Goal: Information Seeking & Learning: Learn about a topic

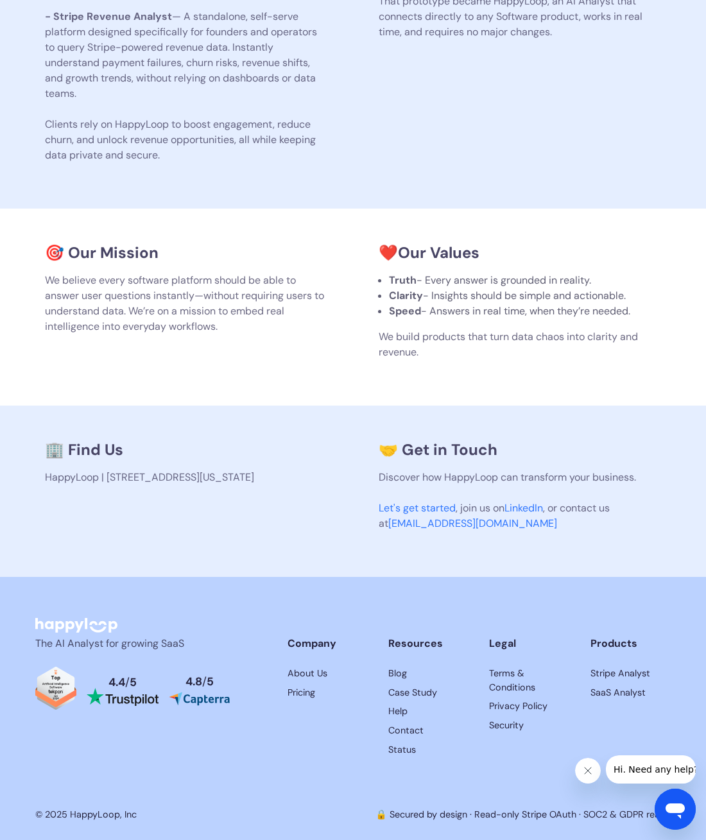
scroll to position [471, 0]
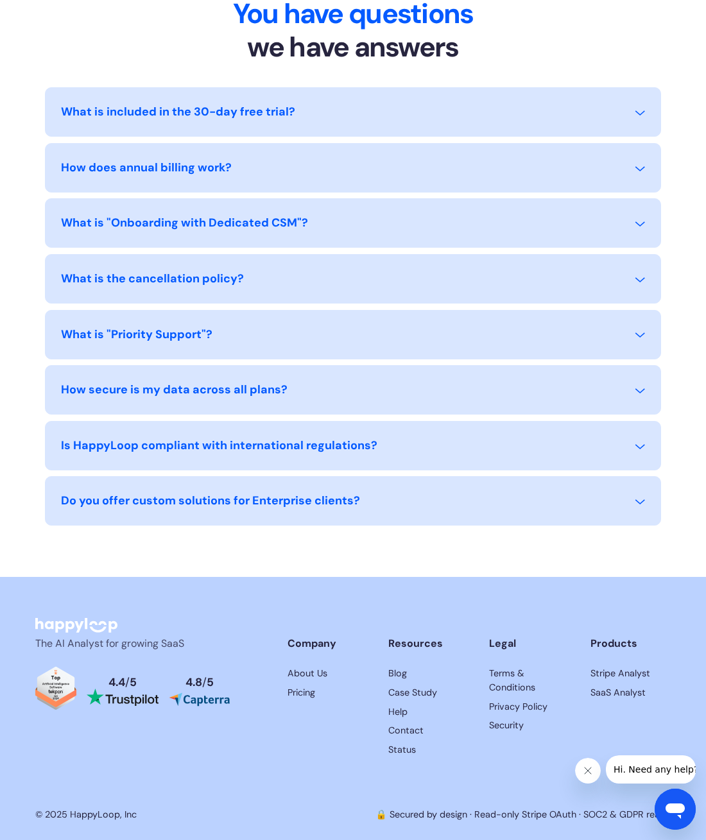
scroll to position [1195, 0]
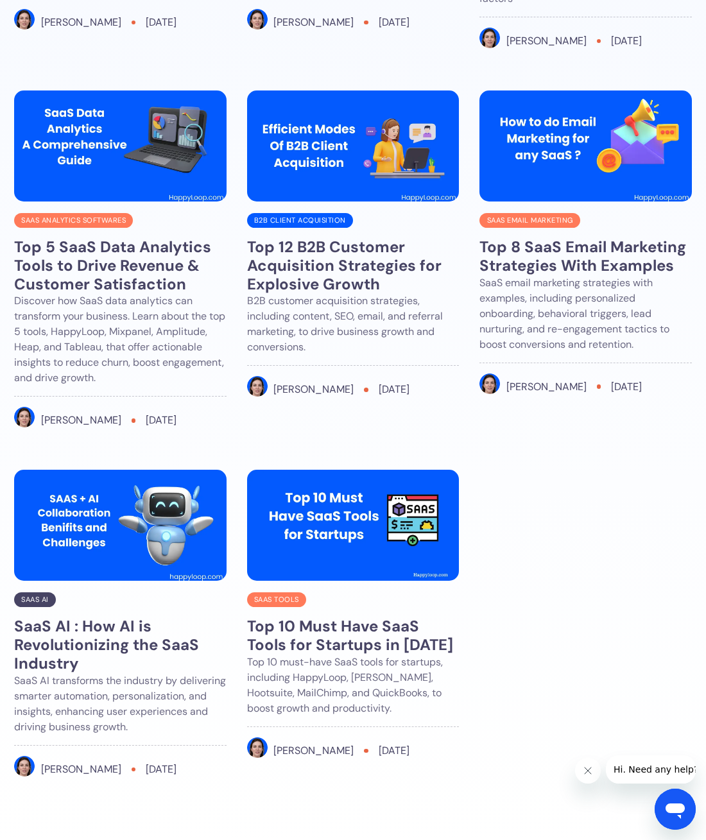
scroll to position [4253, 0]
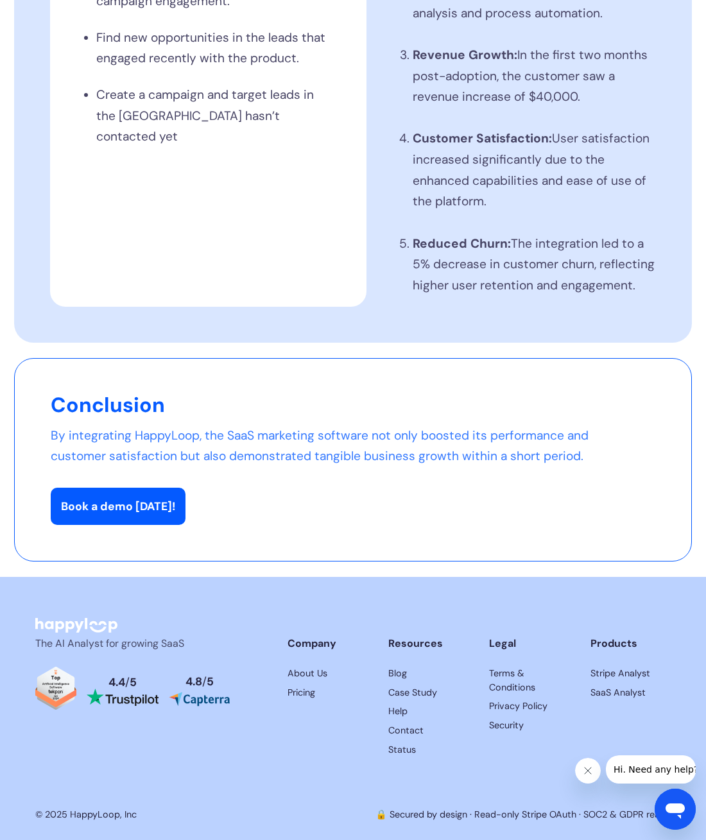
scroll to position [1479, 0]
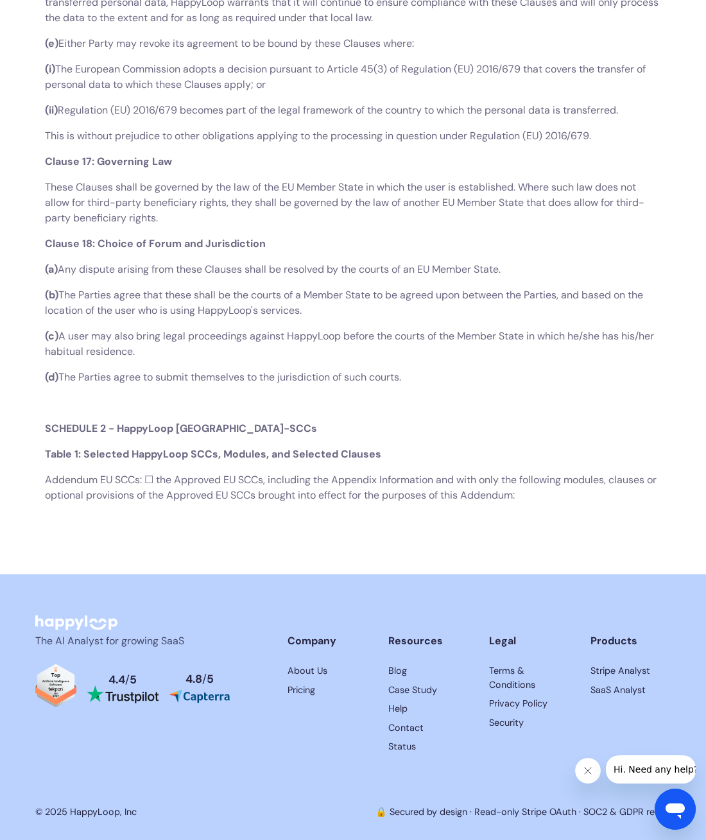
scroll to position [18481, 0]
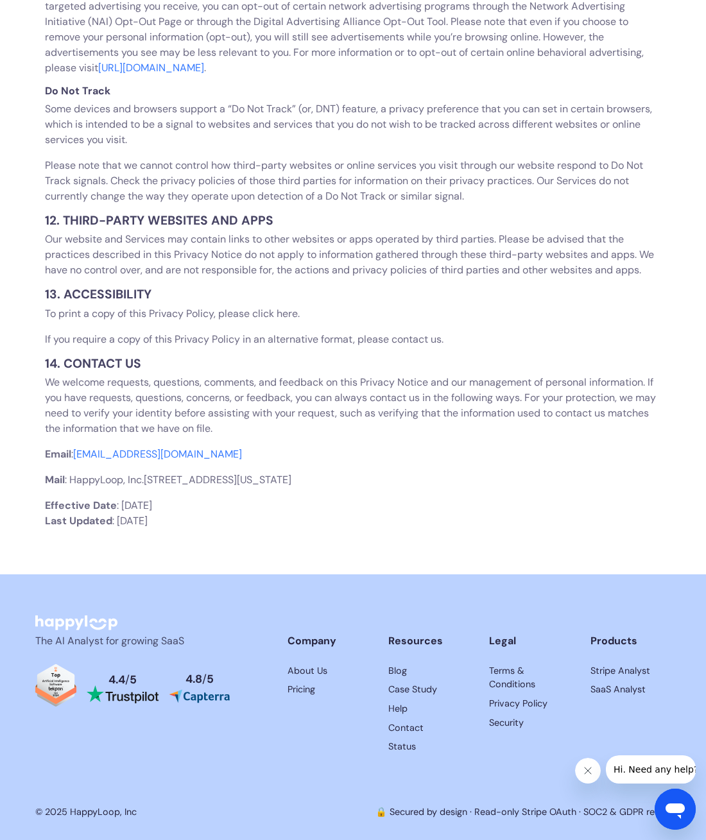
scroll to position [3700, 0]
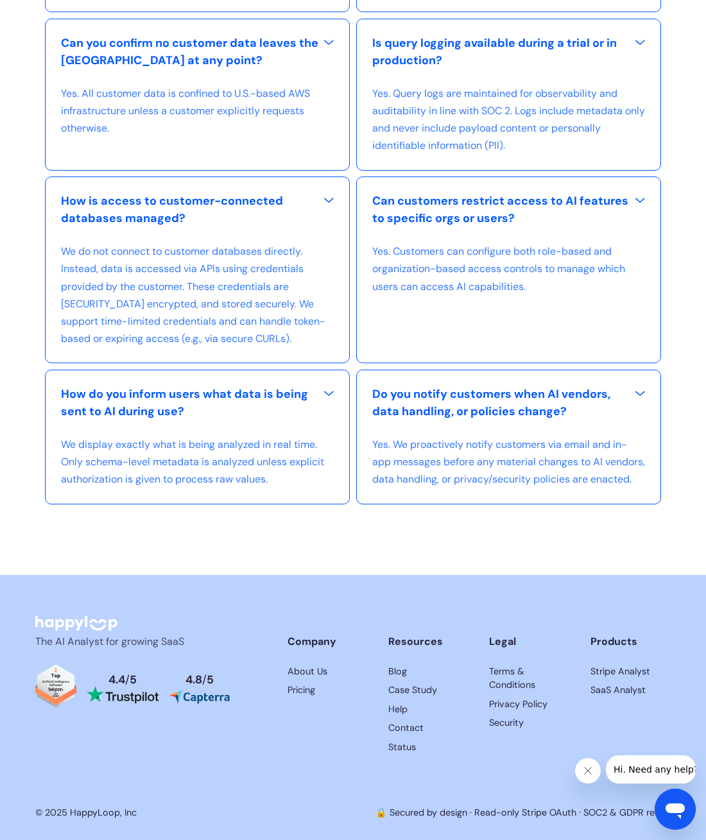
scroll to position [2195, 0]
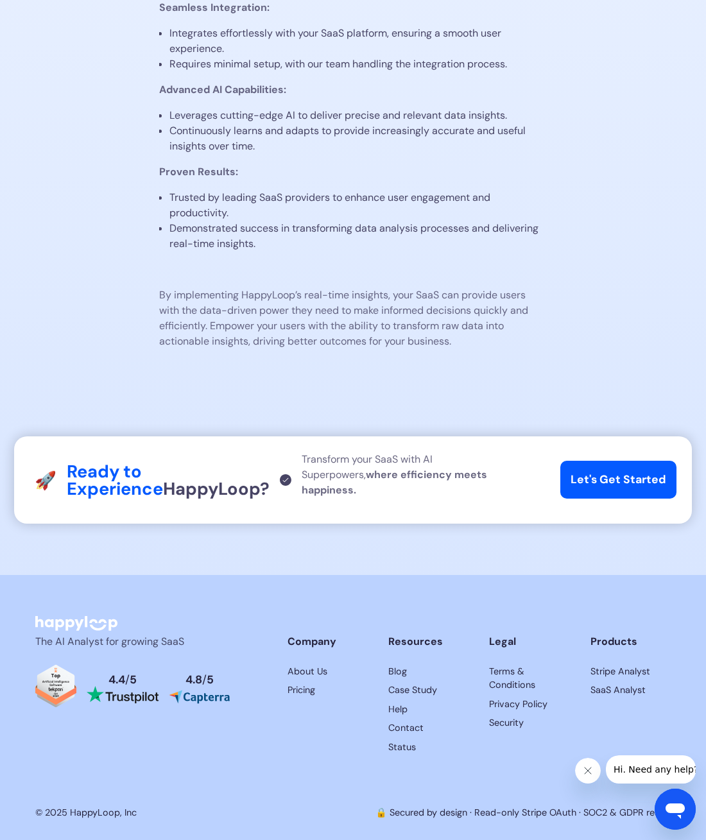
scroll to position [1408, 0]
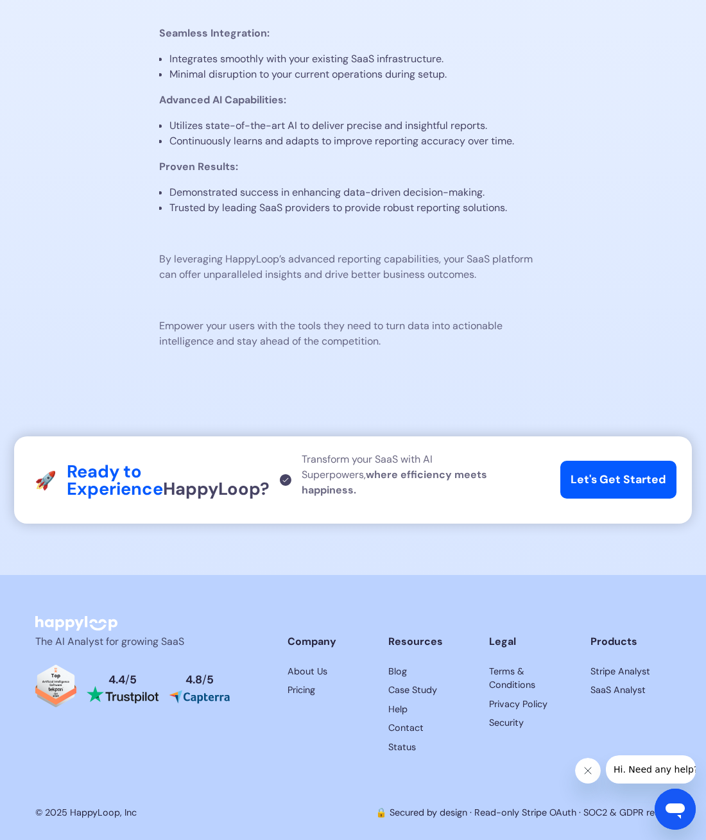
scroll to position [1495, 0]
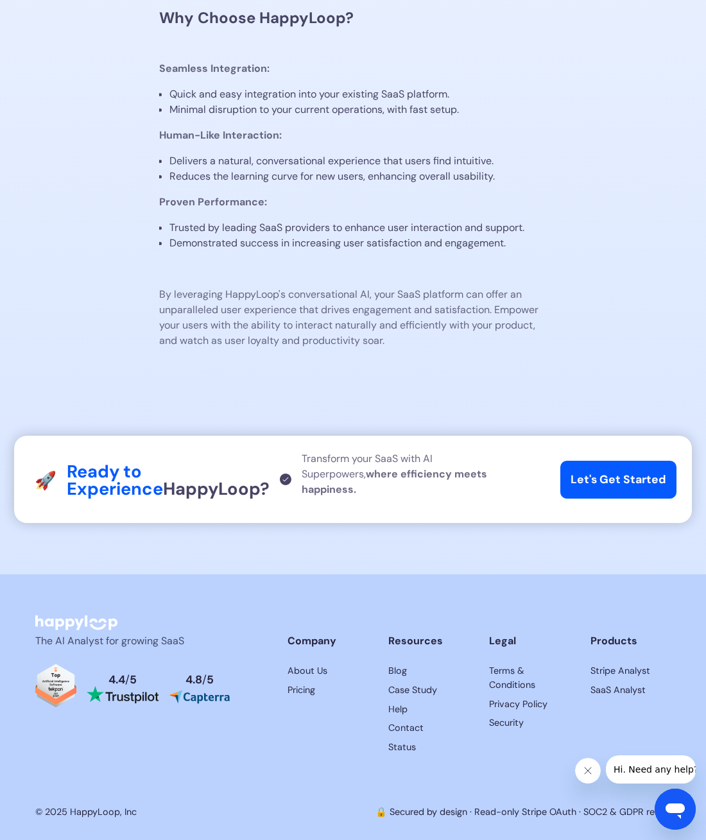
scroll to position [1300, 0]
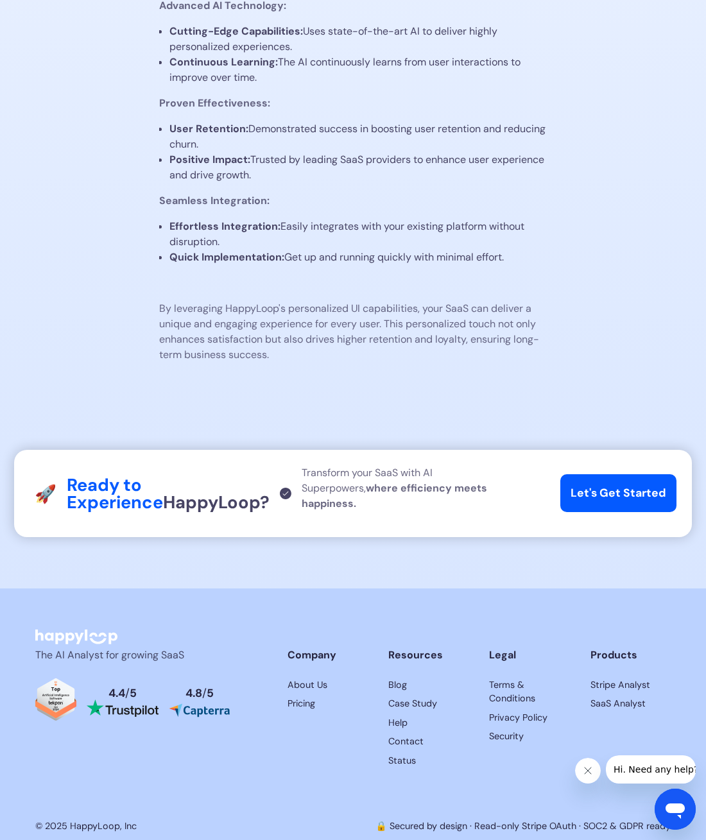
scroll to position [1454, 0]
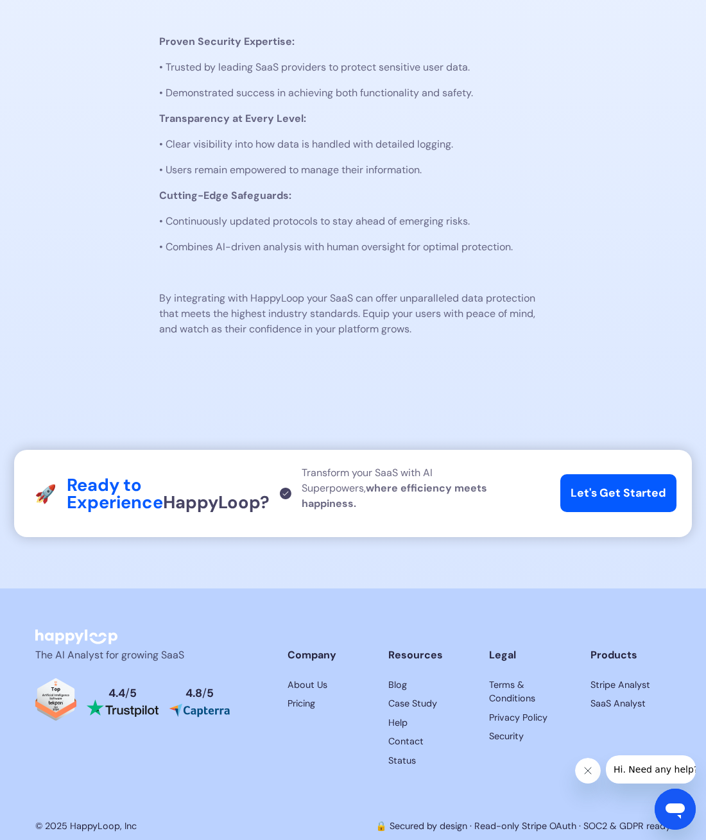
scroll to position [1254, 0]
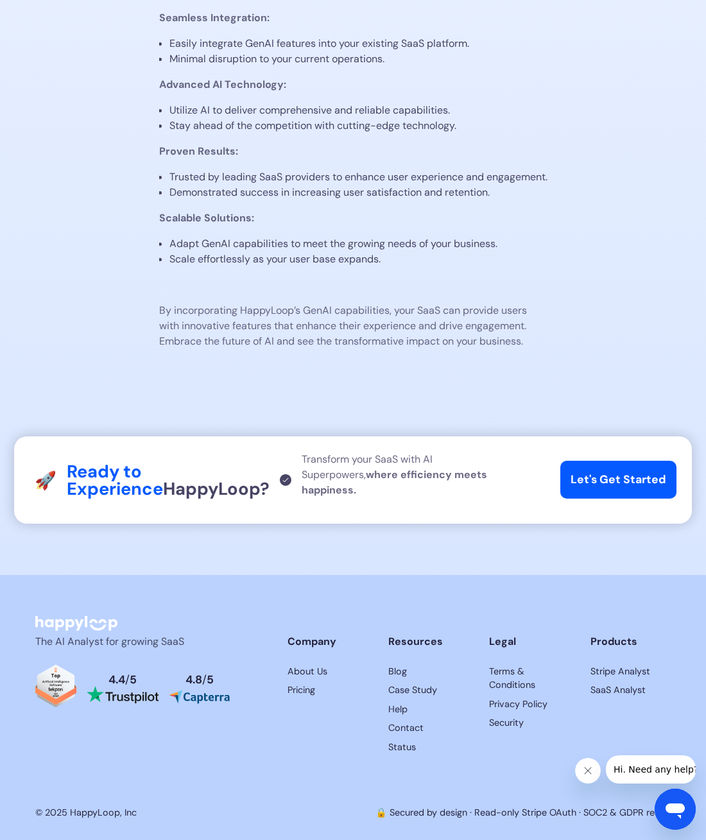
scroll to position [1408, 0]
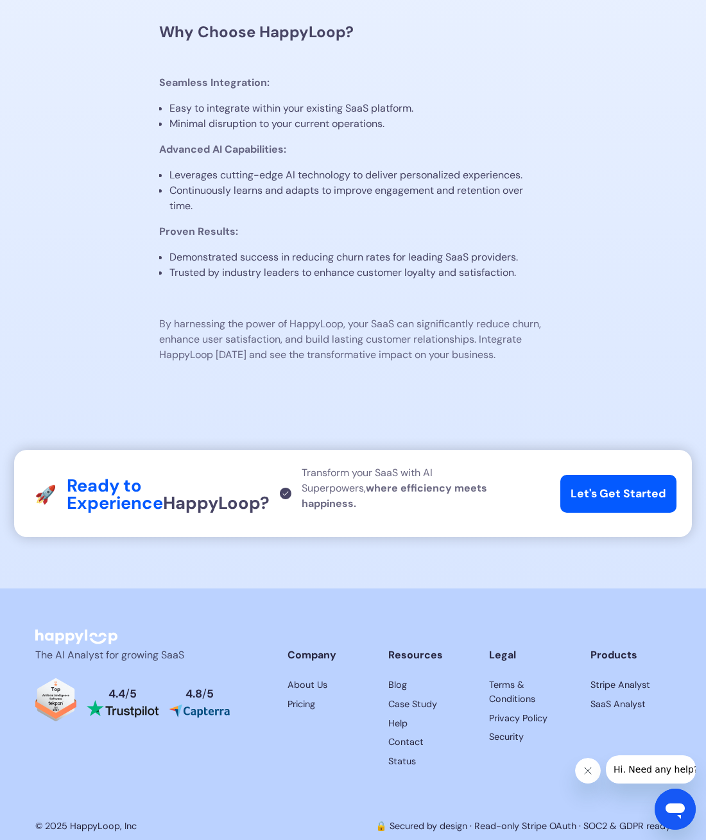
scroll to position [1218, 0]
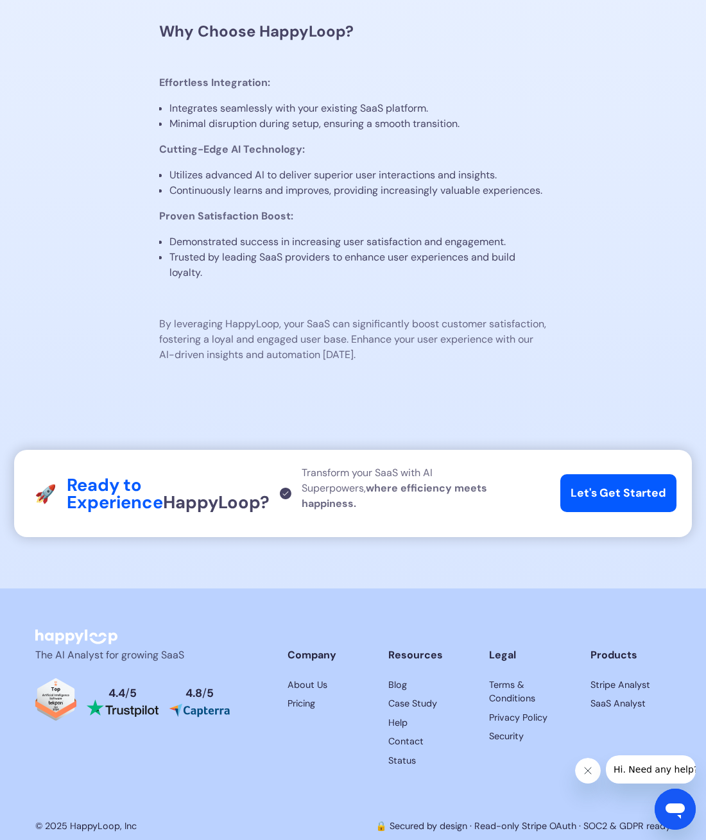
scroll to position [1367, 0]
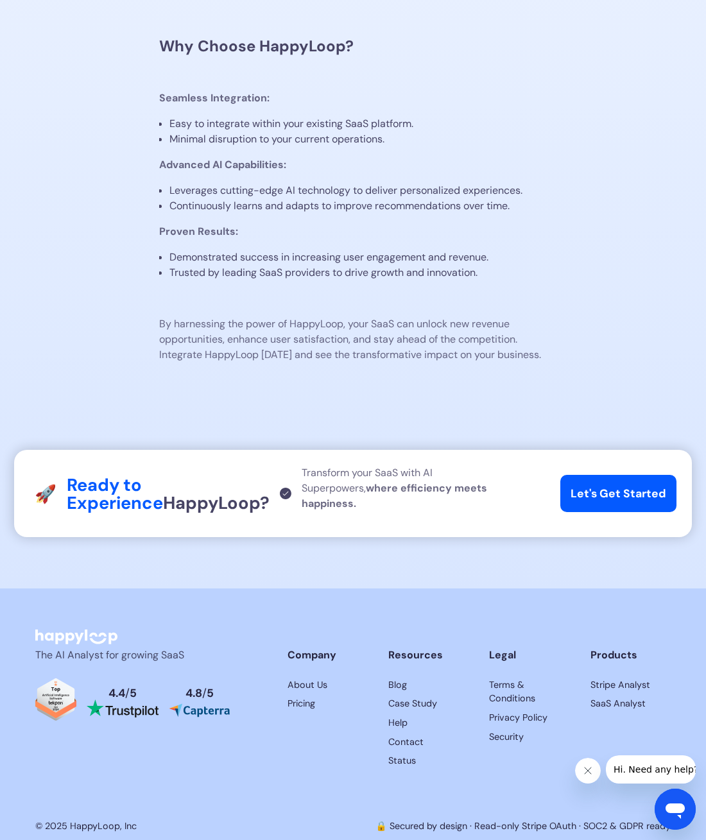
scroll to position [1235, 0]
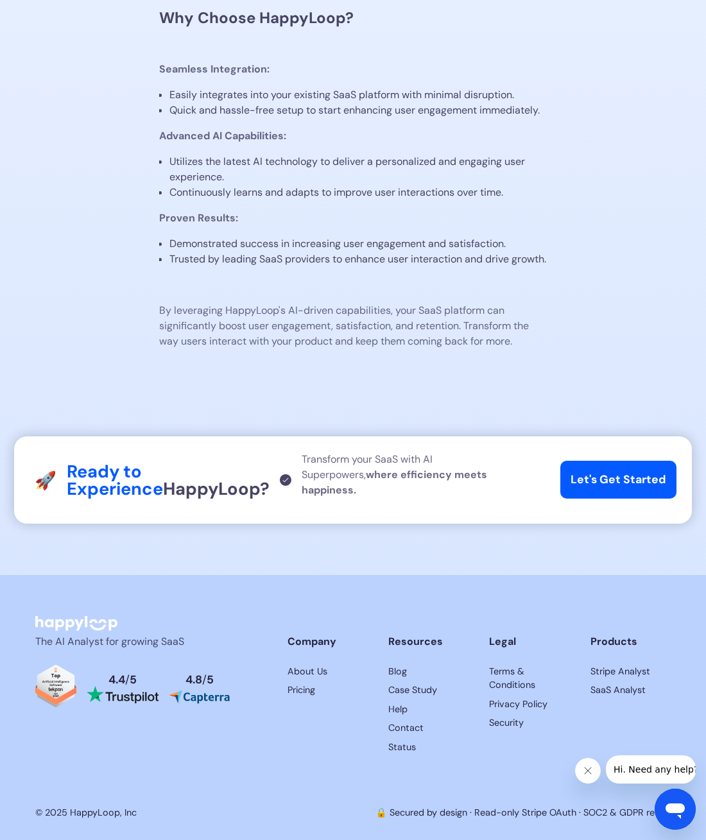
scroll to position [1361, 0]
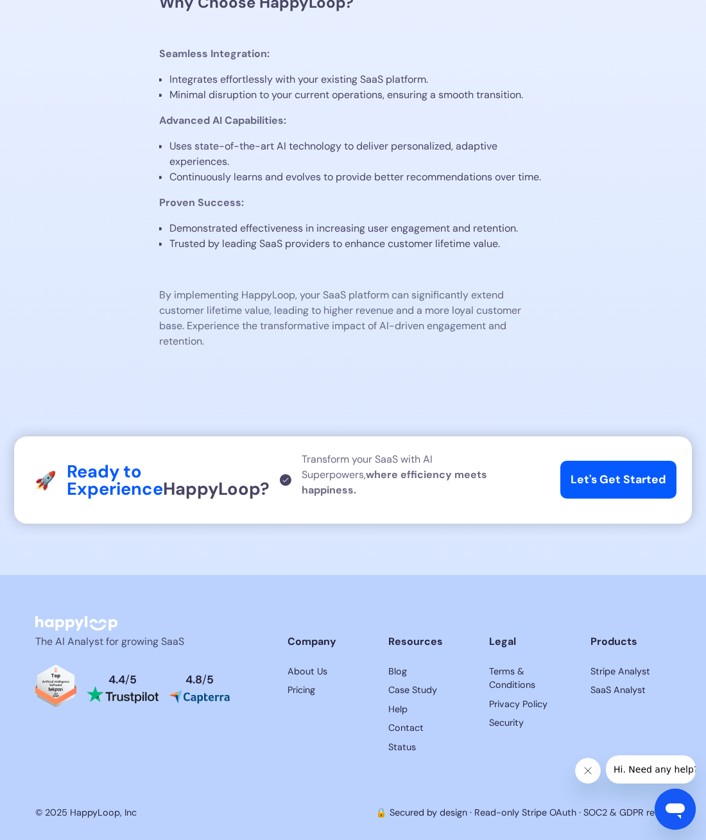
scroll to position [1300, 0]
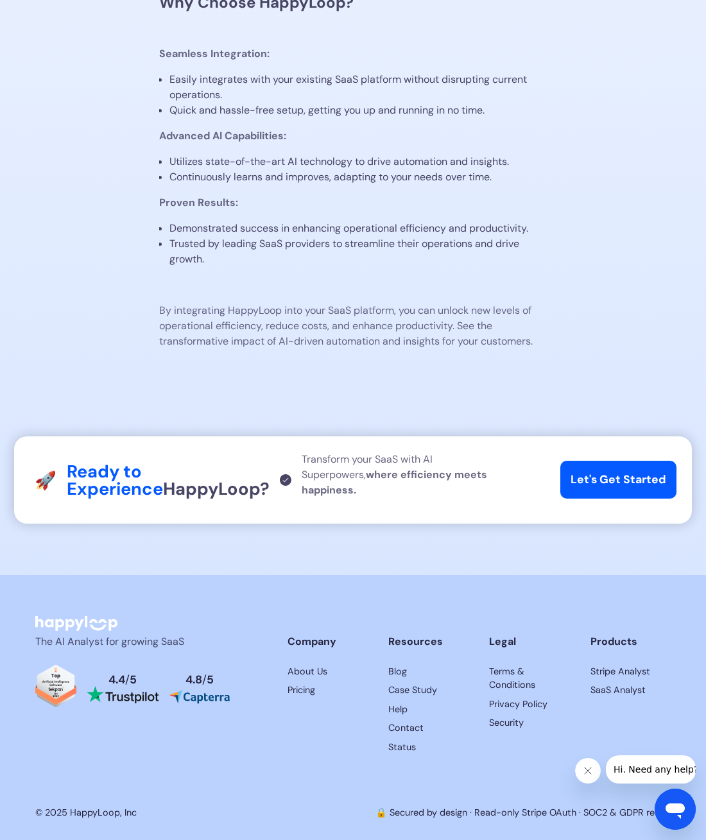
scroll to position [1254, 0]
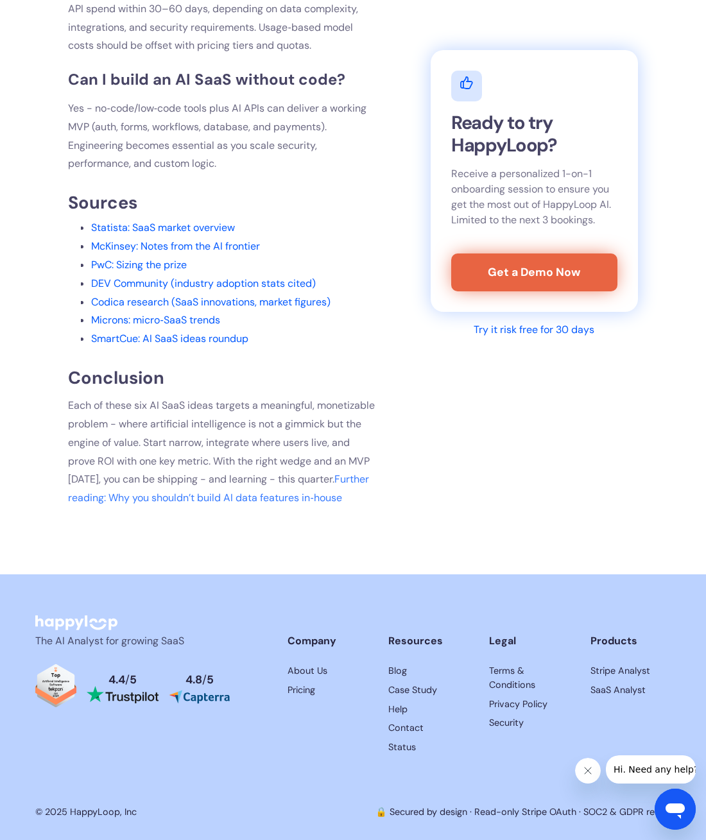
scroll to position [8769, 0]
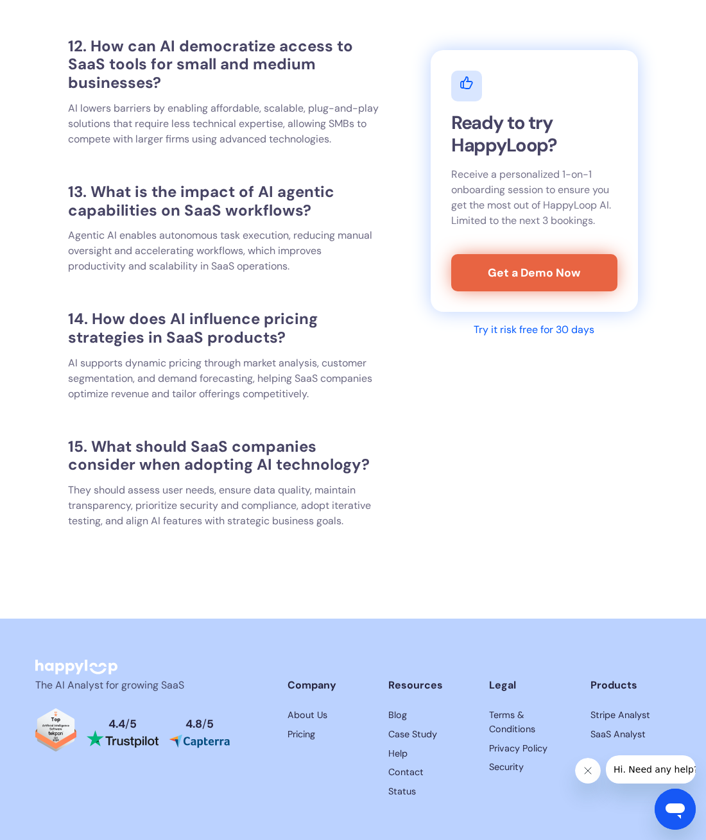
scroll to position [12043, 0]
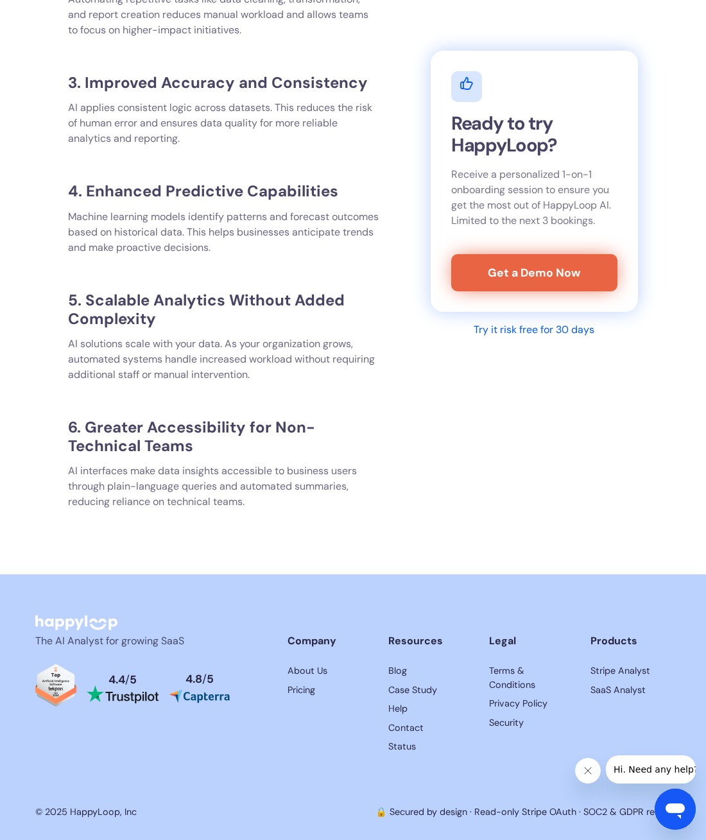
scroll to position [12498, 0]
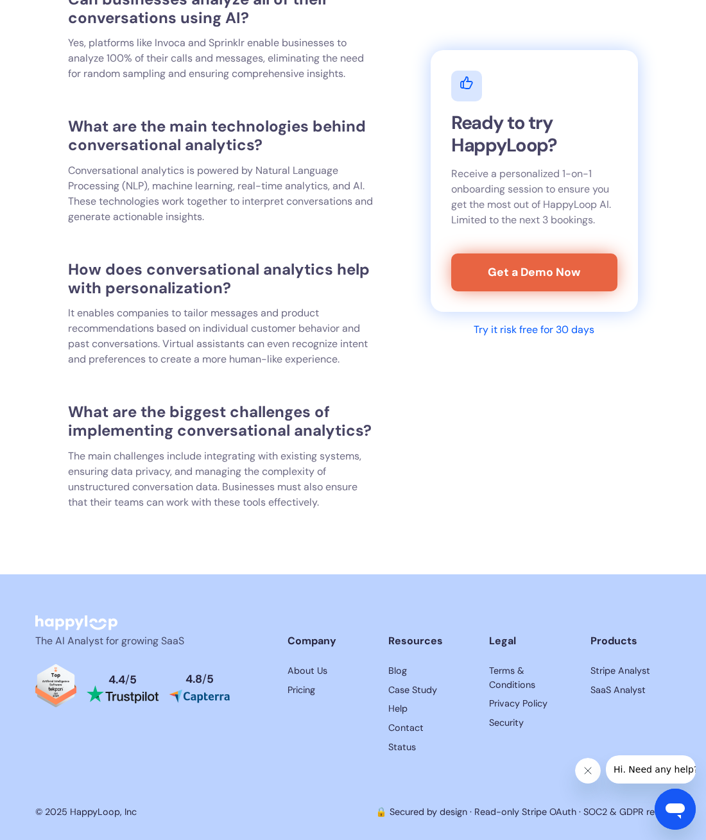
scroll to position [12054, 0]
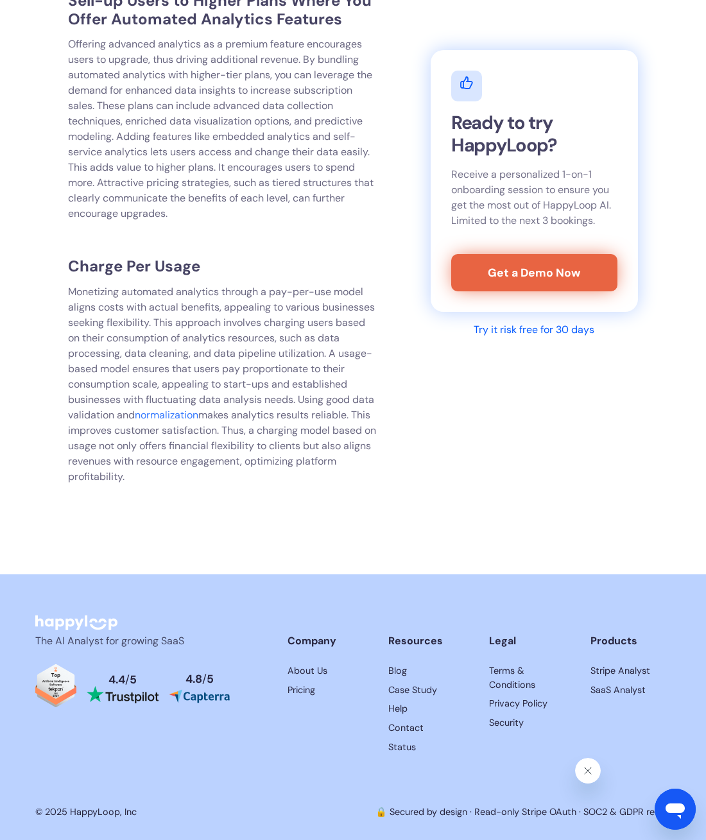
scroll to position [8469, 0]
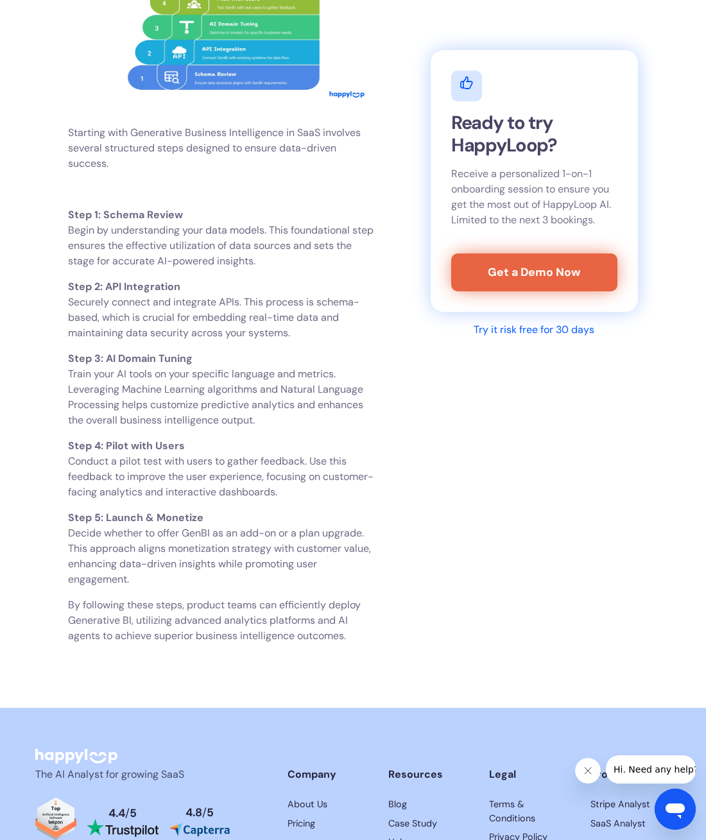
scroll to position [9048, 0]
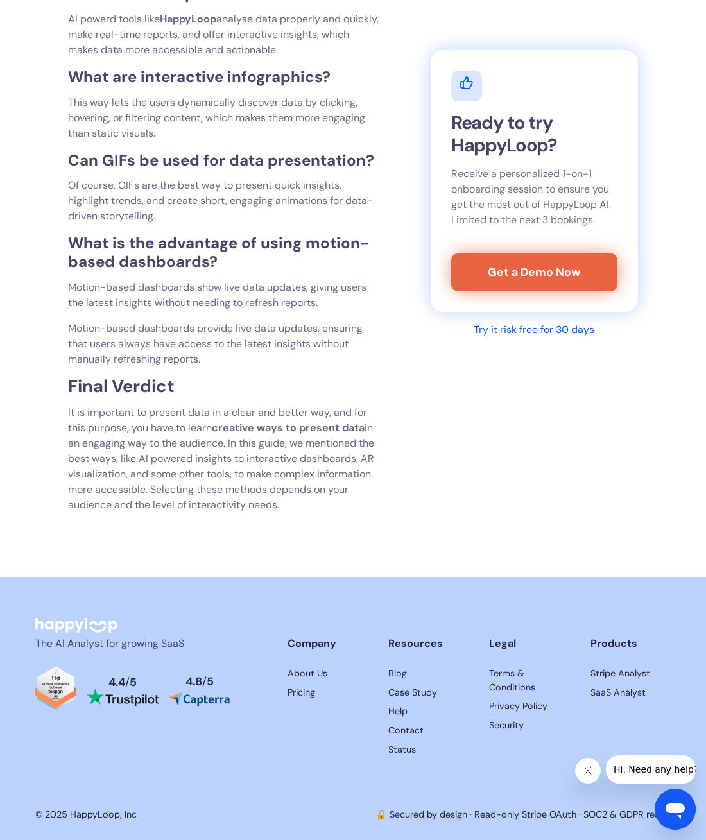
scroll to position [4285, 0]
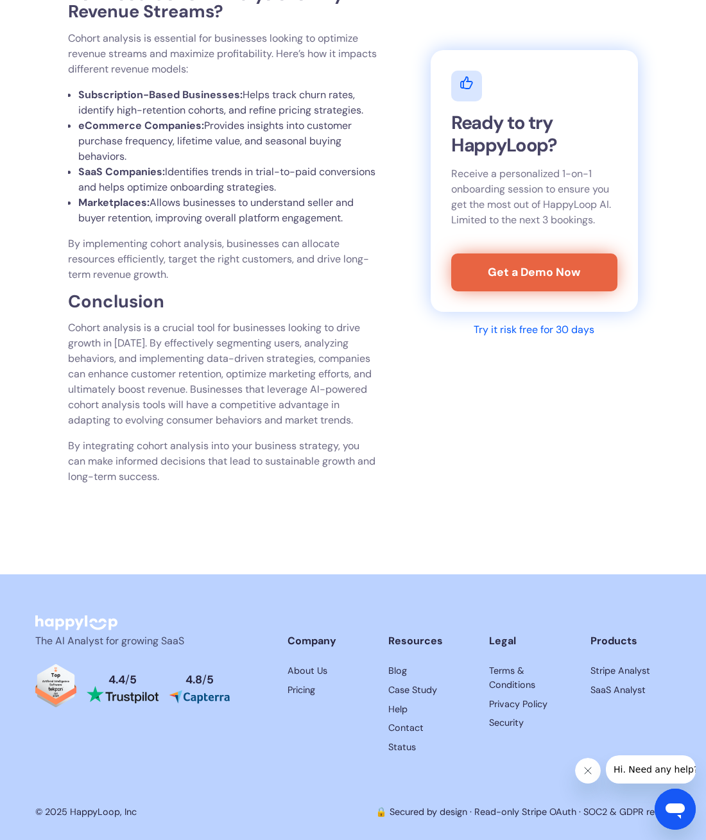
scroll to position [3036, 0]
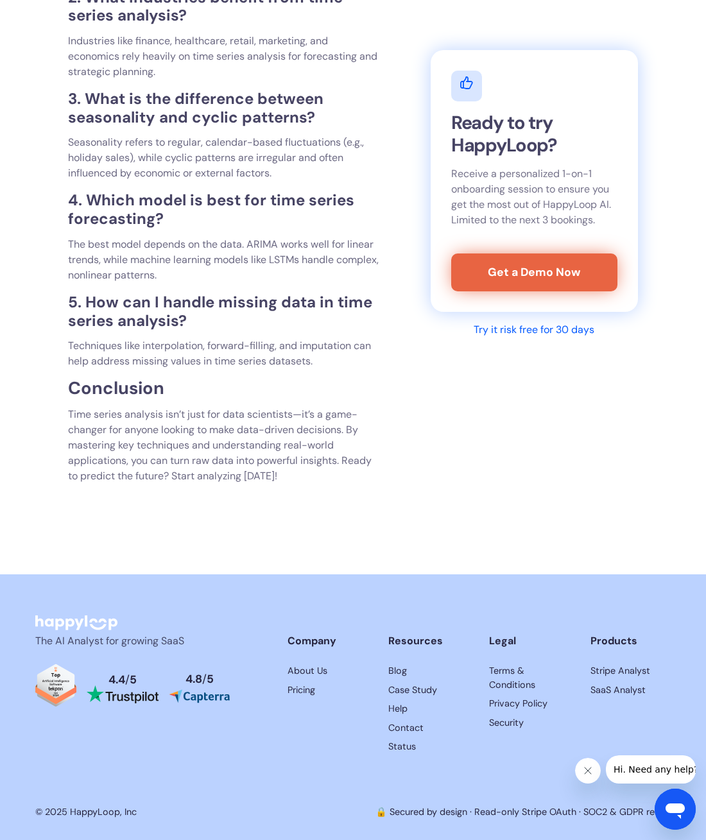
scroll to position [2552, 0]
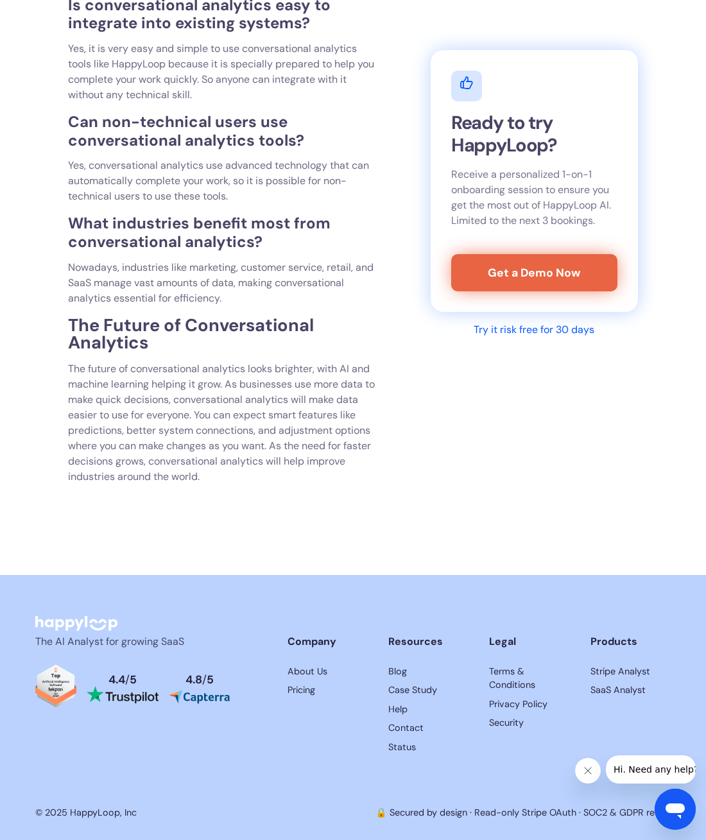
scroll to position [2802, 0]
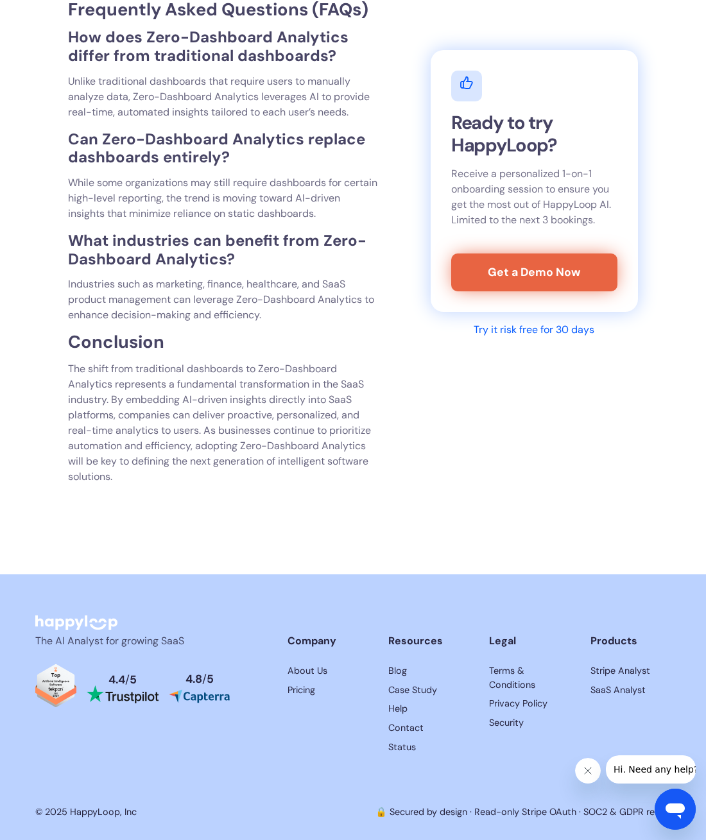
scroll to position [2136, 0]
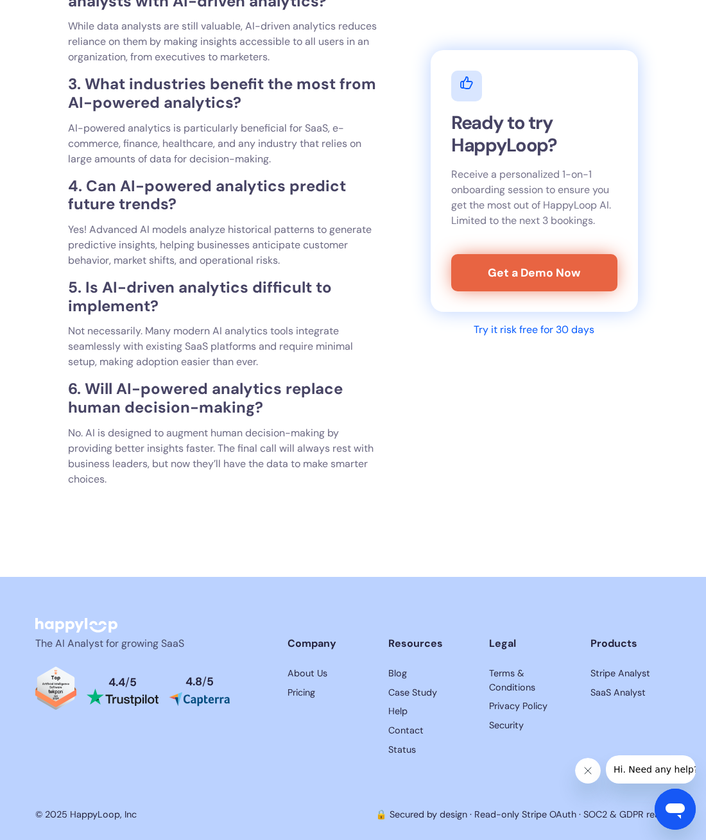
scroll to position [3900, 0]
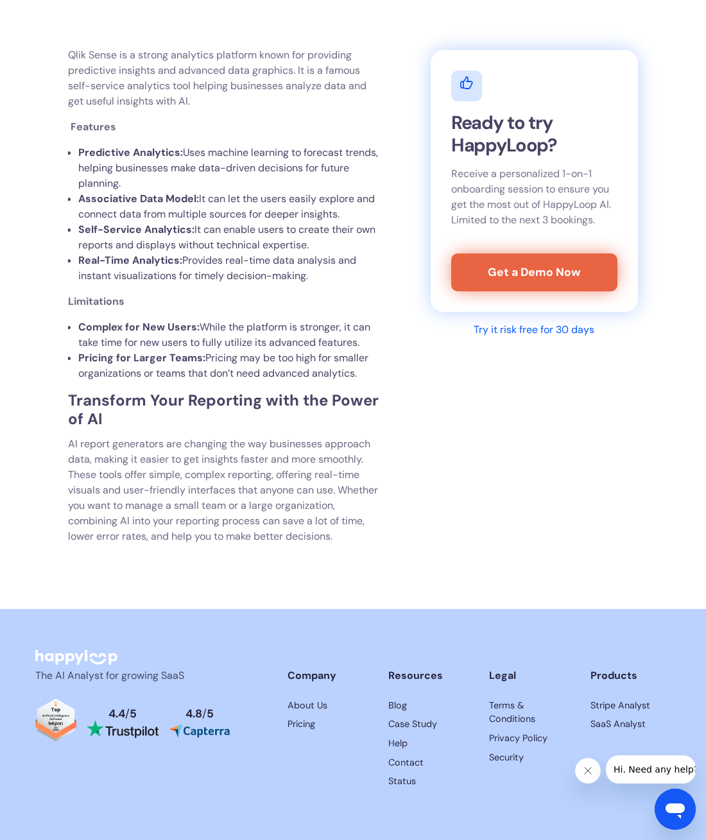
scroll to position [5596, 0]
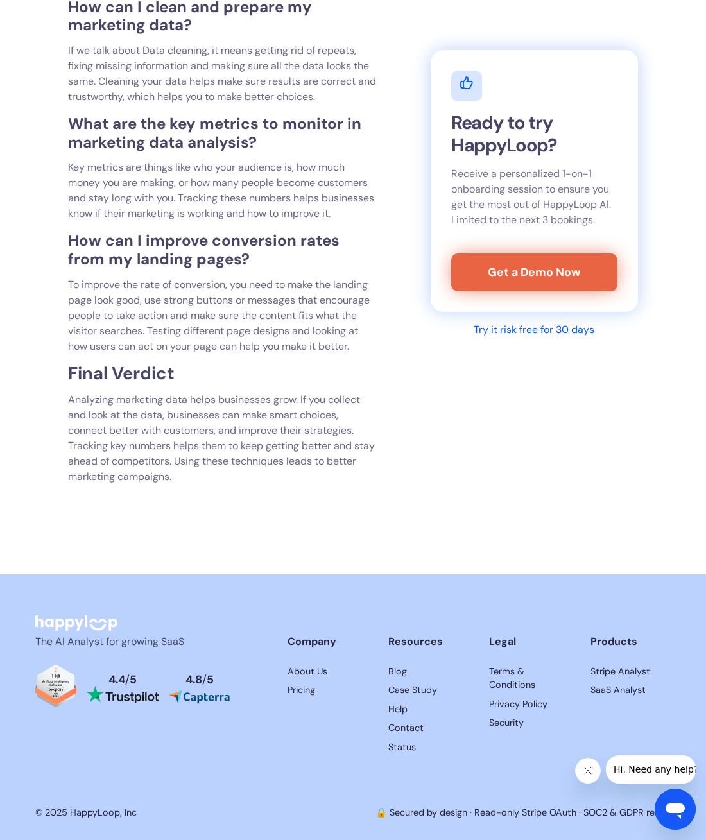
scroll to position [4096, 0]
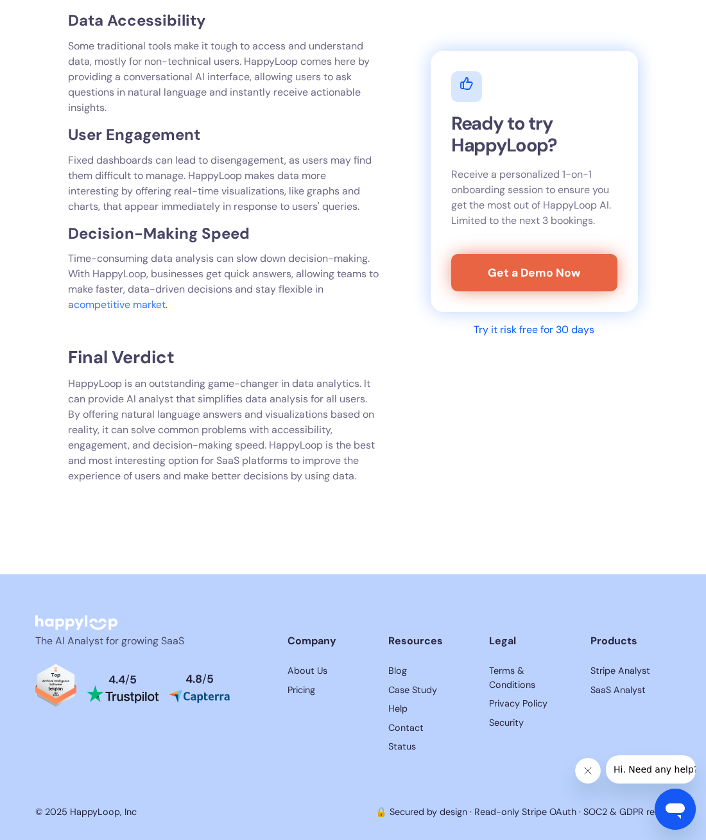
scroll to position [3000, 0]
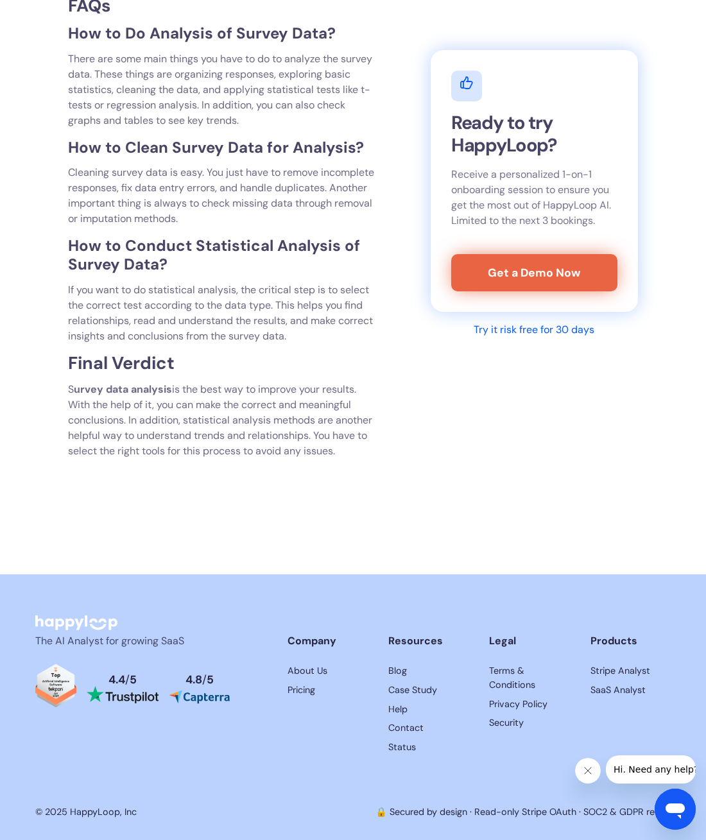
scroll to position [4908, 0]
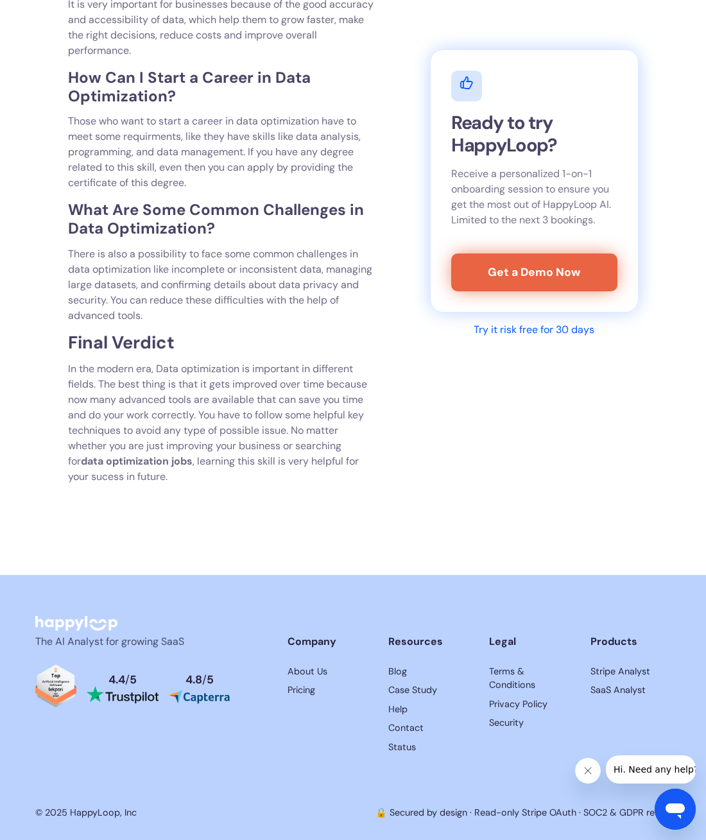
scroll to position [4024, 0]
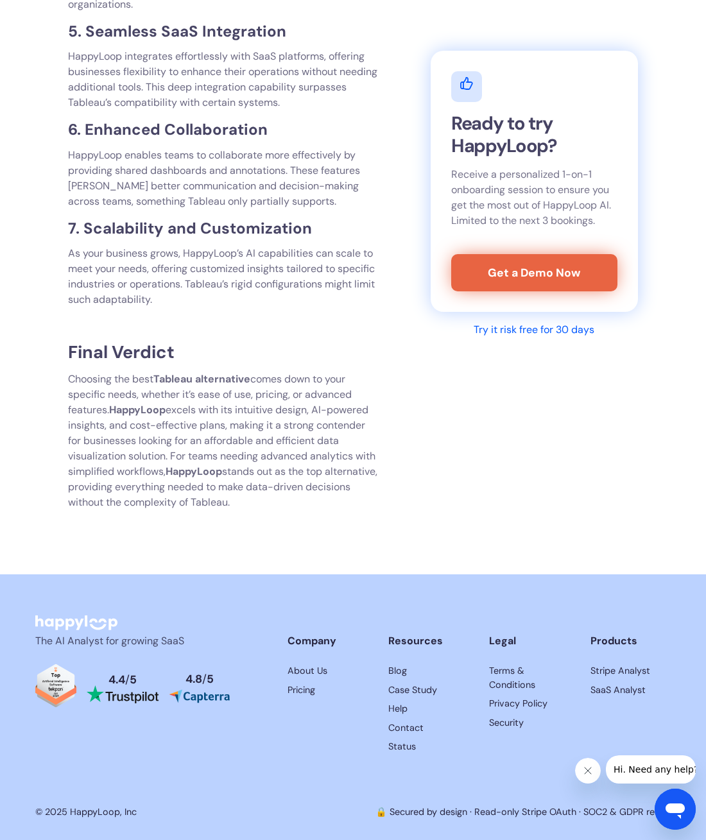
scroll to position [5868, 0]
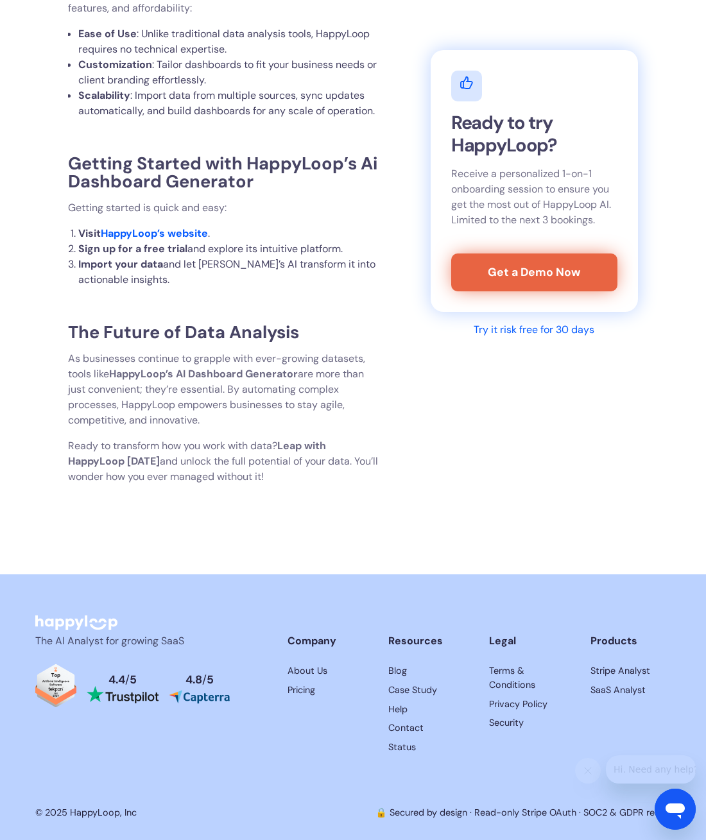
scroll to position [2350, 0]
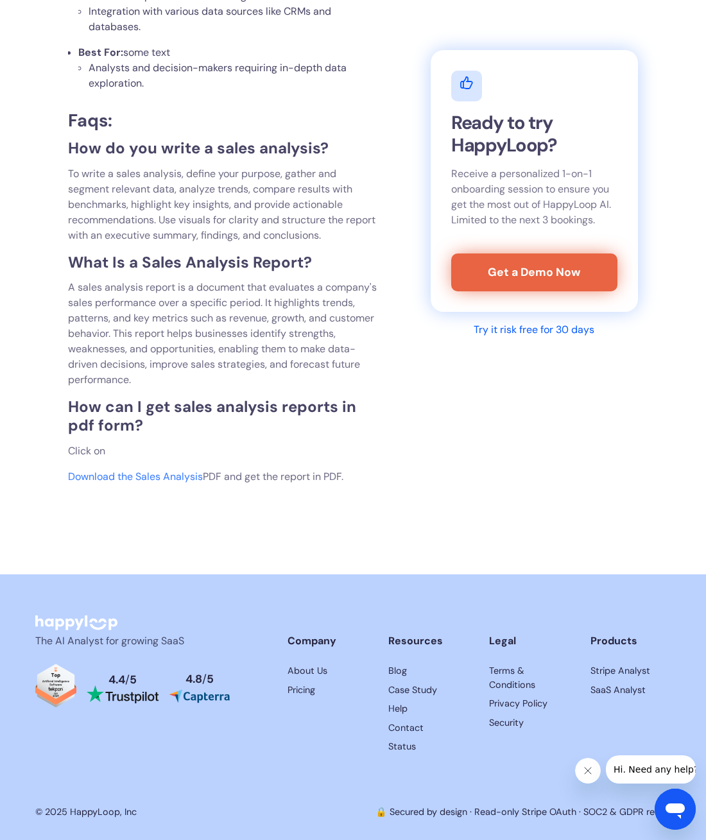
scroll to position [5458, 0]
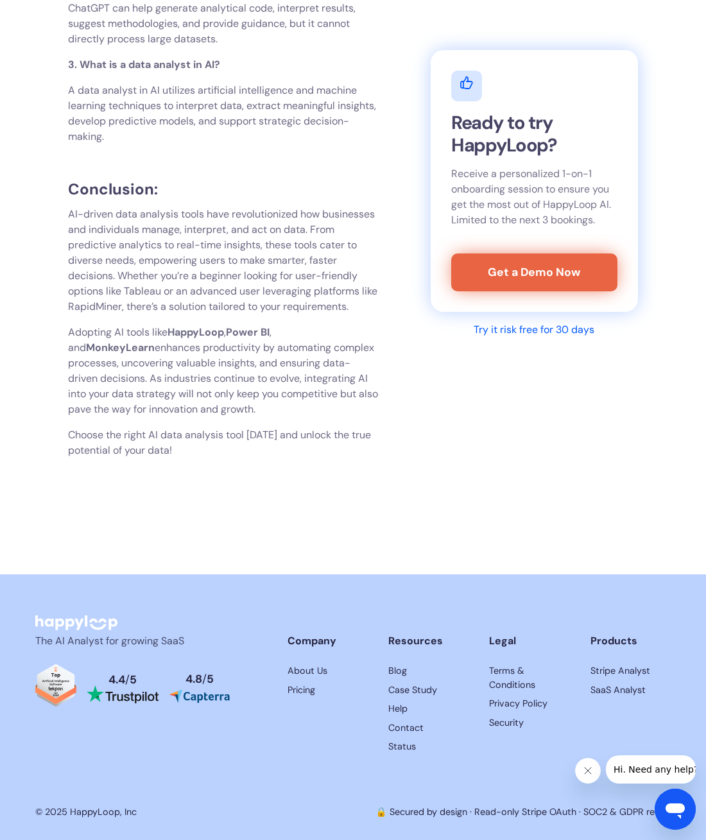
scroll to position [8215, 0]
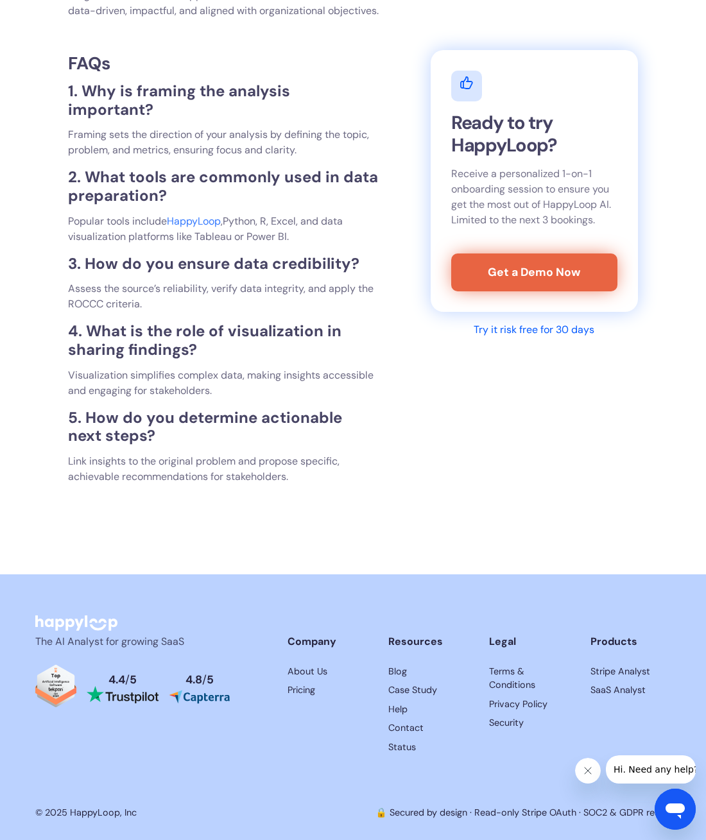
scroll to position [4016, 0]
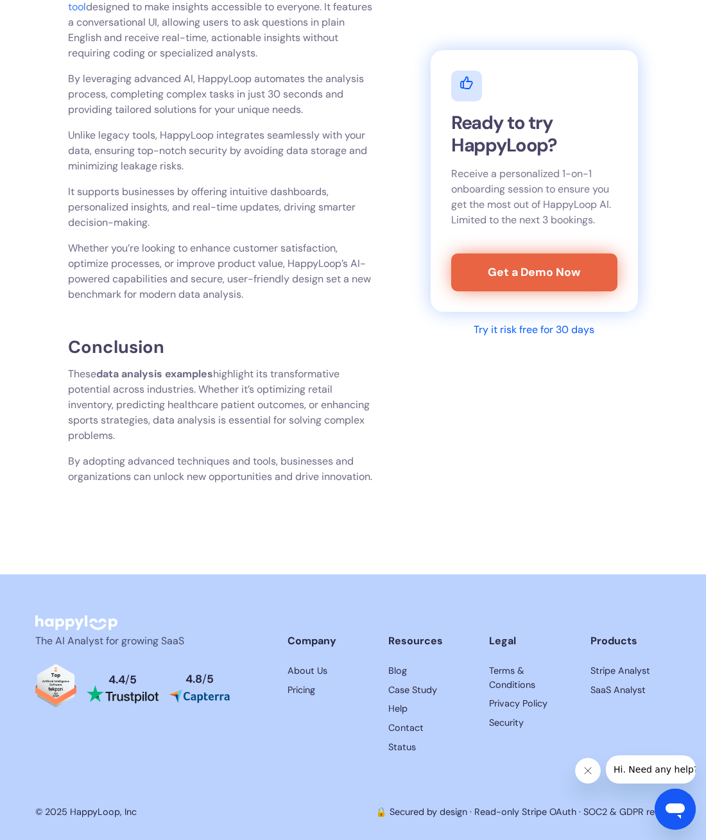
scroll to position [6119, 0]
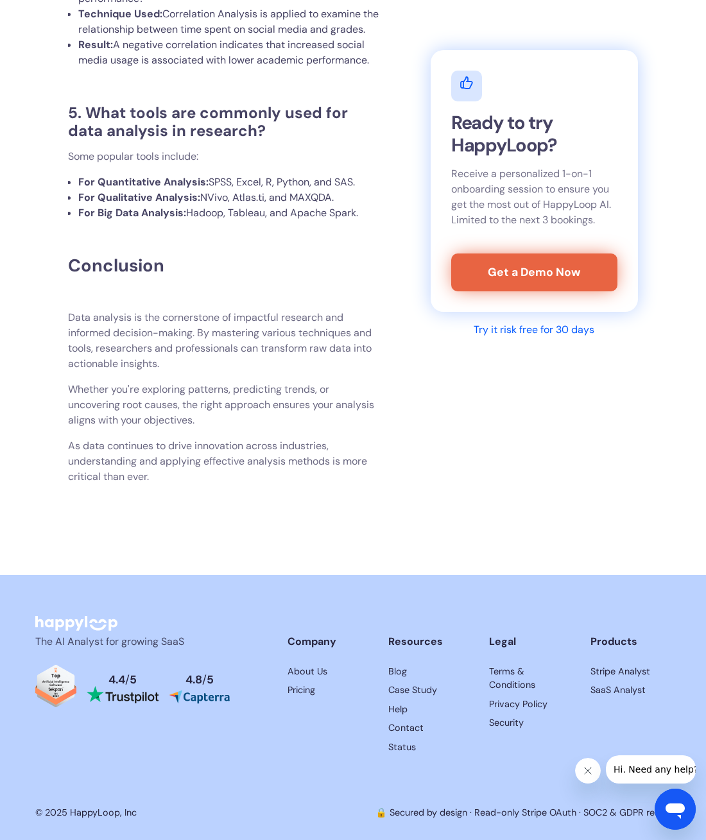
scroll to position [7937, 0]
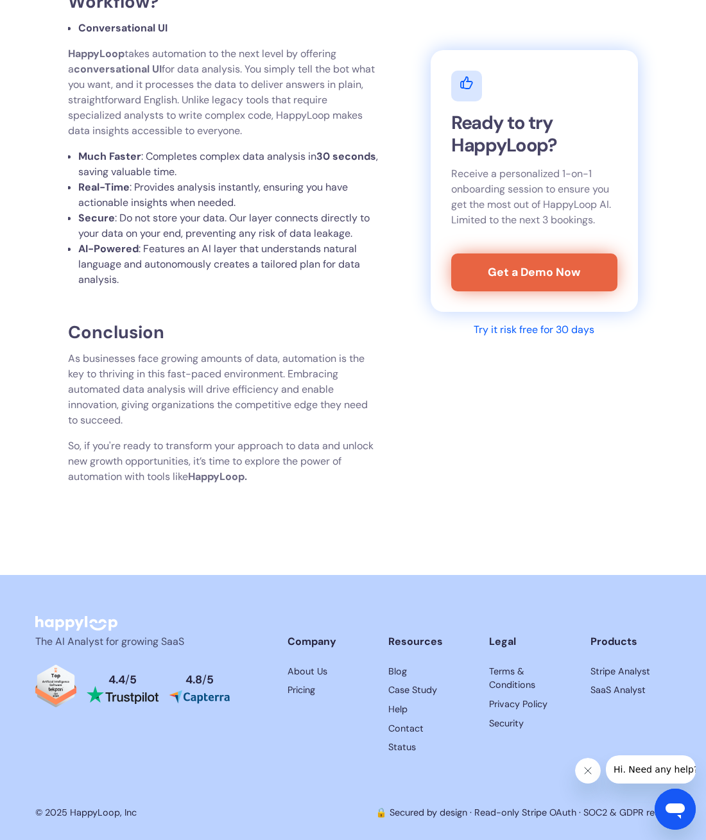
scroll to position [4441, 0]
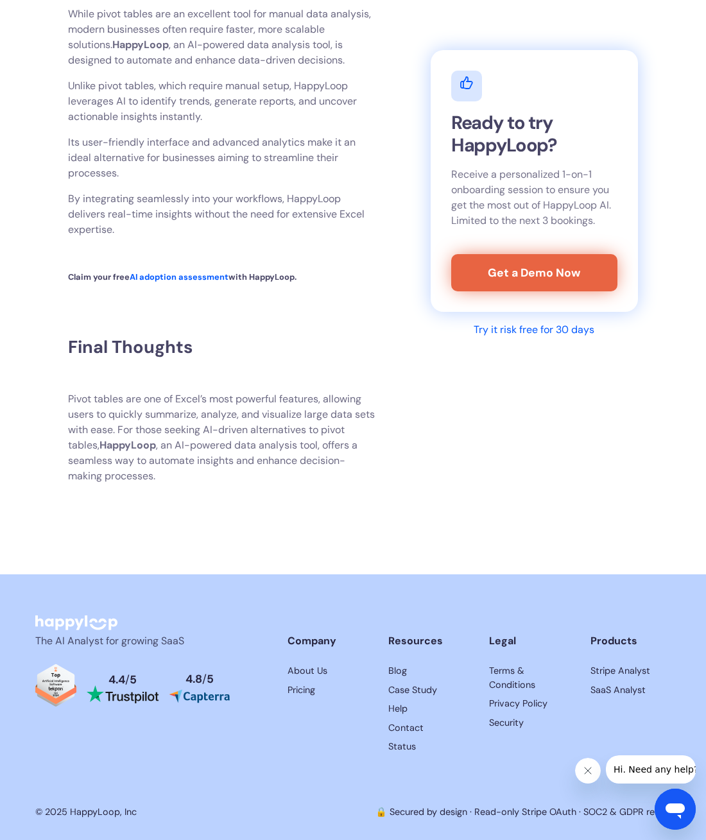
scroll to position [3903, 0]
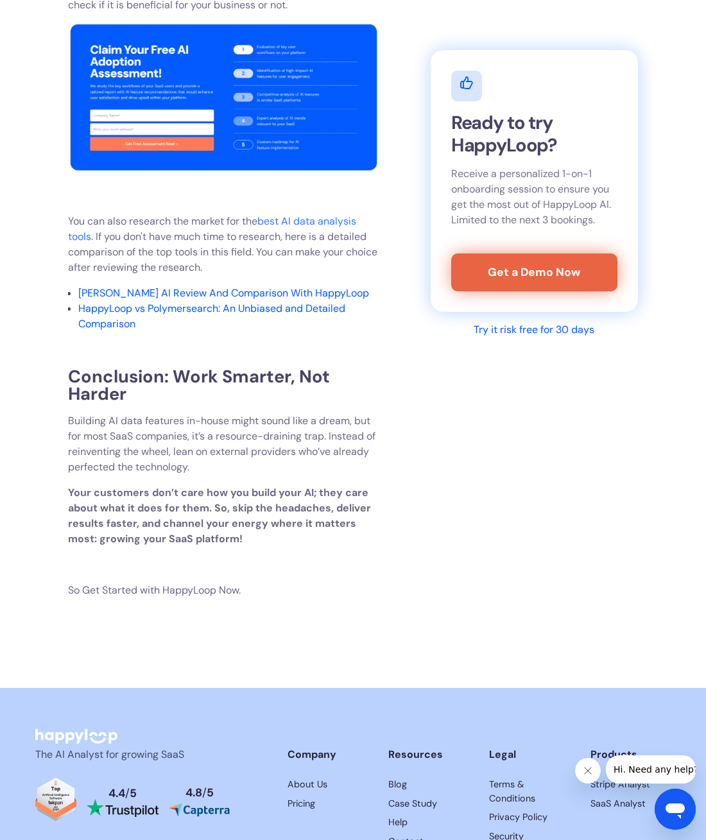
scroll to position [3646, 0]
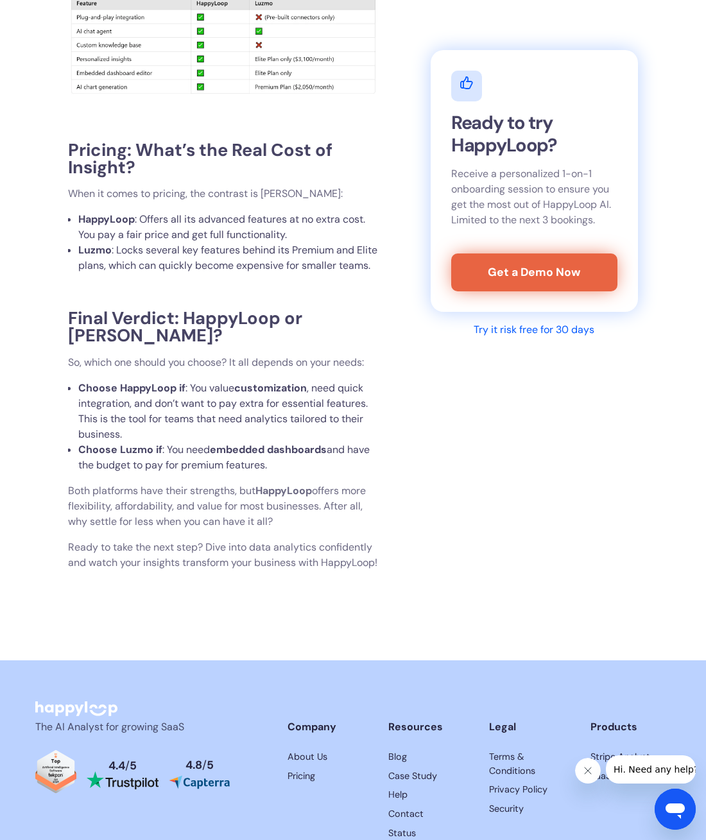
scroll to position [2760, 0]
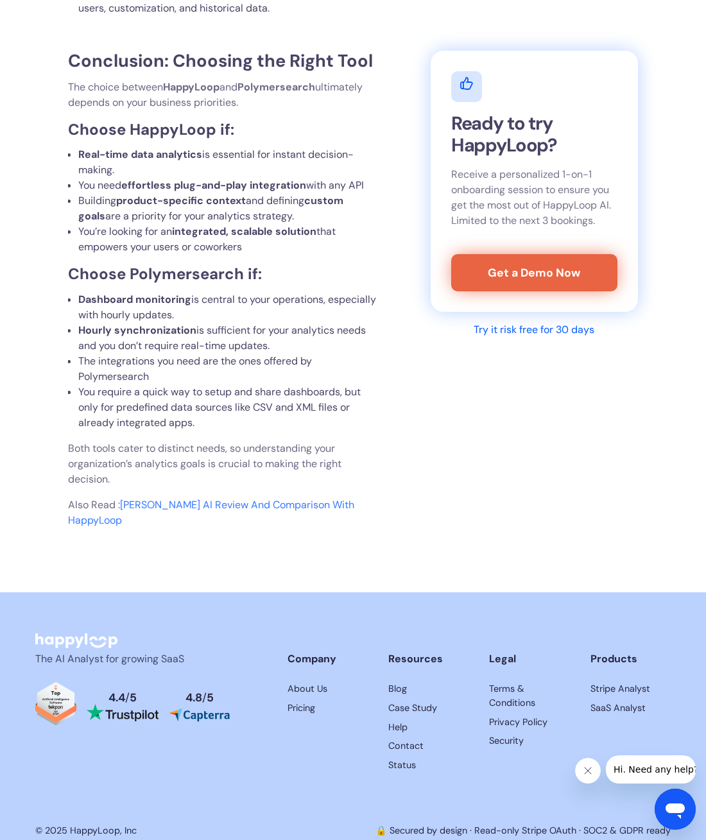
scroll to position [3499, 0]
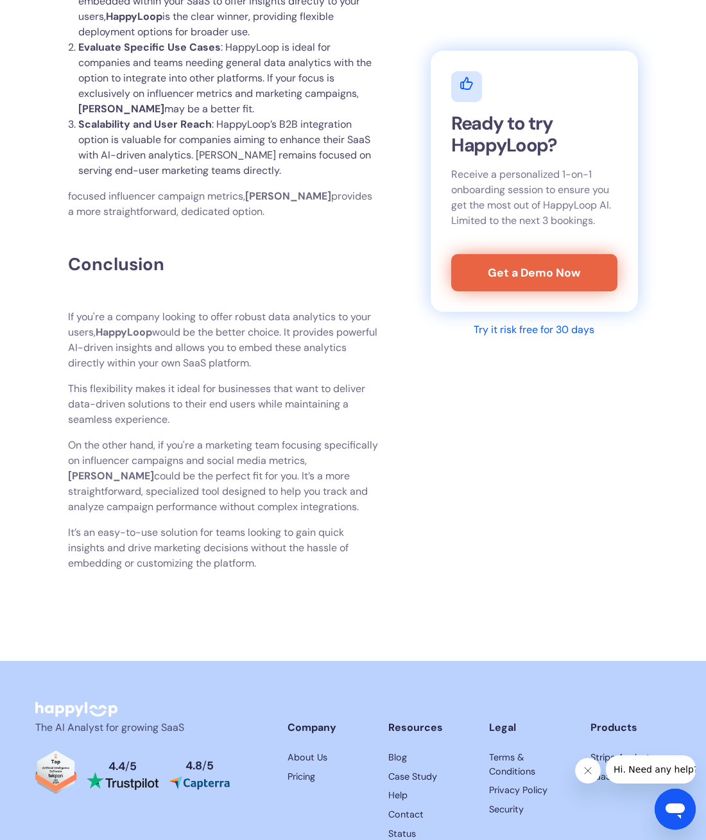
scroll to position [2759, 0]
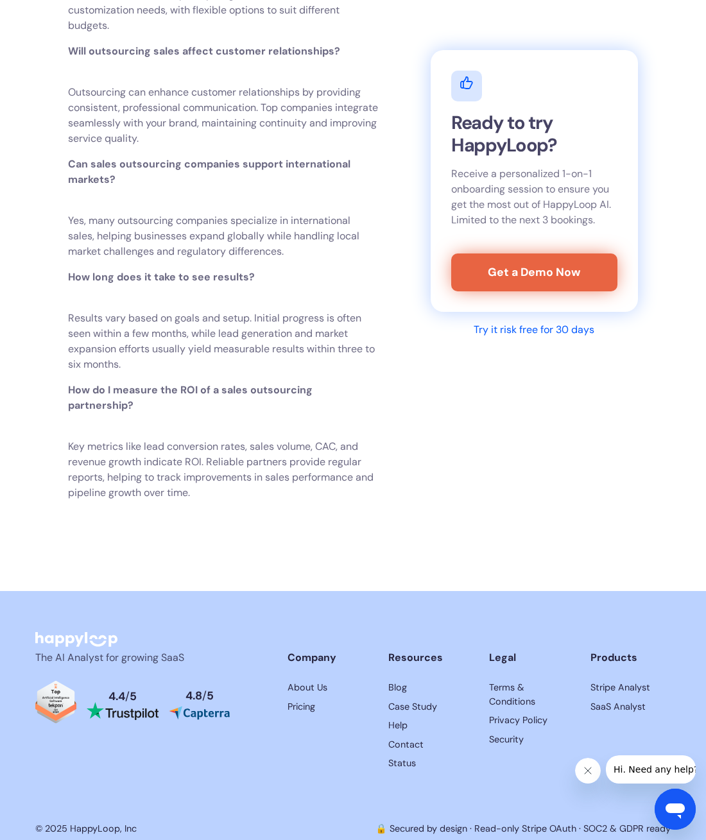
scroll to position [4750, 0]
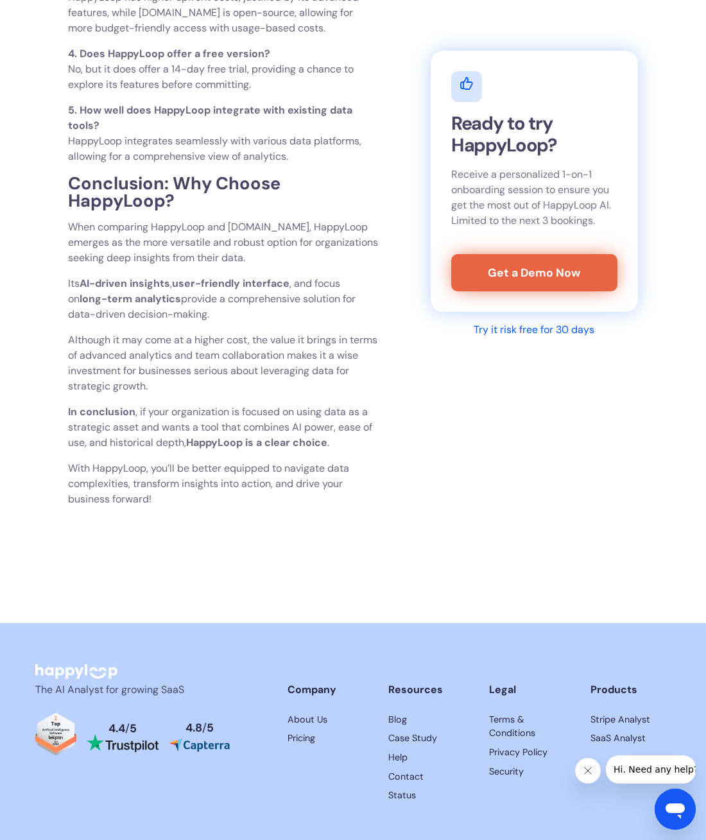
scroll to position [3601, 0]
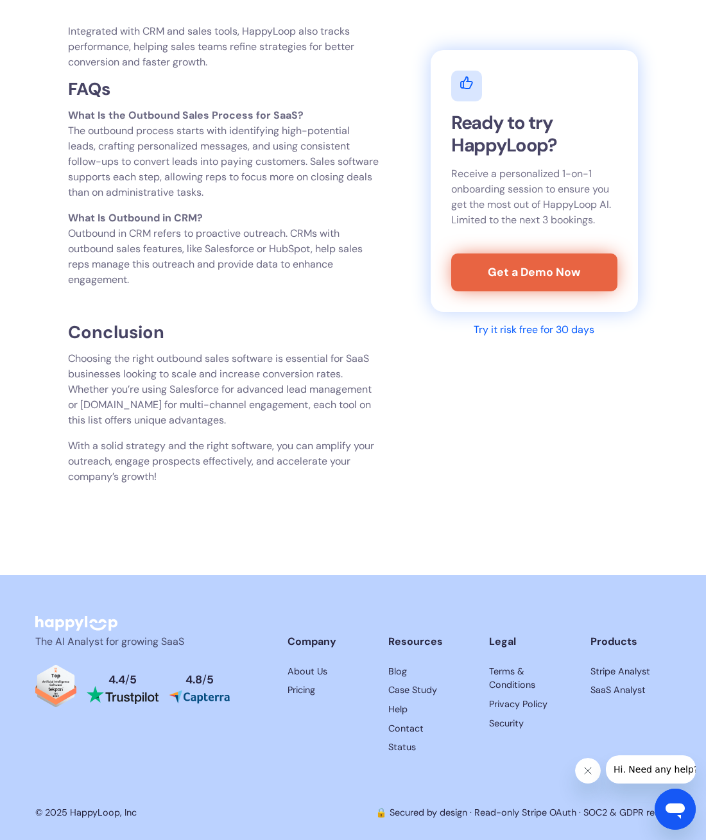
scroll to position [3873, 0]
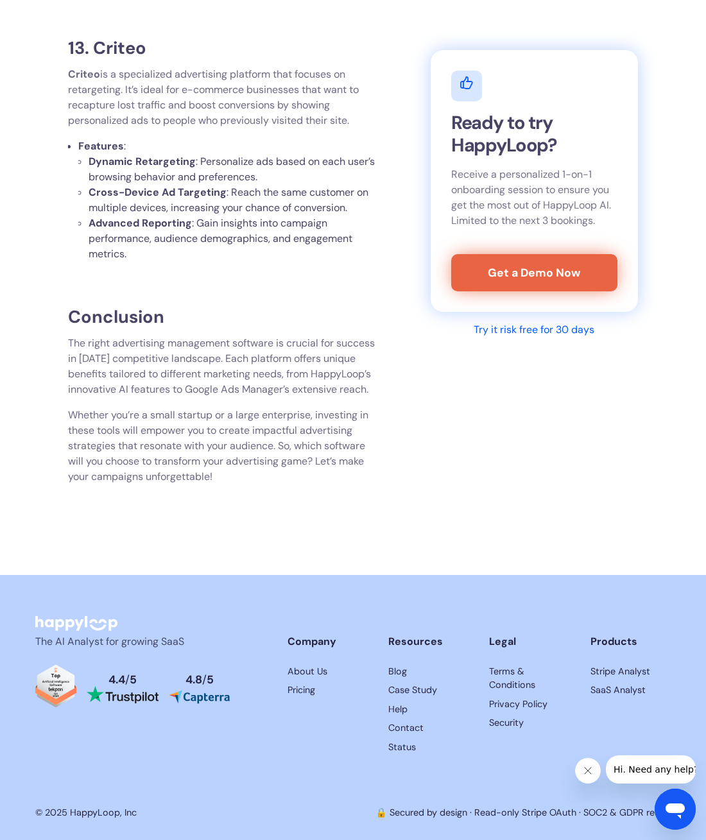
scroll to position [5585, 0]
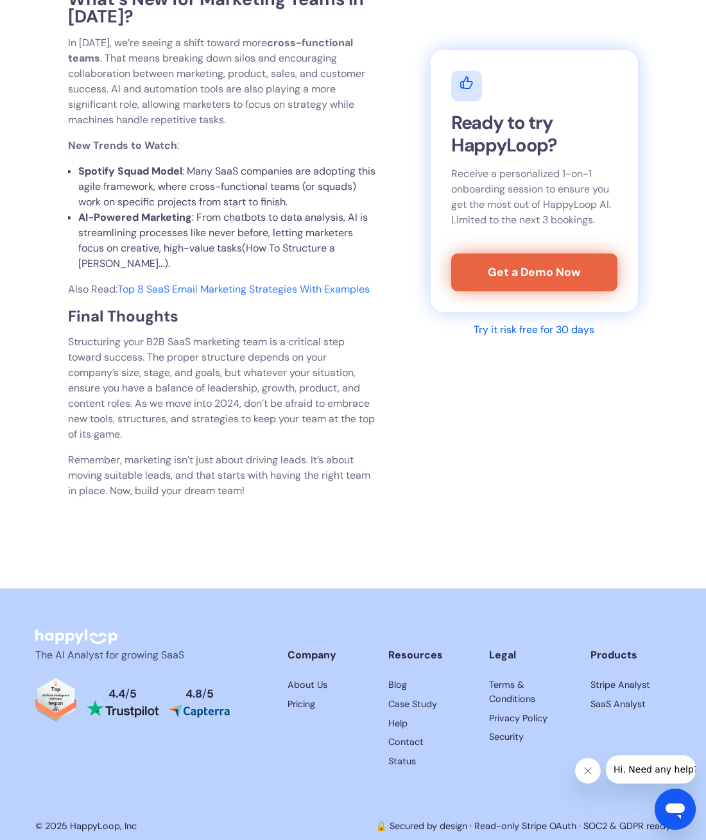
scroll to position [3498, 0]
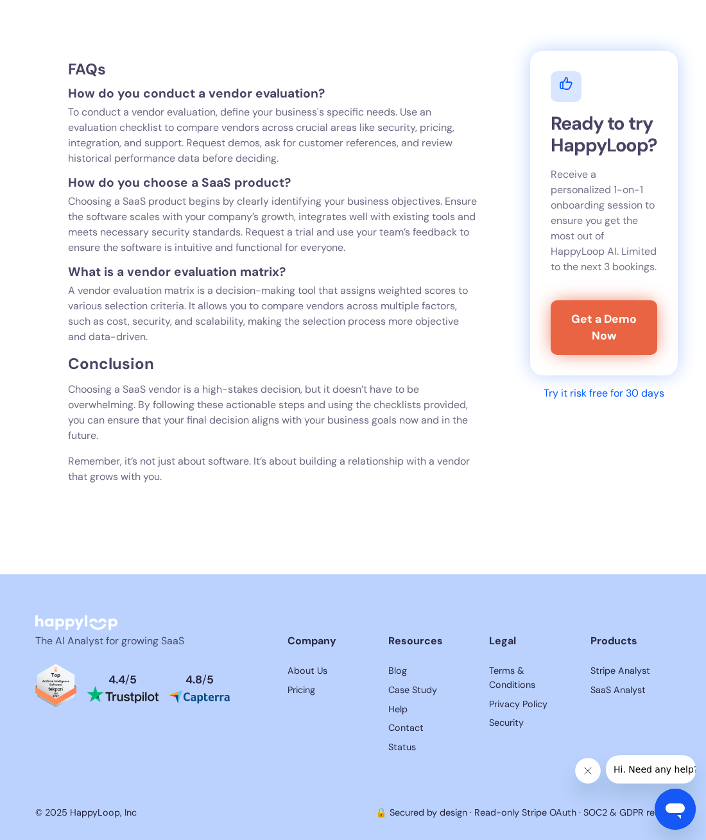
scroll to position [5248, 0]
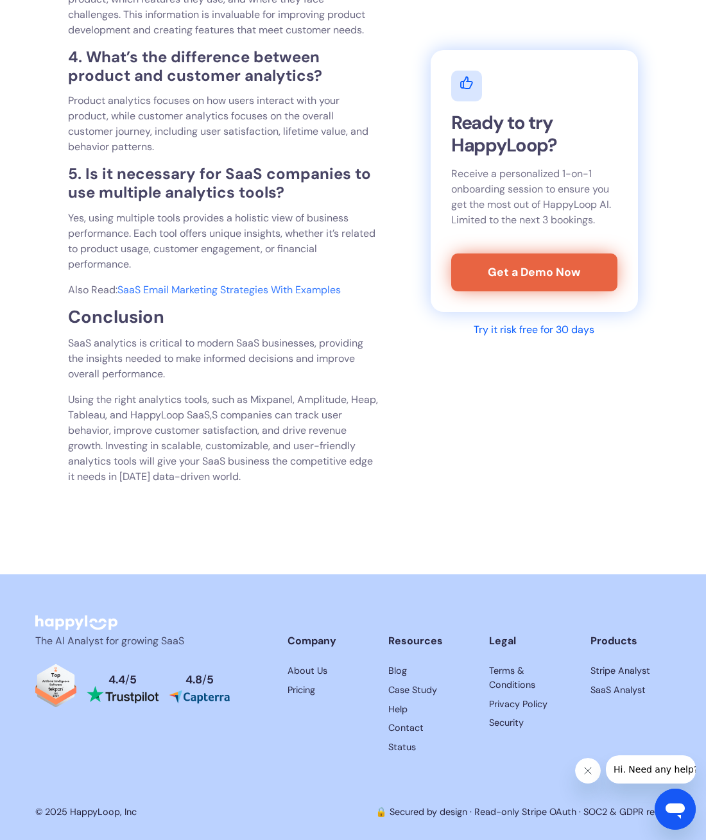
scroll to position [4068, 0]
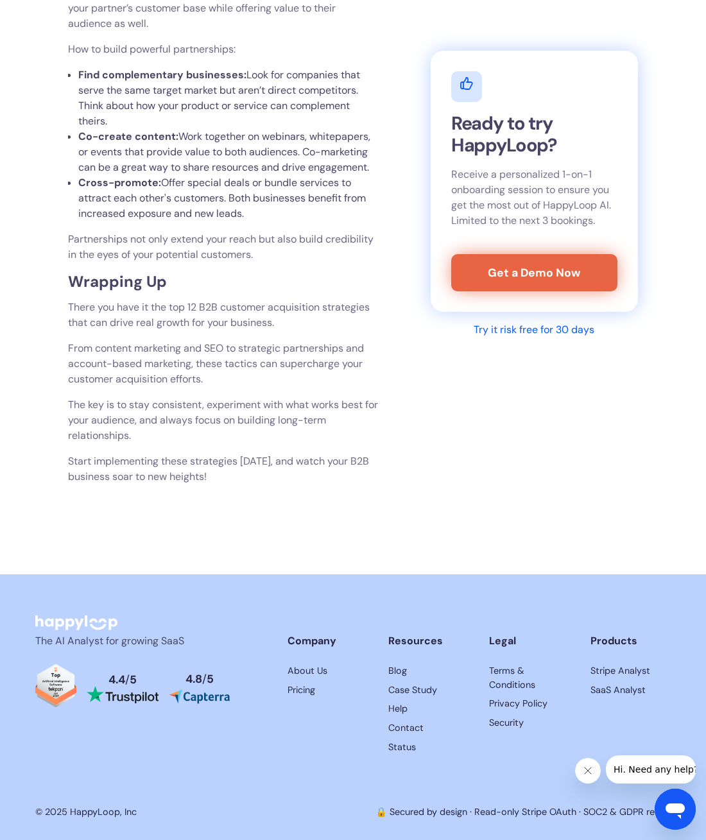
scroll to position [4775, 0]
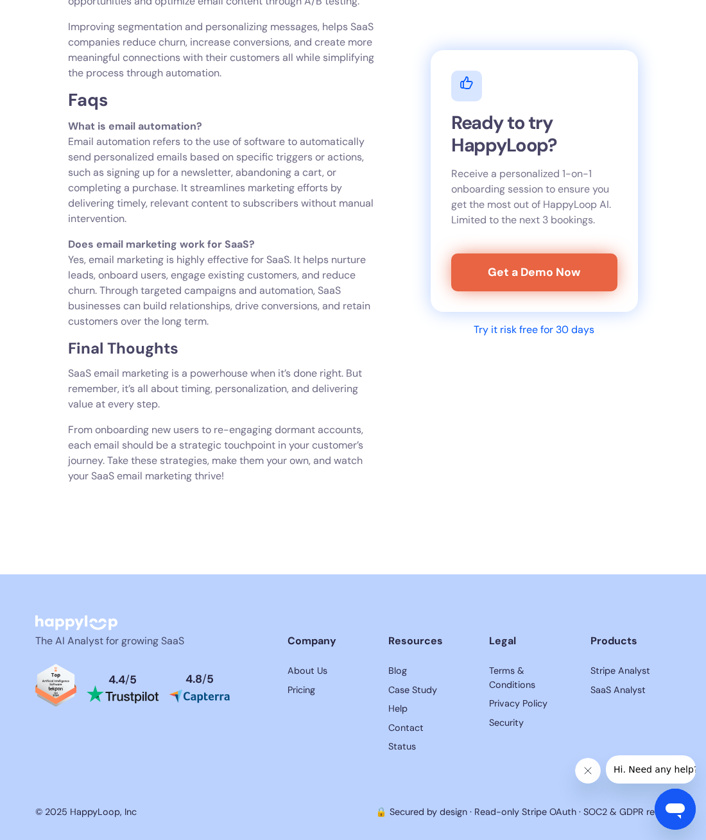
scroll to position [4203, 0]
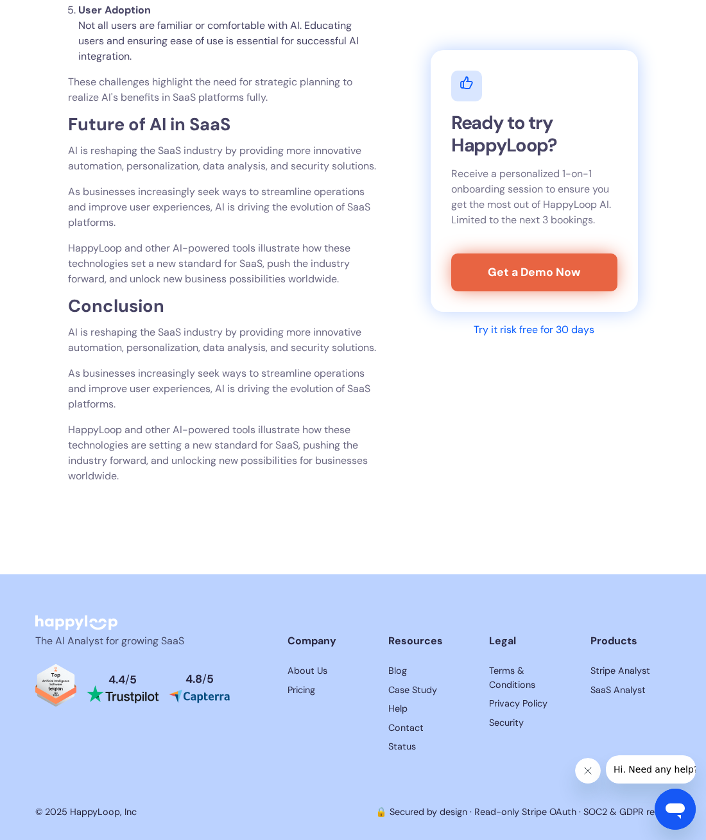
scroll to position [3443, 0]
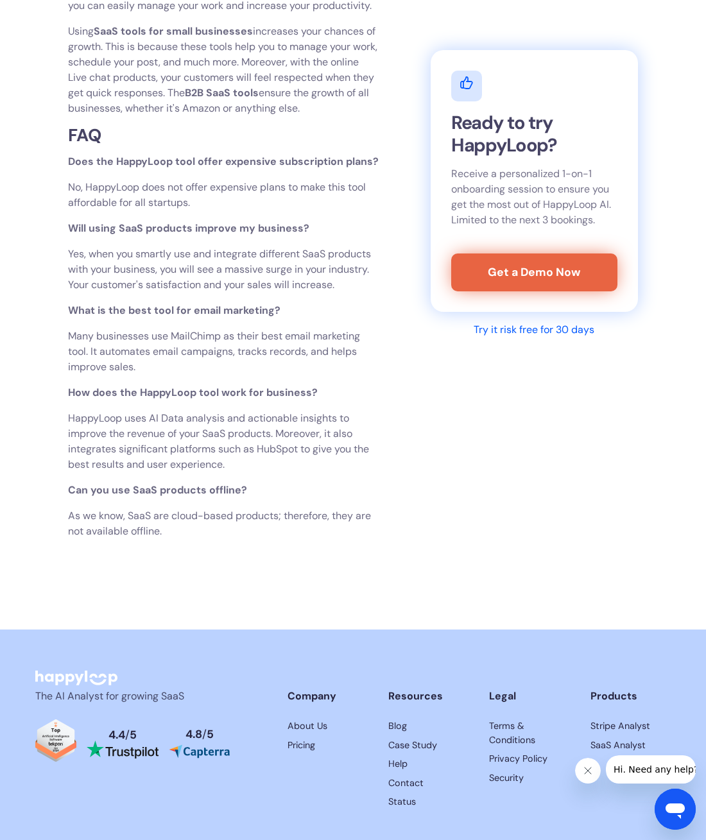
scroll to position [2932, 0]
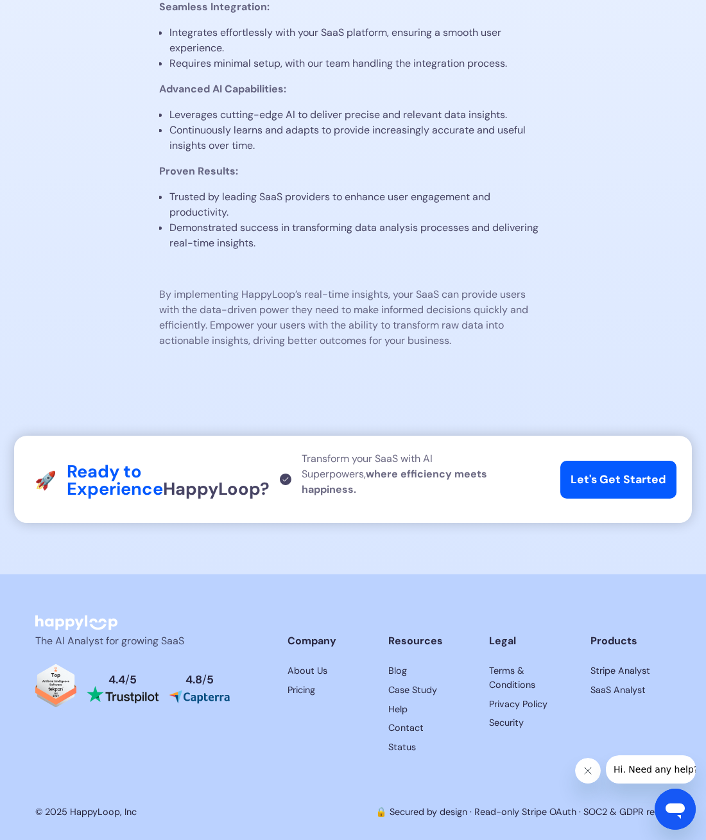
scroll to position [1387, 0]
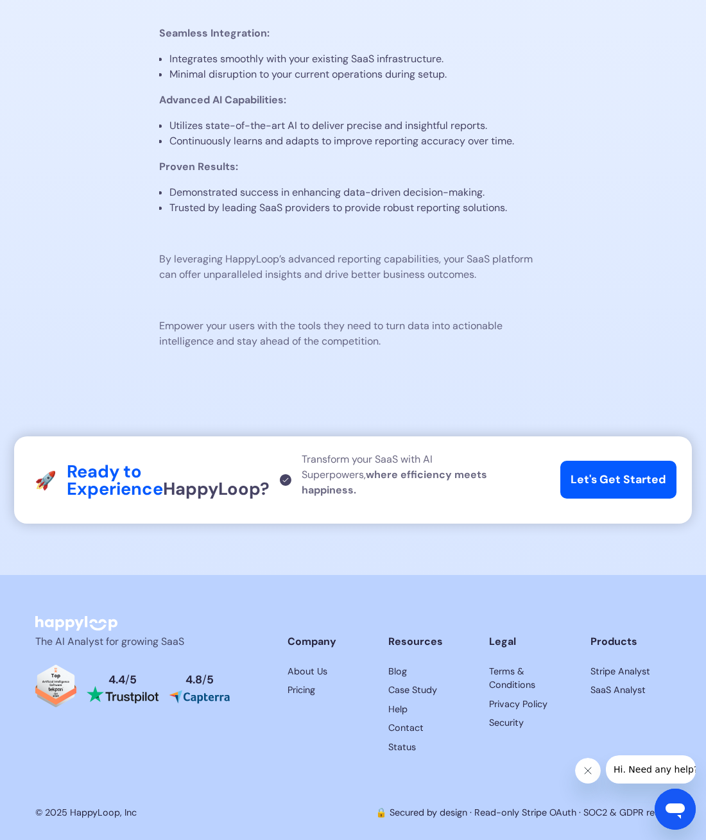
scroll to position [1495, 0]
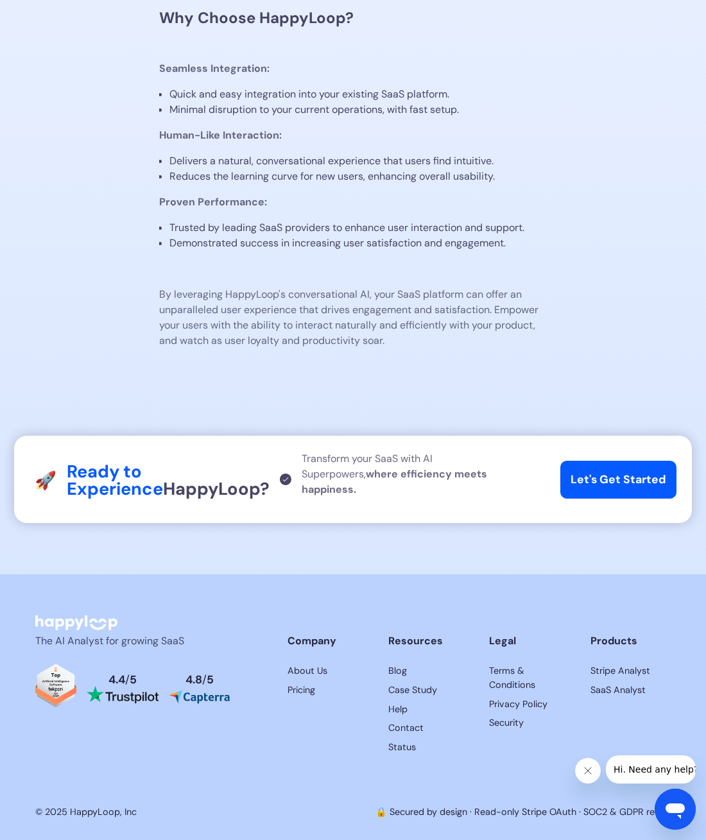
scroll to position [1300, 0]
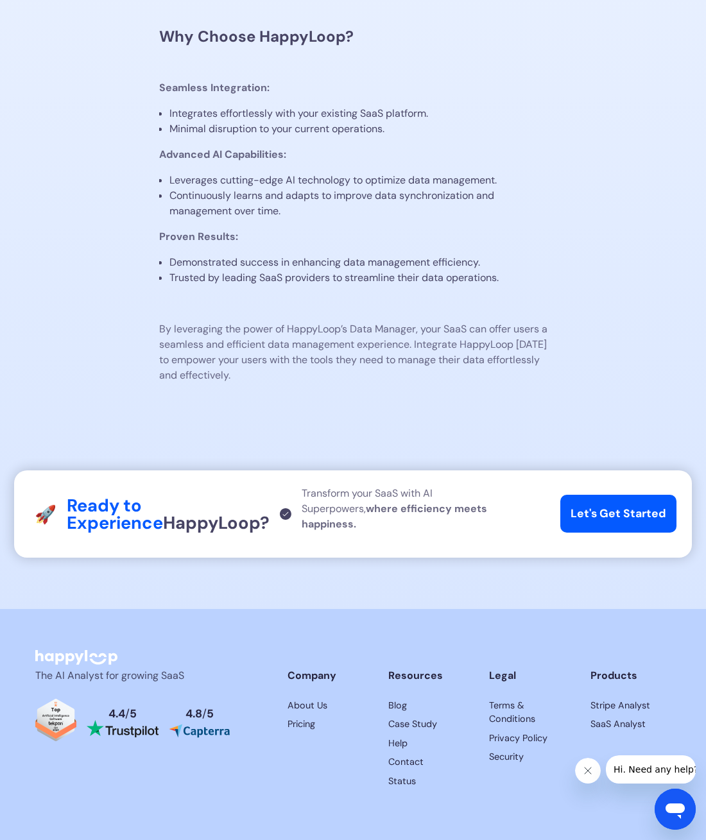
scroll to position [1310, 0]
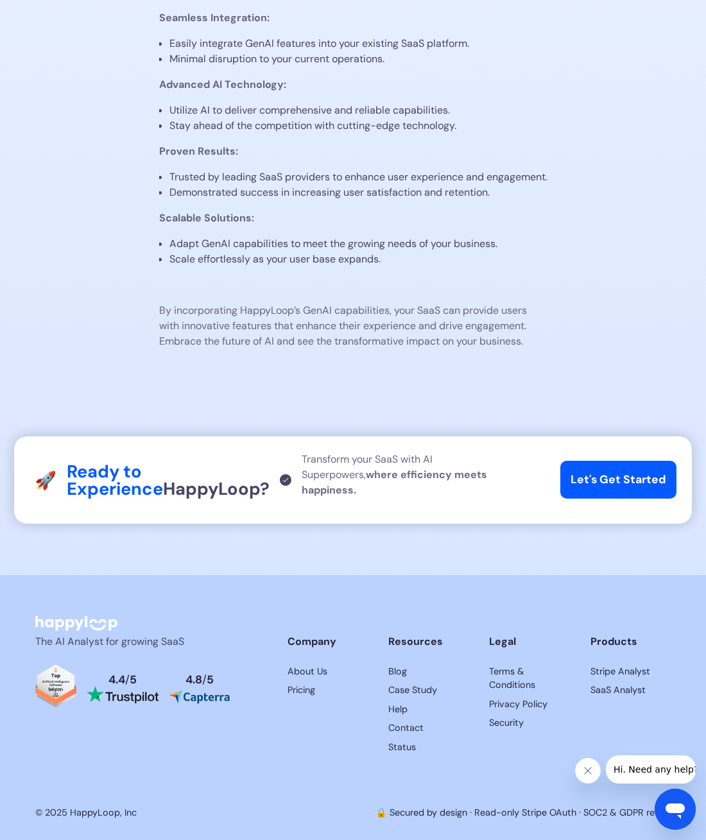
scroll to position [1408, 0]
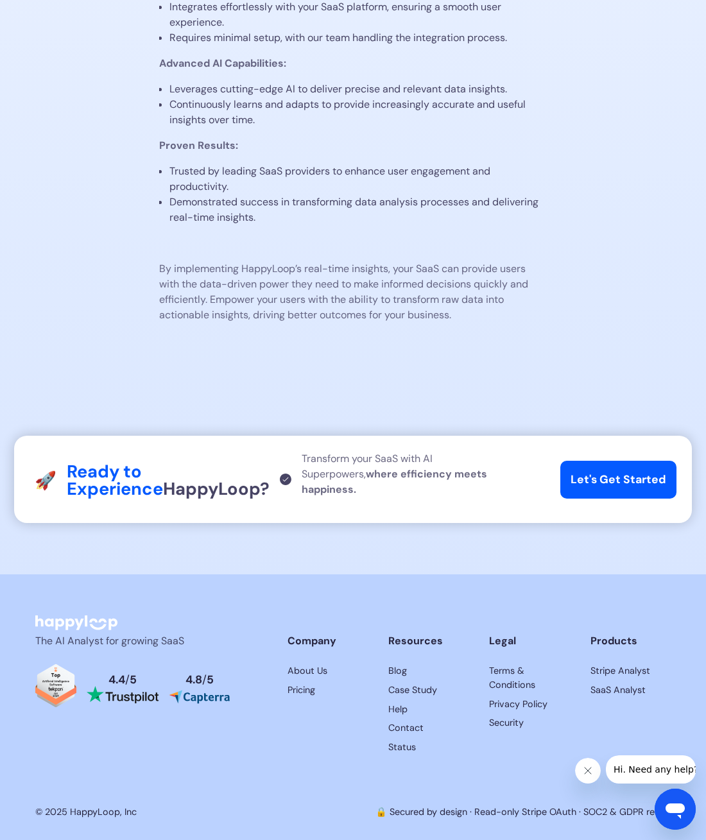
scroll to position [1413, 0]
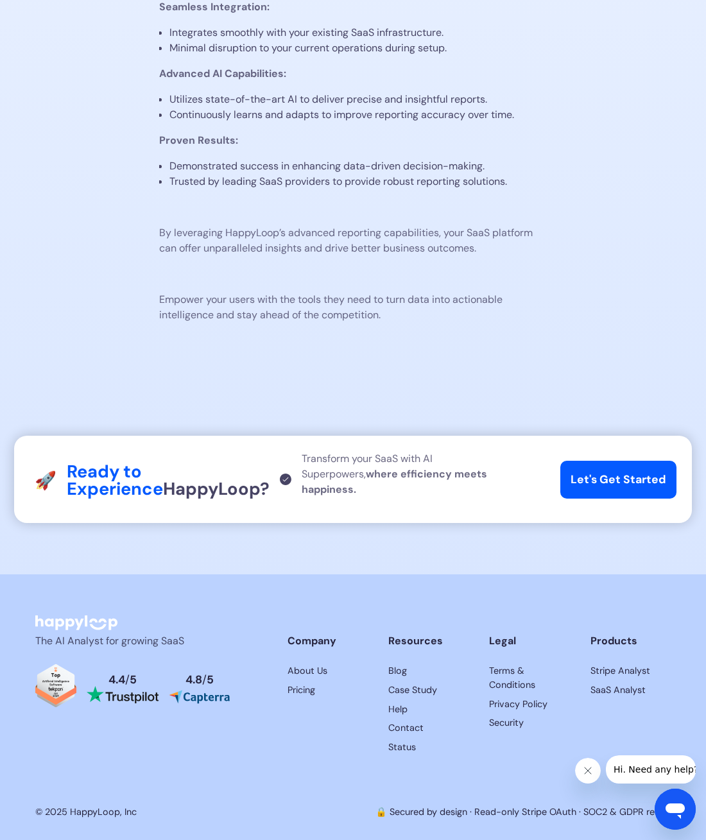
scroll to position [1449, 0]
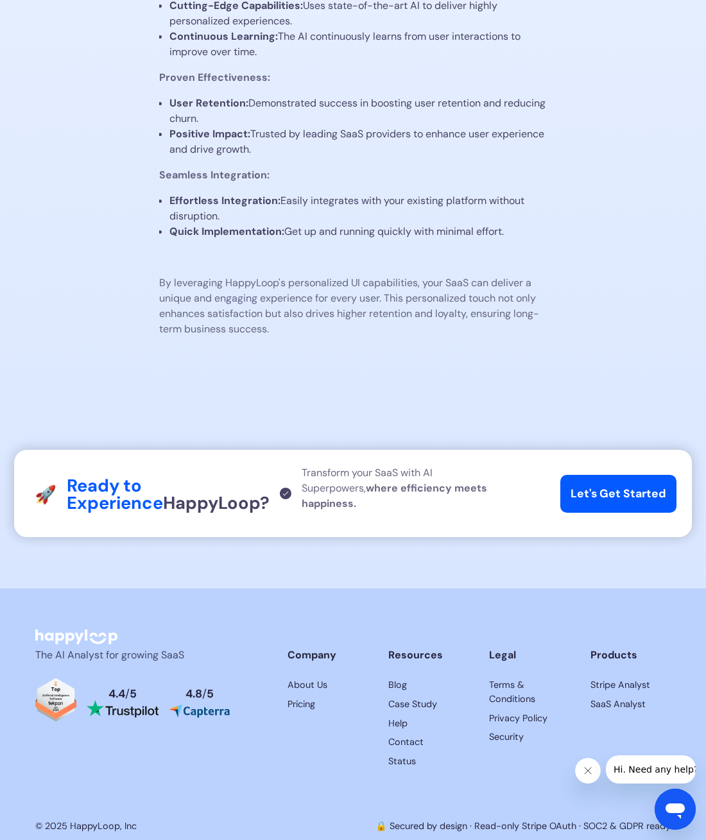
scroll to position [1459, 0]
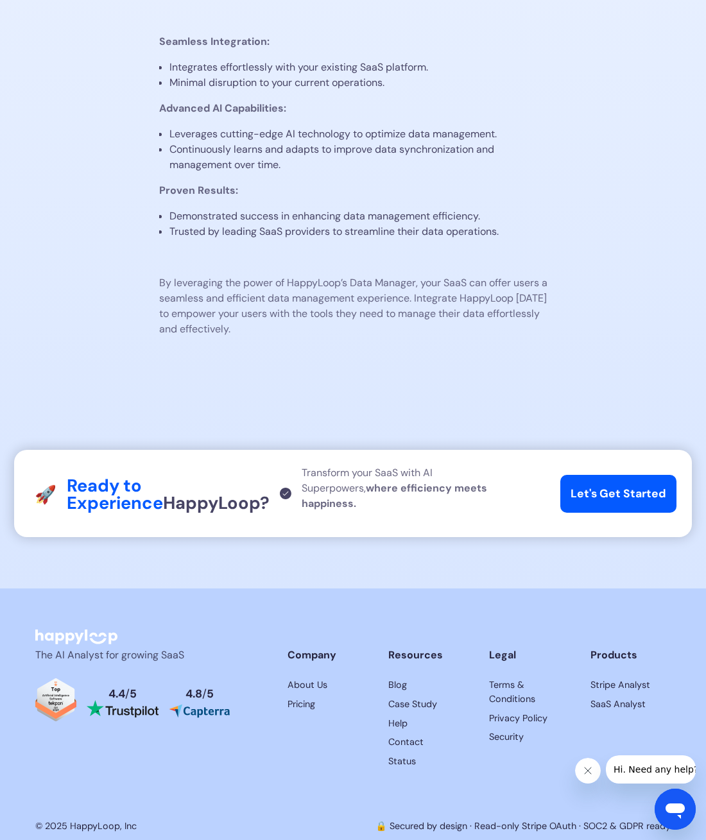
scroll to position [1336, 0]
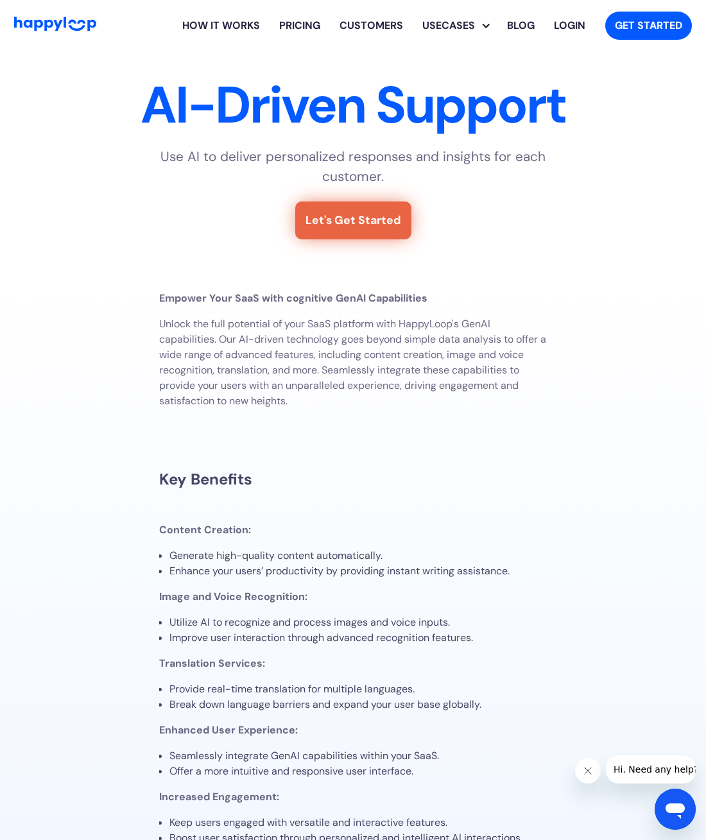
scroll to position [1410, 0]
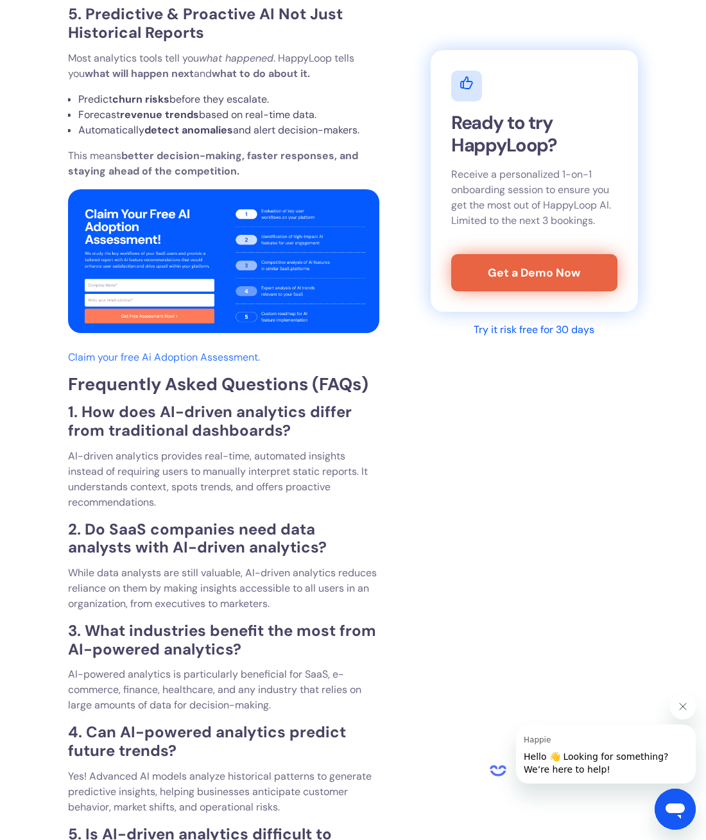
scroll to position [4013, 0]
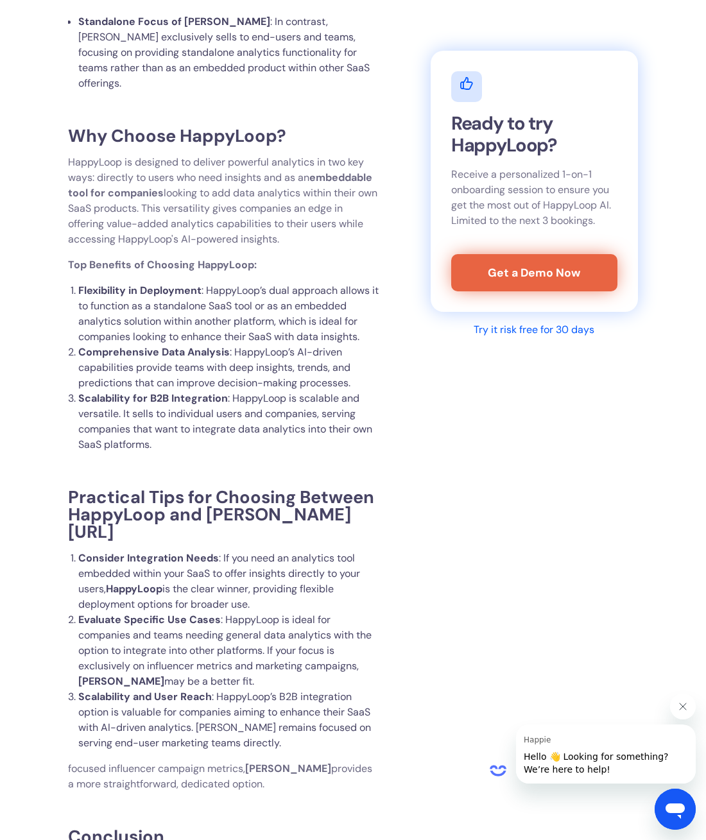
scroll to position [2759, 0]
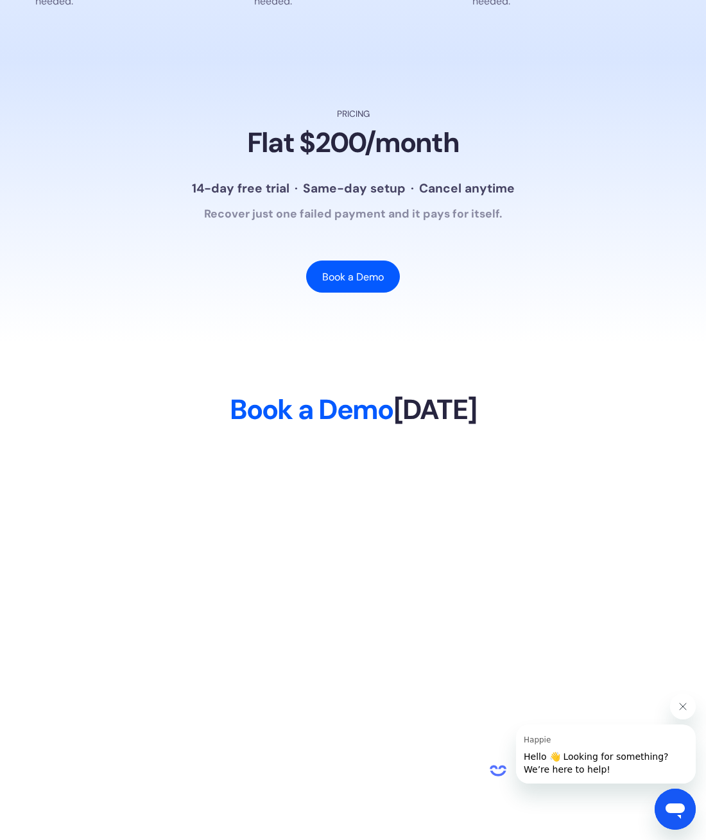
scroll to position [2594, 0]
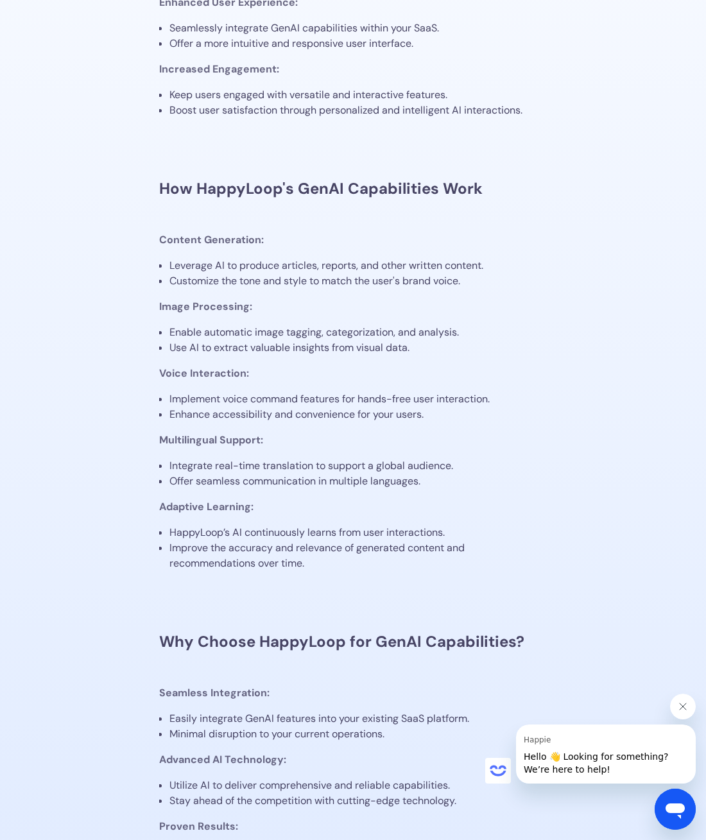
scroll to position [1408, 0]
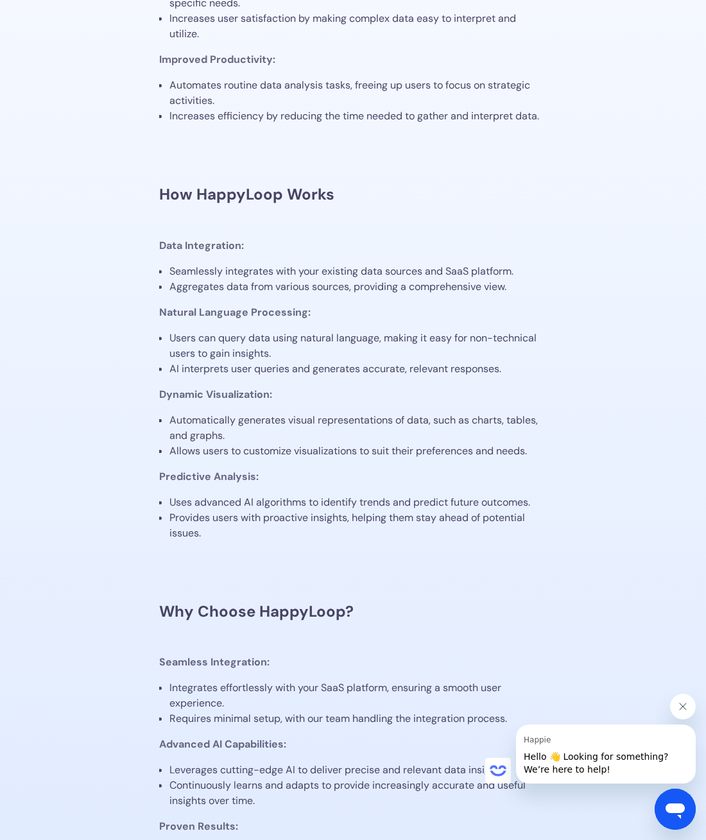
scroll to position [1387, 0]
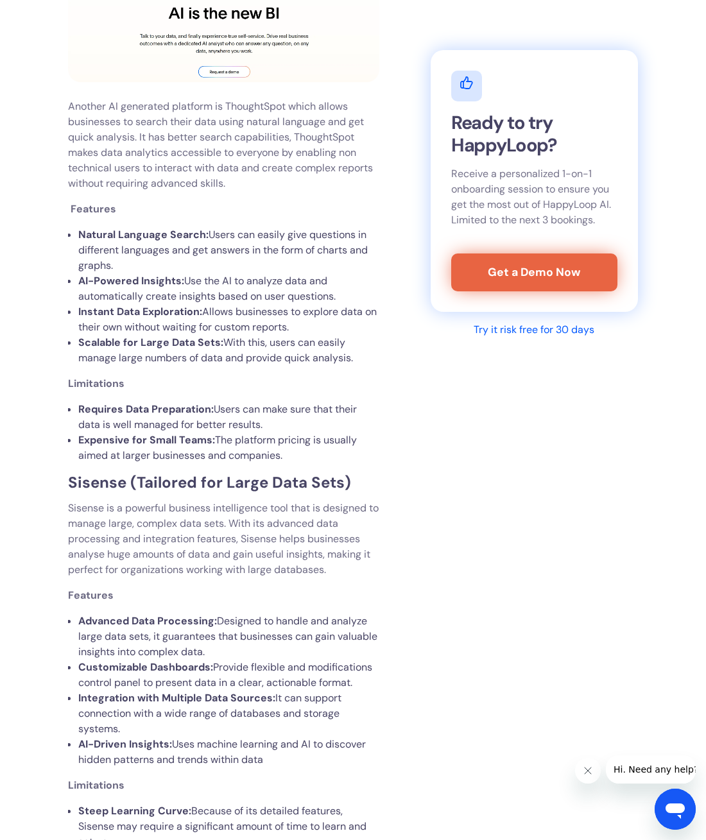
scroll to position [5708, 0]
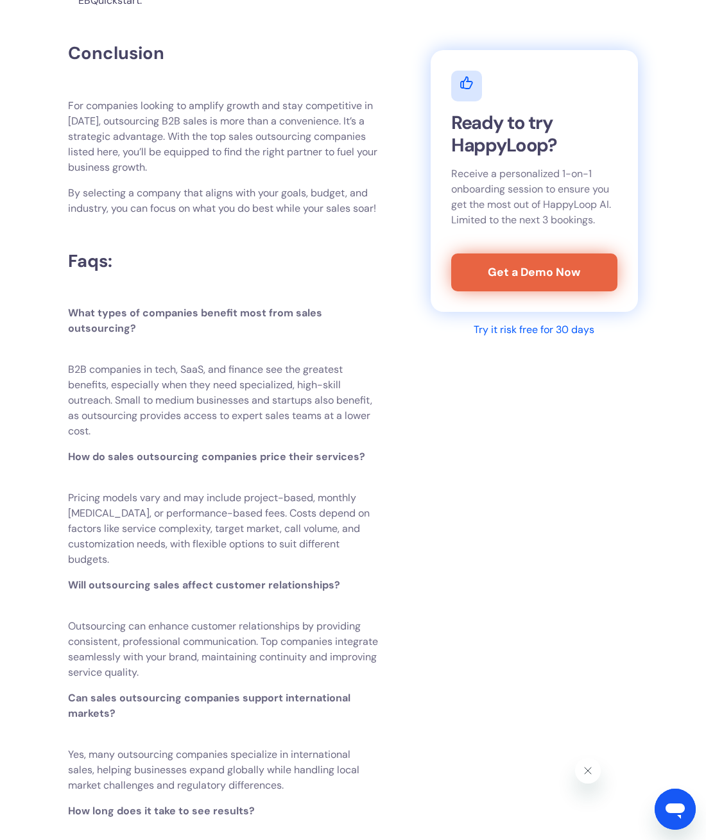
scroll to position [4862, 0]
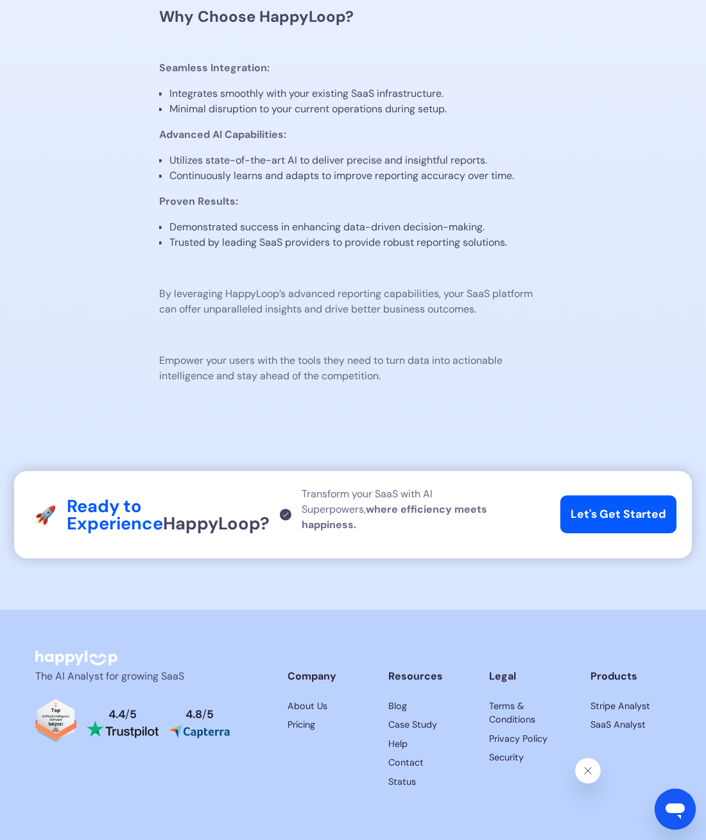
scroll to position [1495, 0]
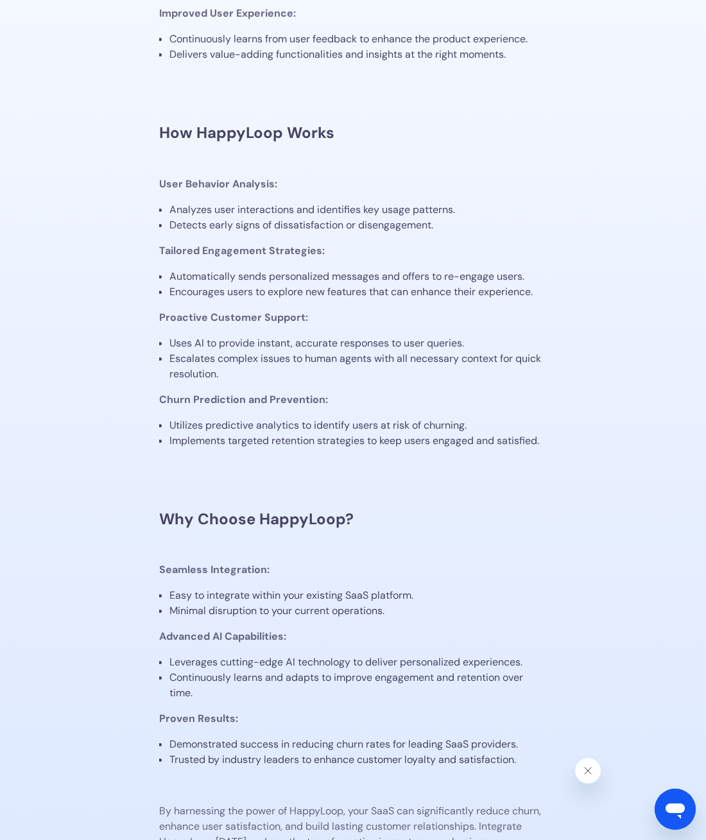
scroll to position [1218, 0]
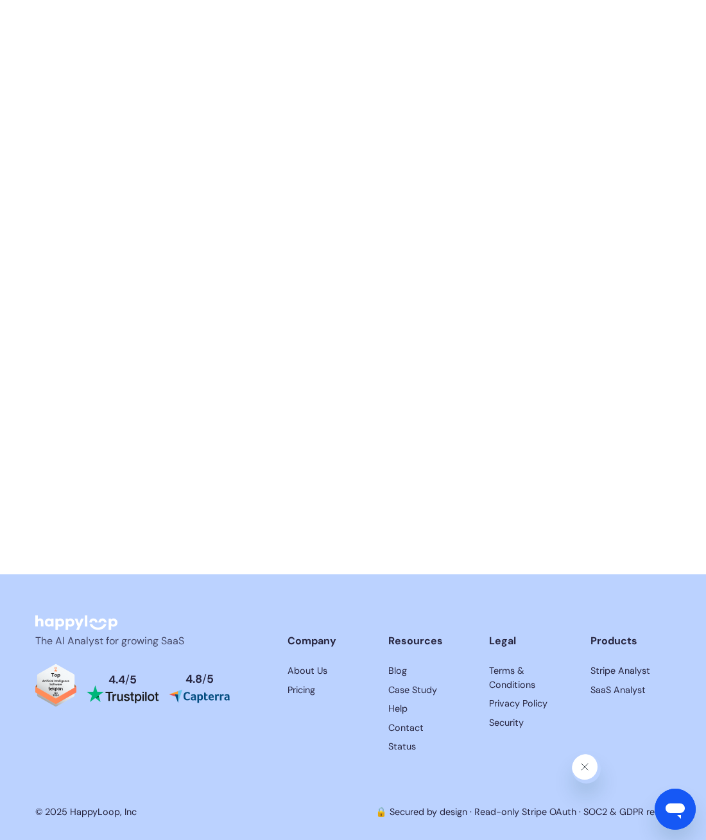
scroll to position [6007, 0]
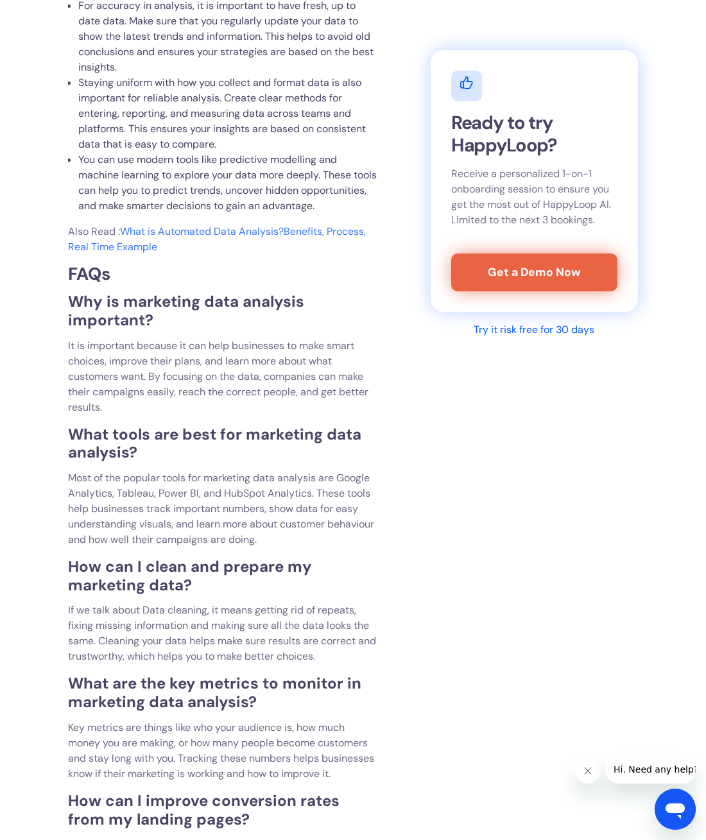
scroll to position [4208, 0]
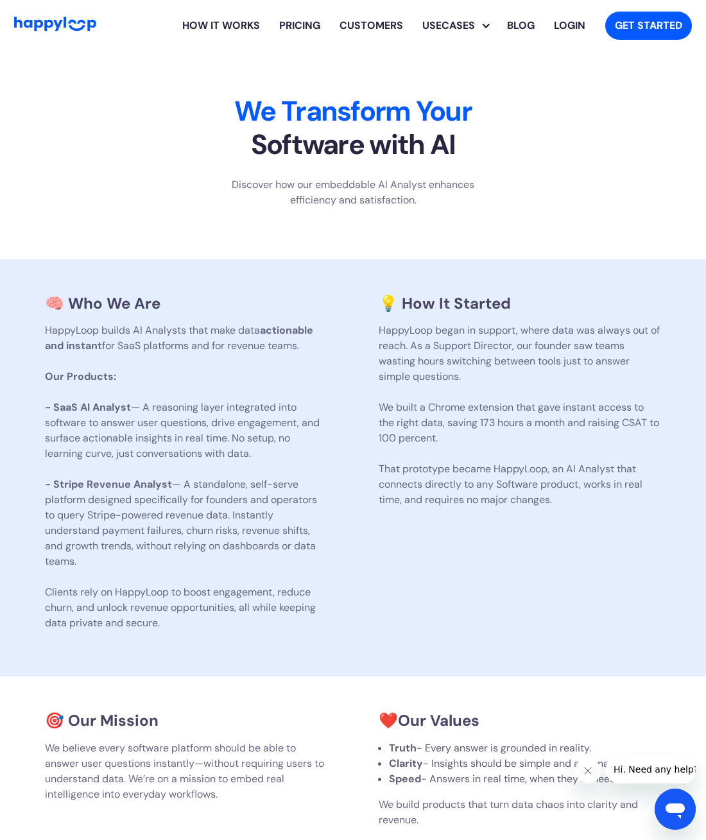
scroll to position [471, 0]
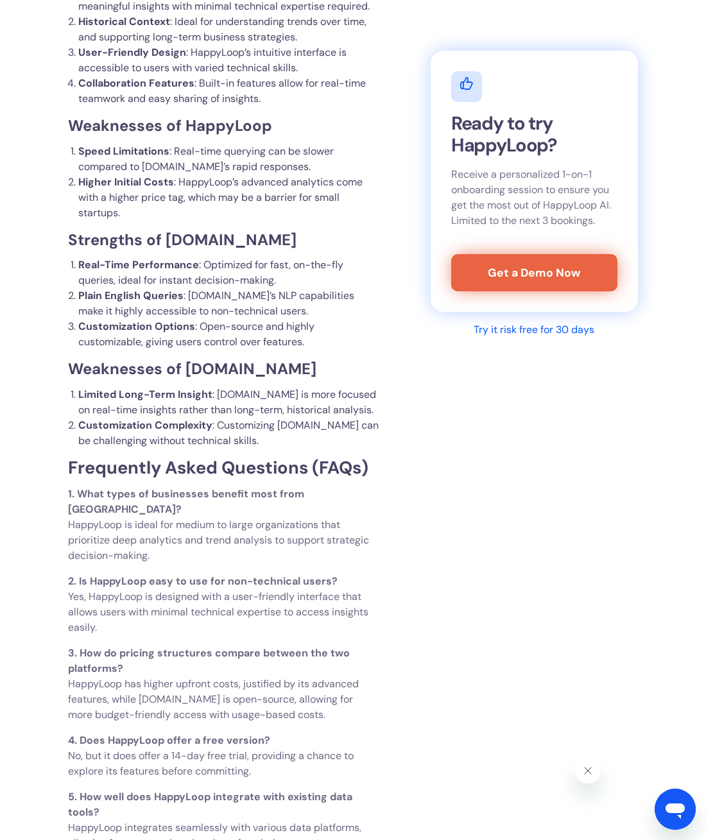
scroll to position [3601, 0]
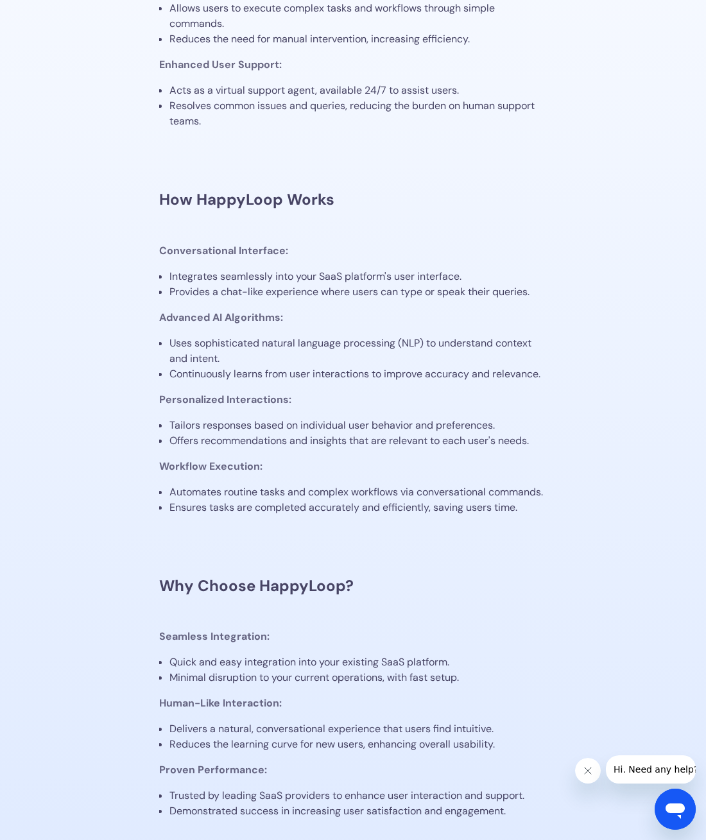
scroll to position [1300, 0]
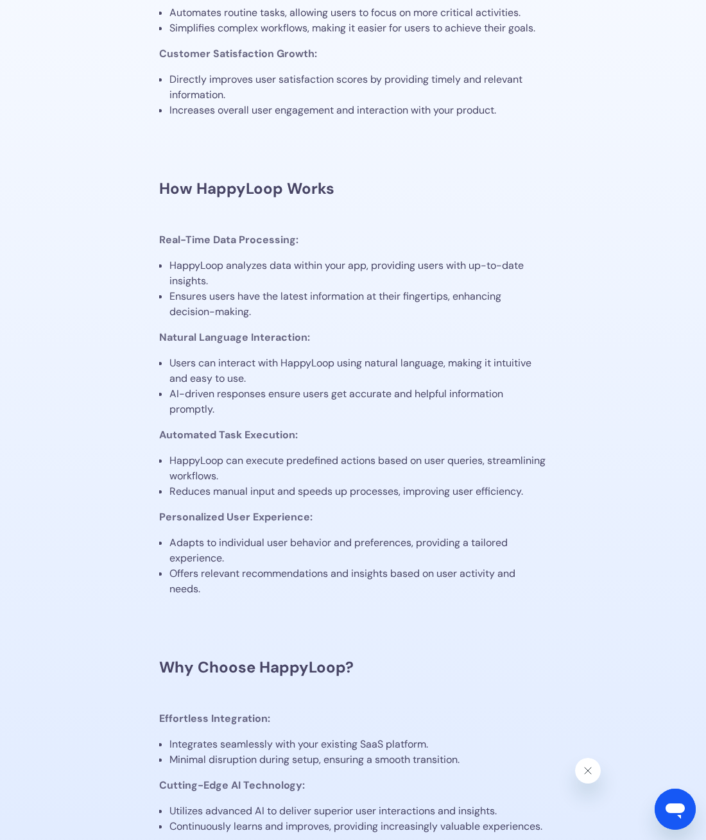
scroll to position [1367, 0]
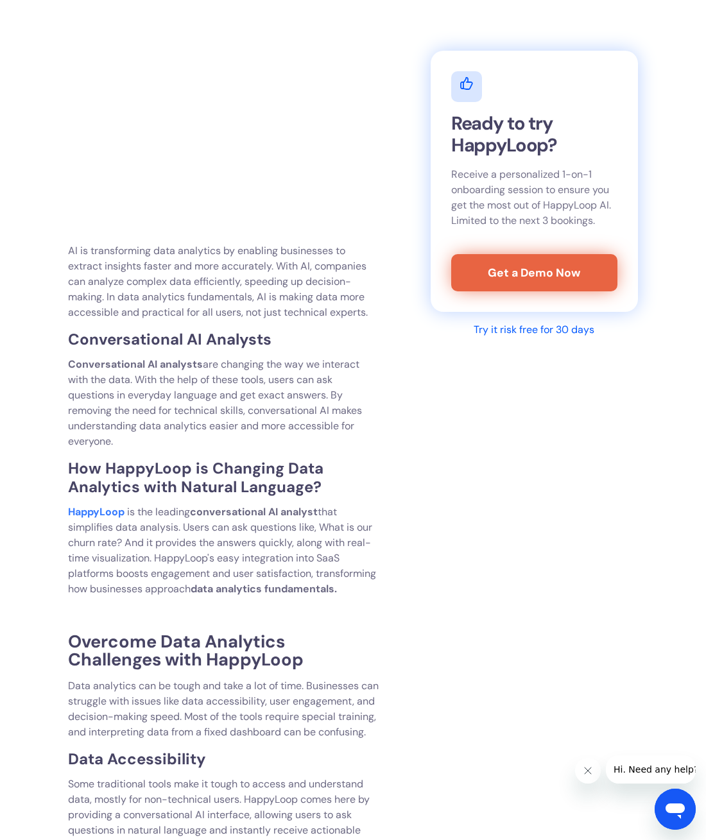
scroll to position [3112, 0]
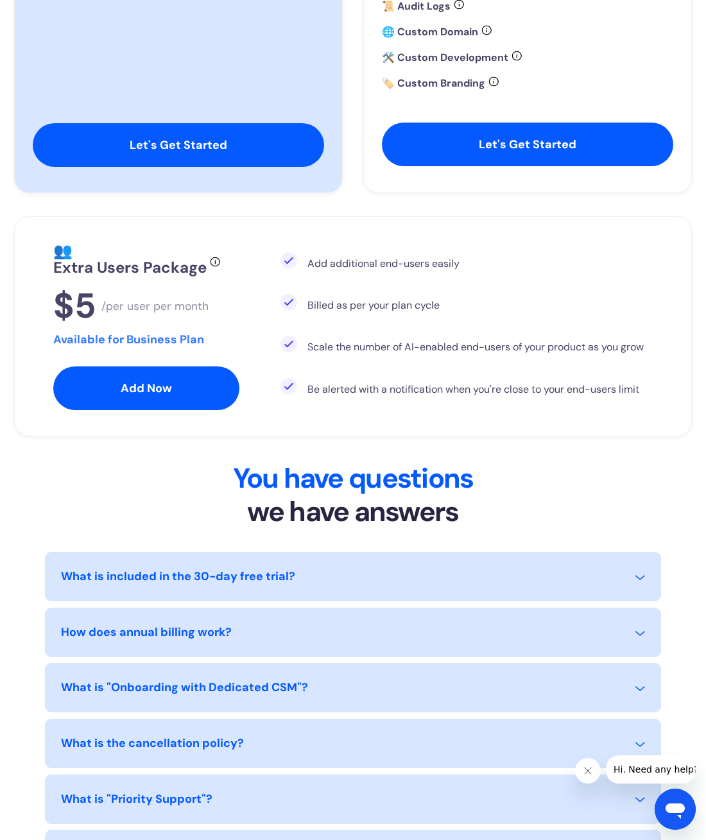
scroll to position [1195, 0]
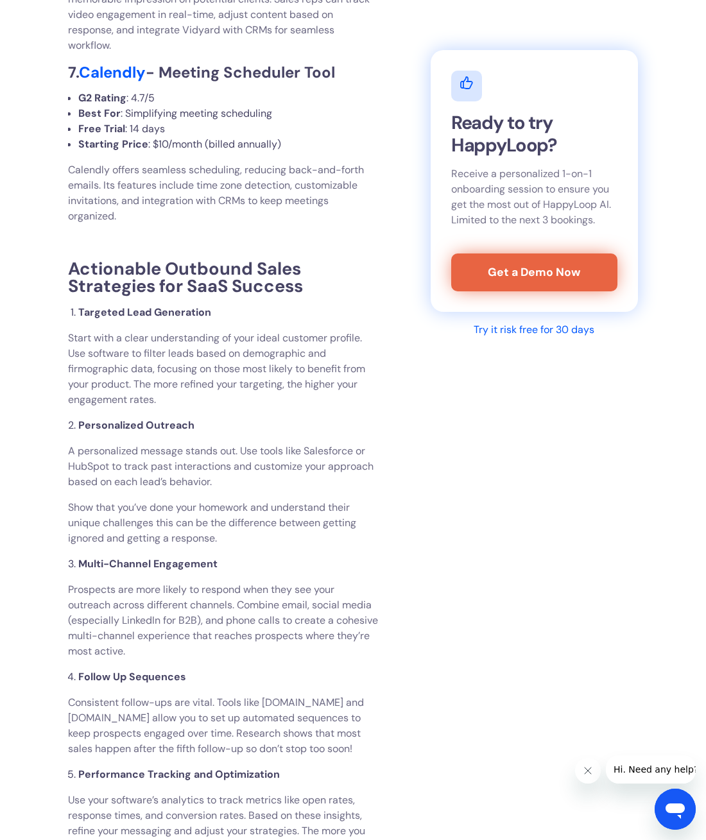
scroll to position [3986, 0]
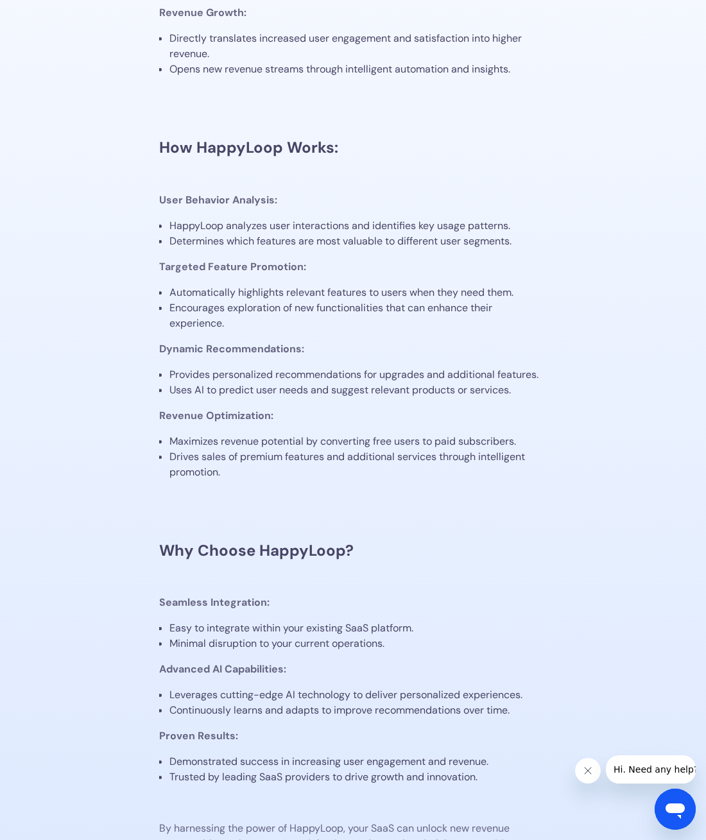
scroll to position [1235, 0]
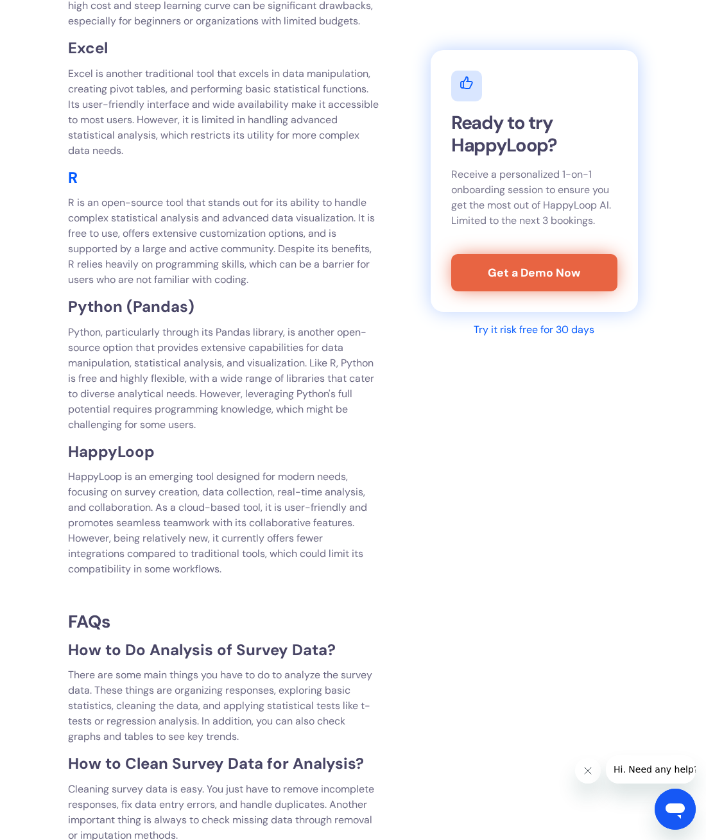
scroll to position [5020, 0]
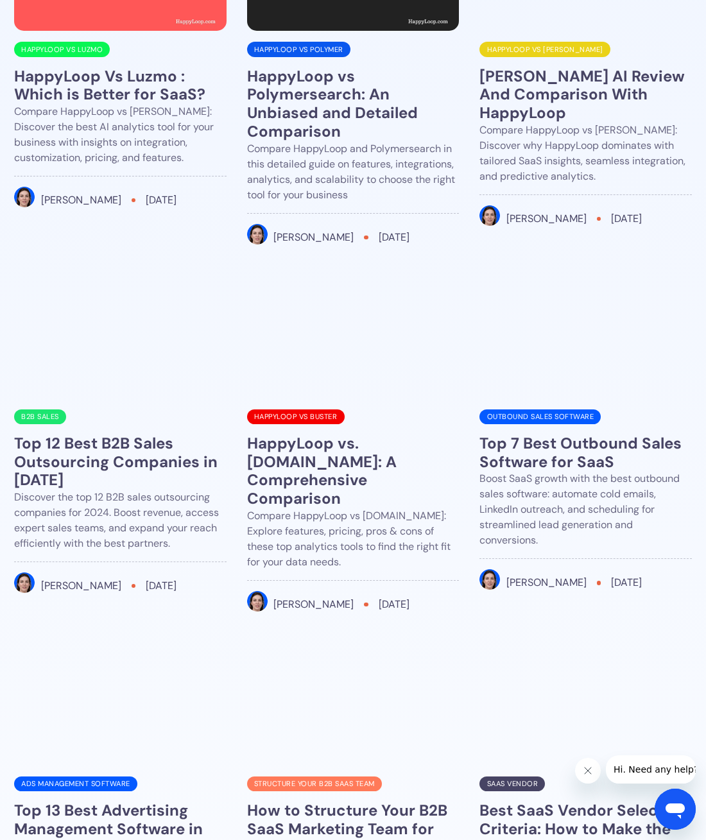
scroll to position [4366, 0]
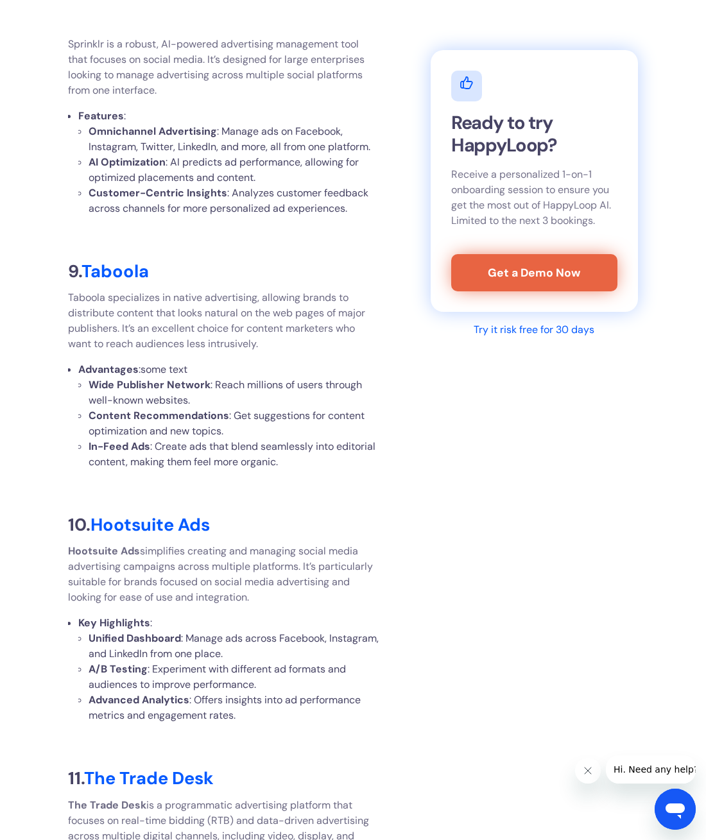
scroll to position [5697, 0]
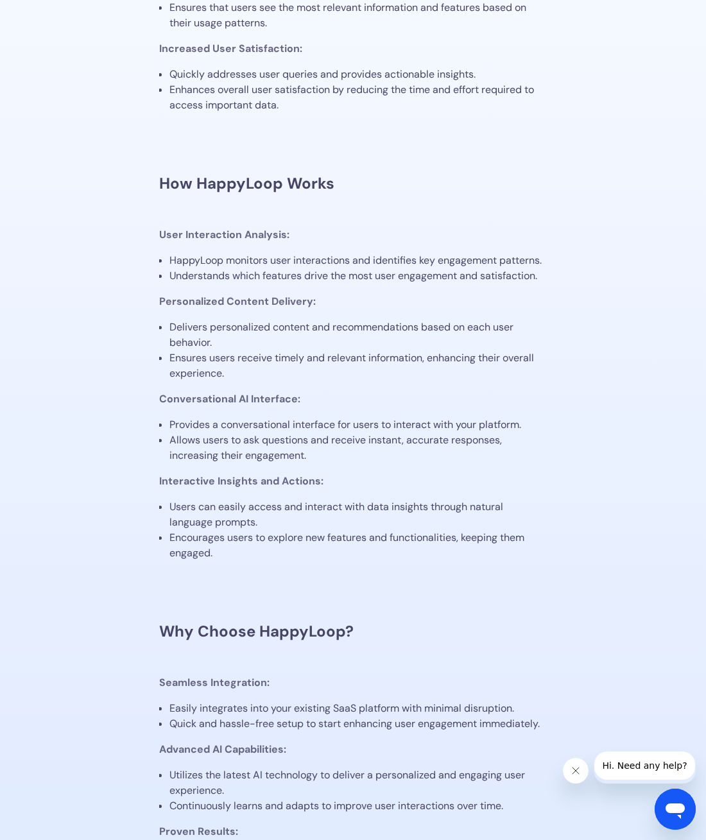
scroll to position [1361, 0]
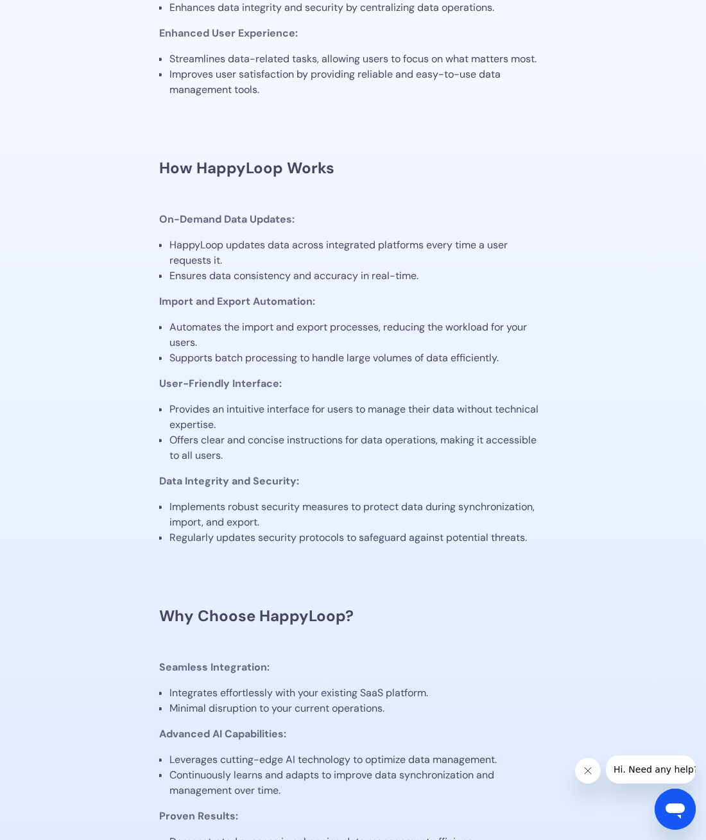
scroll to position [1310, 0]
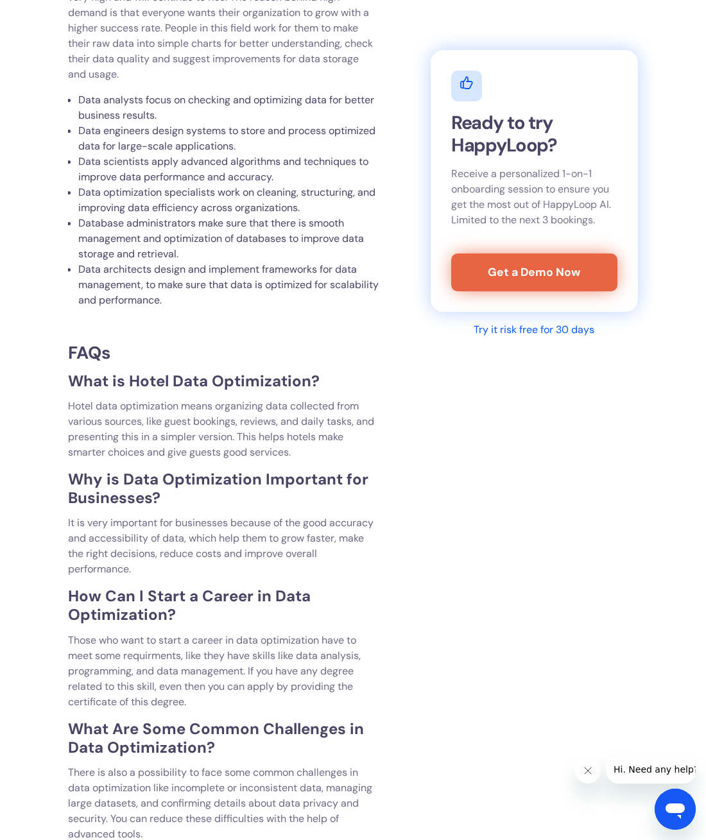
scroll to position [4136, 0]
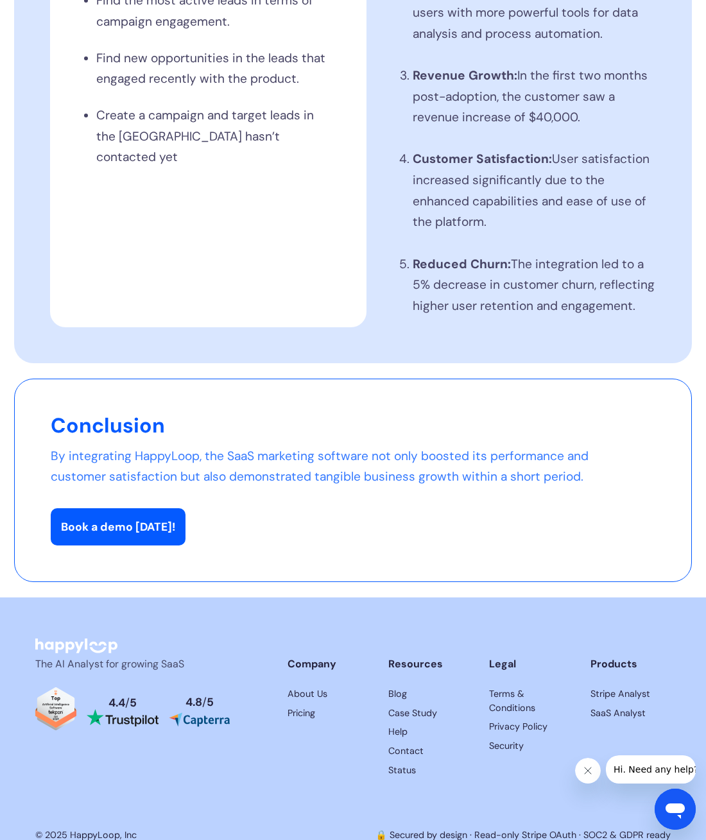
scroll to position [1479, 0]
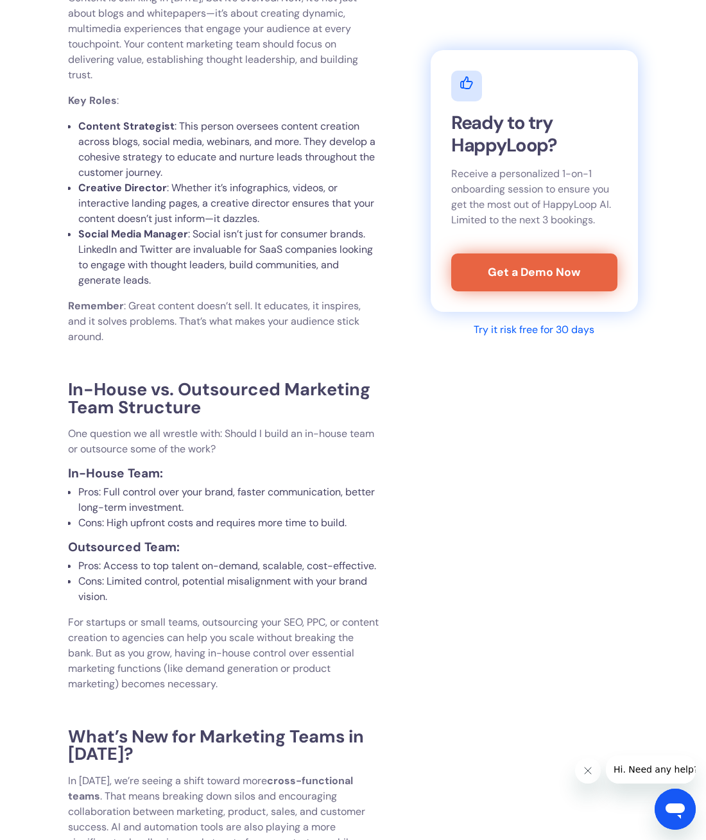
scroll to position [3611, 0]
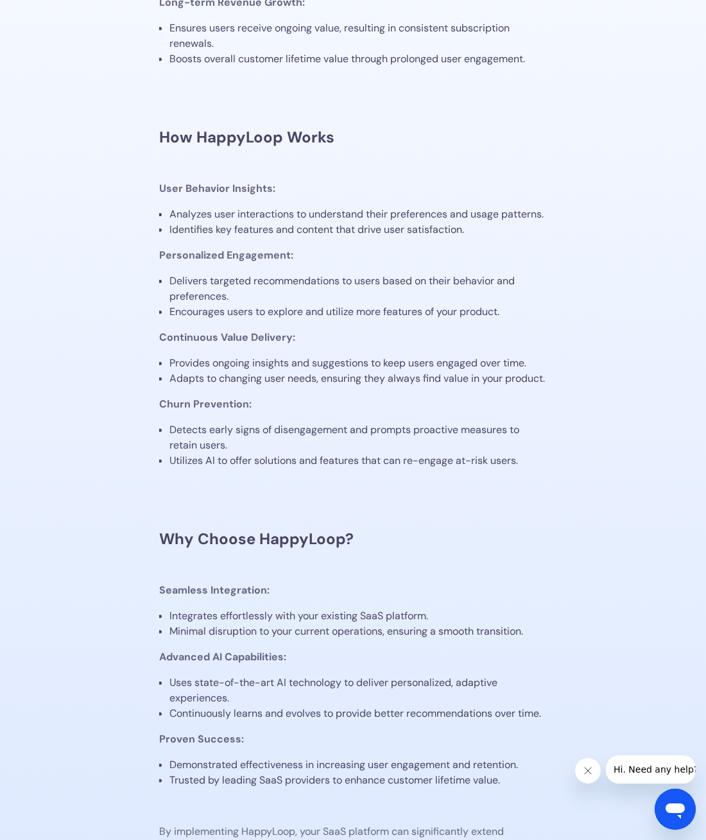
scroll to position [1300, 0]
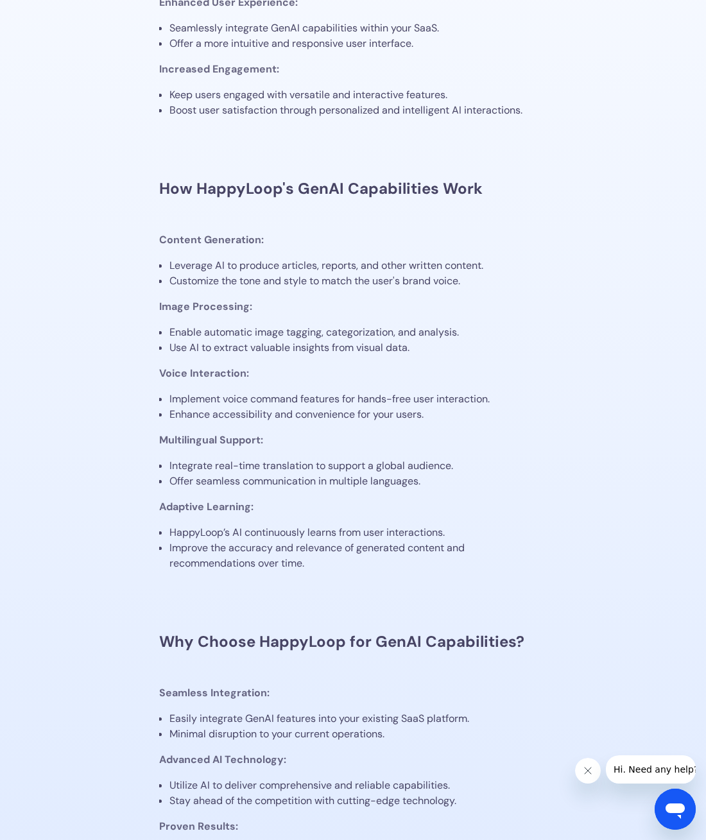
scroll to position [1408, 0]
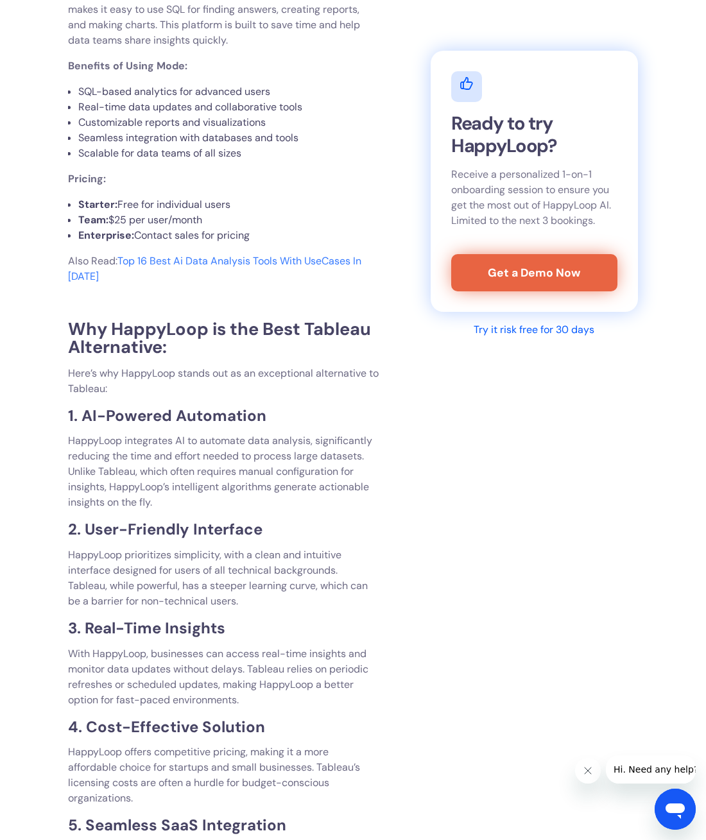
scroll to position [5981, 0]
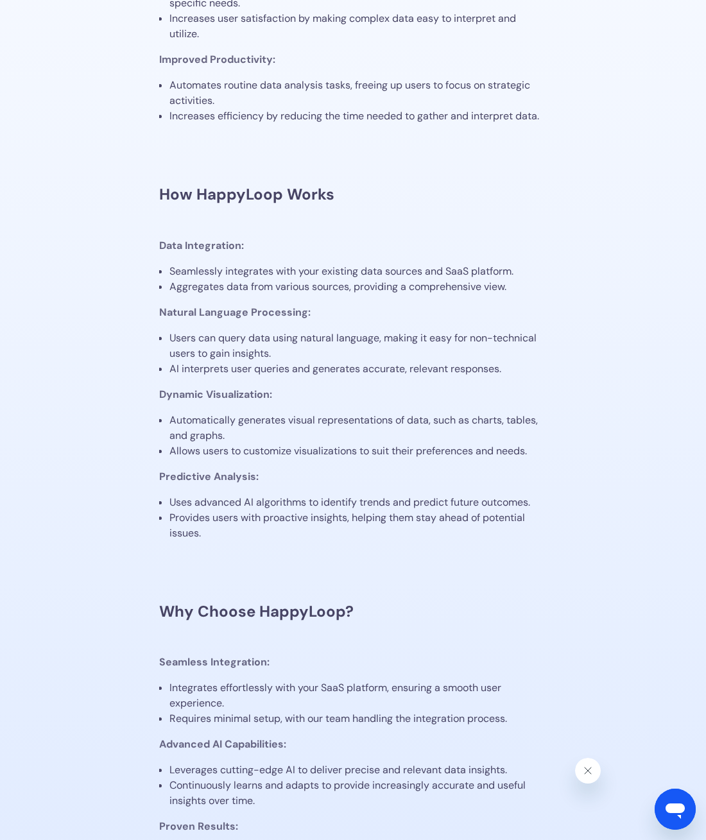
scroll to position [1413, 0]
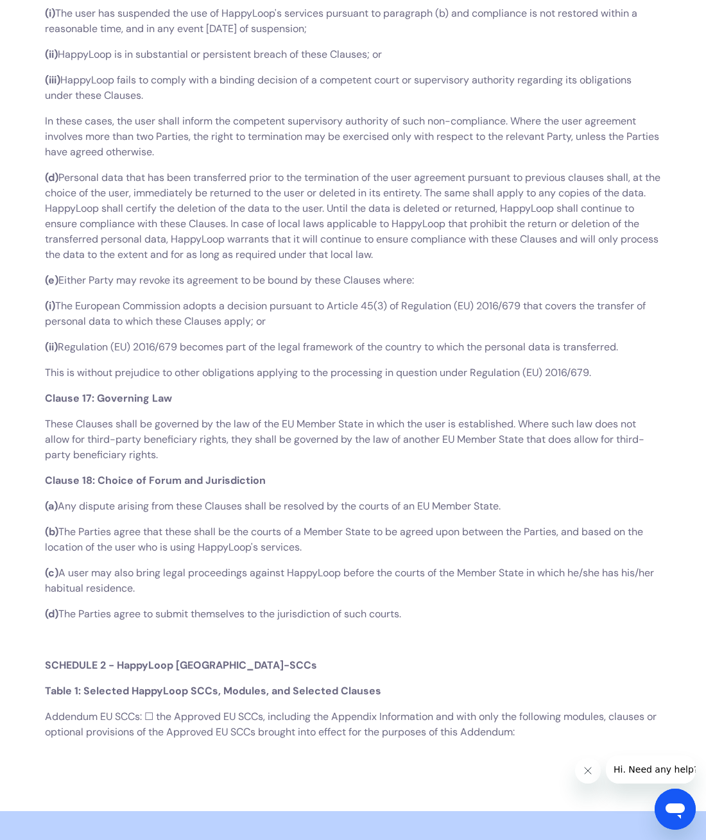
scroll to position [18481, 0]
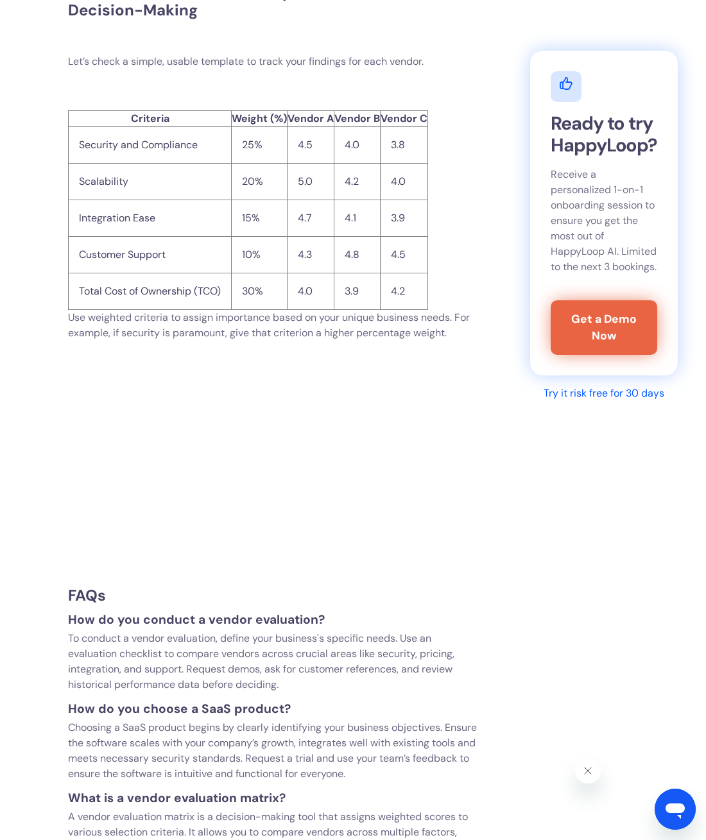
scroll to position [5361, 0]
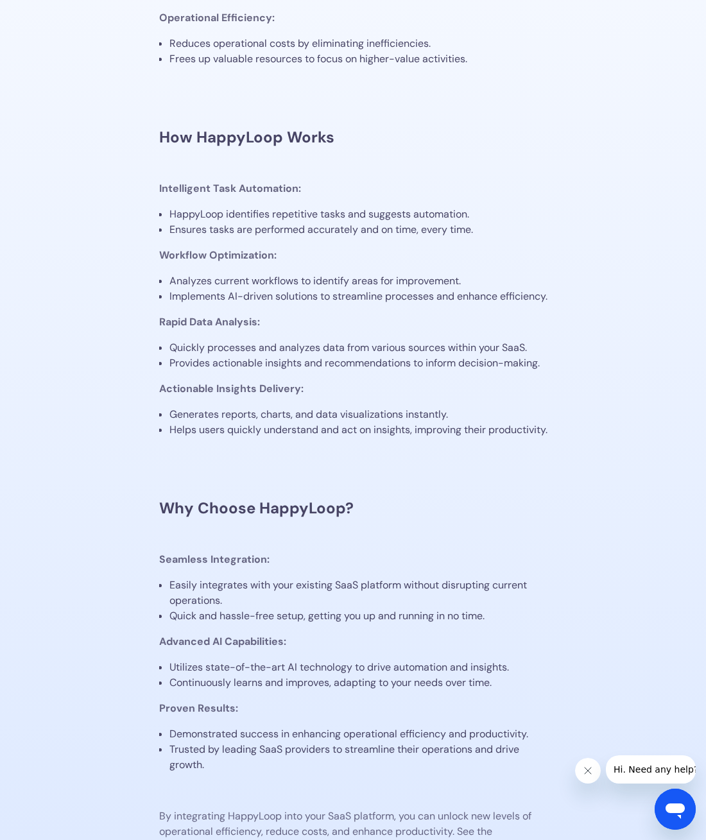
scroll to position [1254, 0]
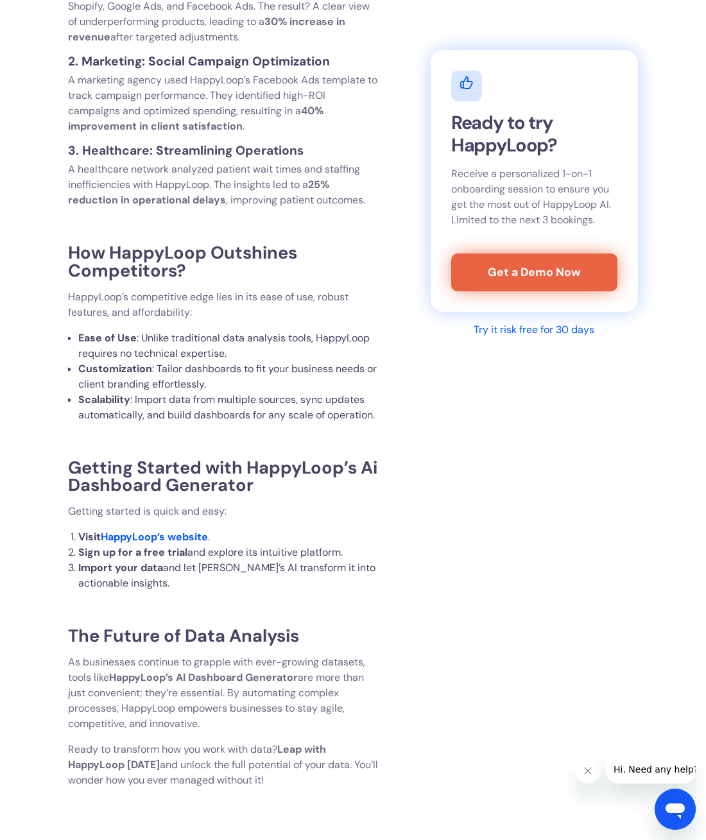
scroll to position [2462, 0]
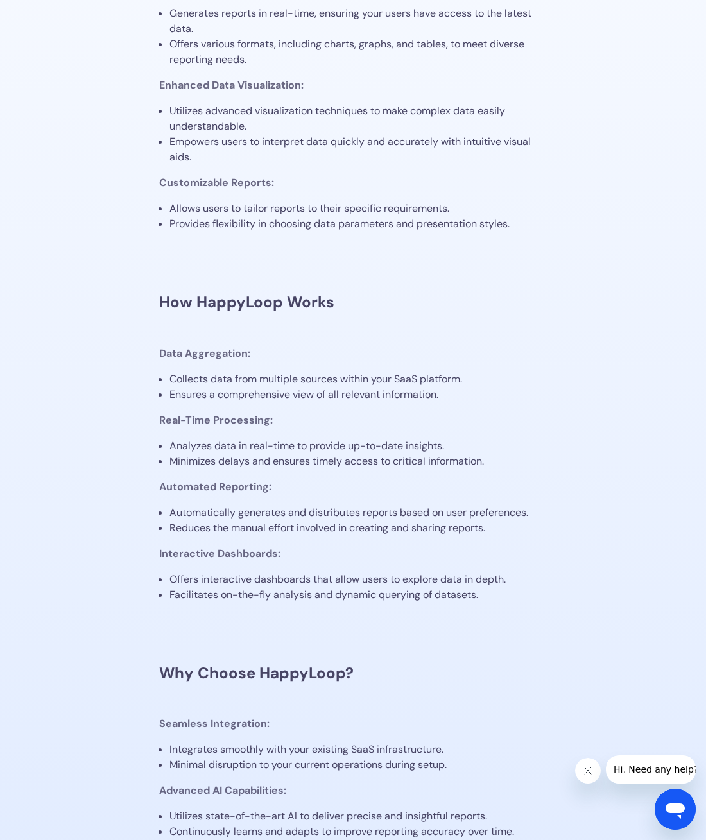
scroll to position [1449, 0]
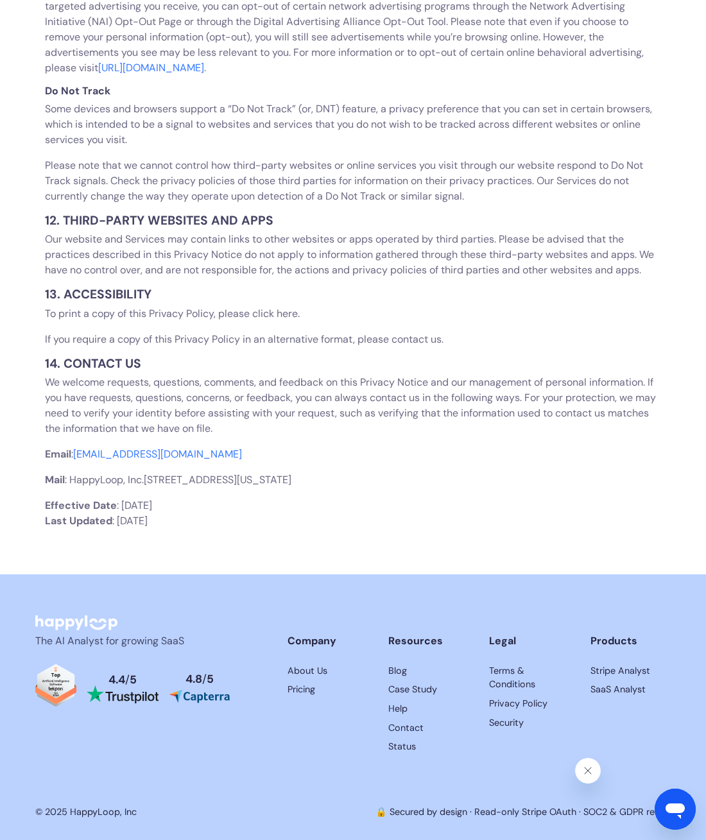
scroll to position [3700, 0]
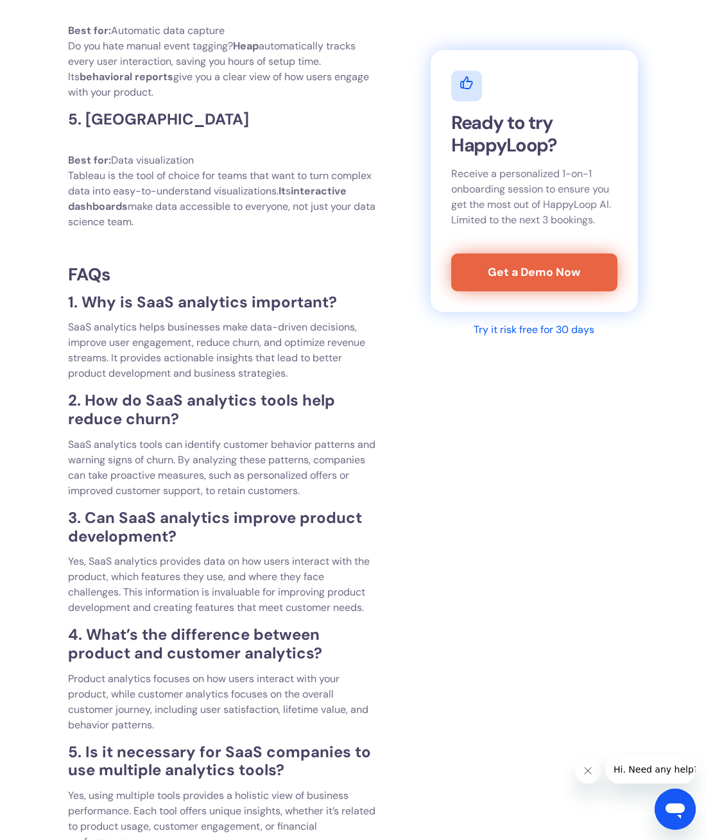
scroll to position [4180, 0]
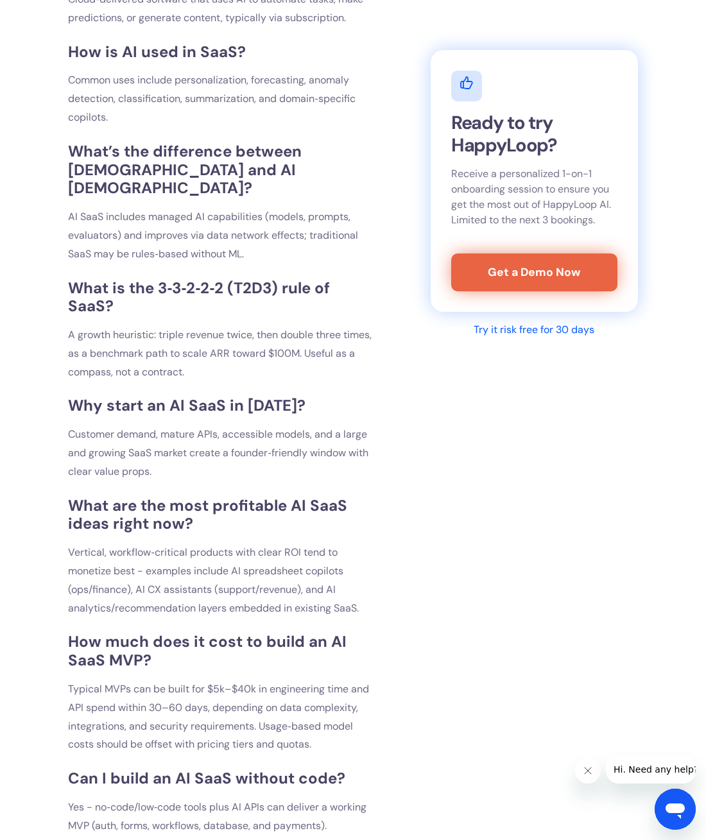
scroll to position [8881, 0]
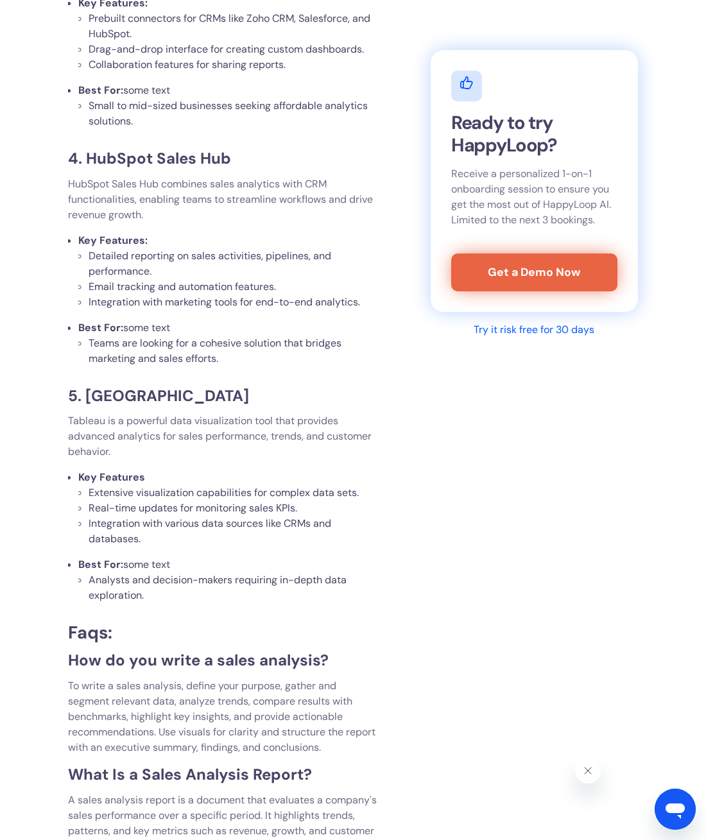
scroll to position [5571, 0]
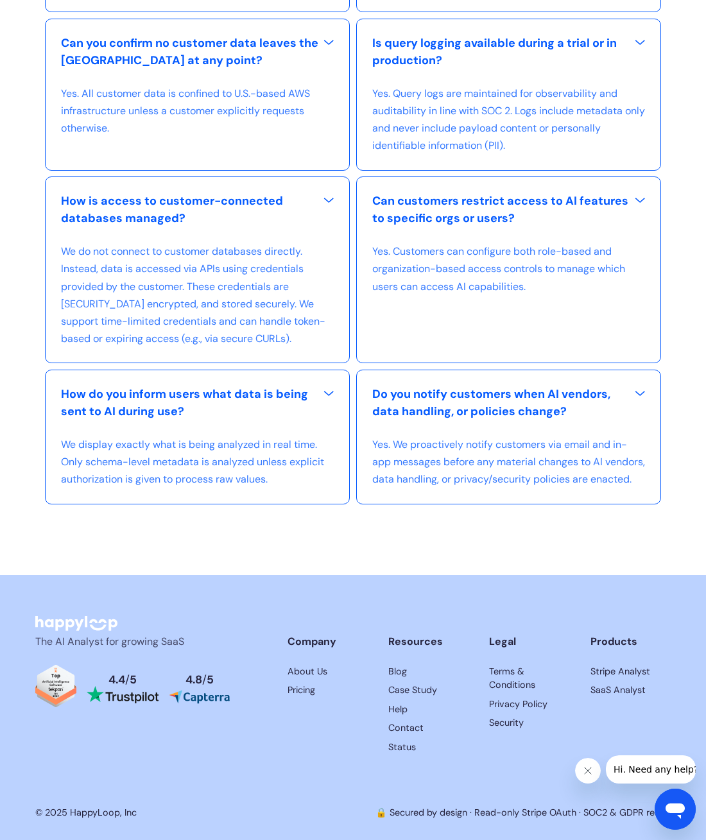
scroll to position [2195, 0]
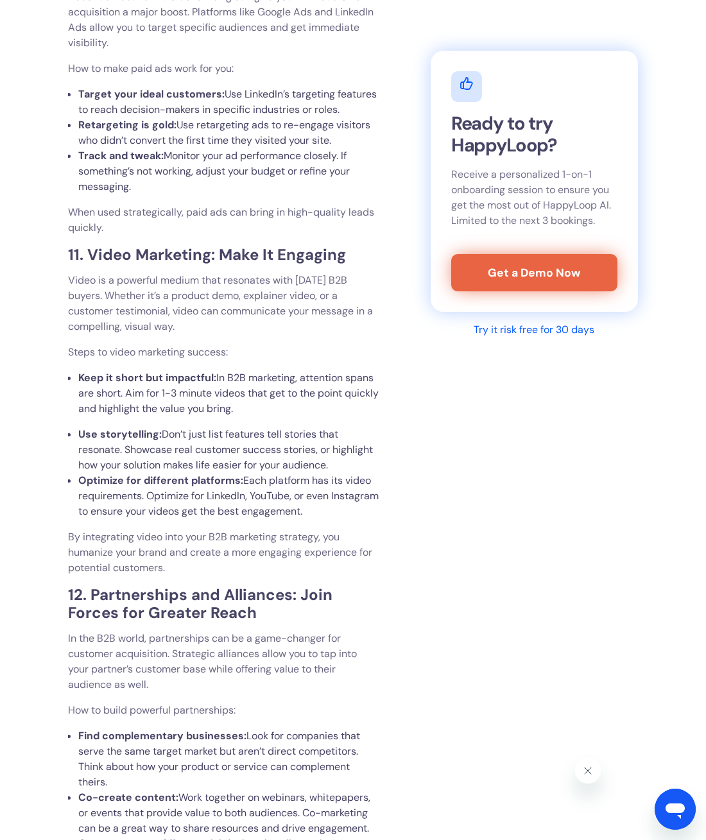
scroll to position [4888, 0]
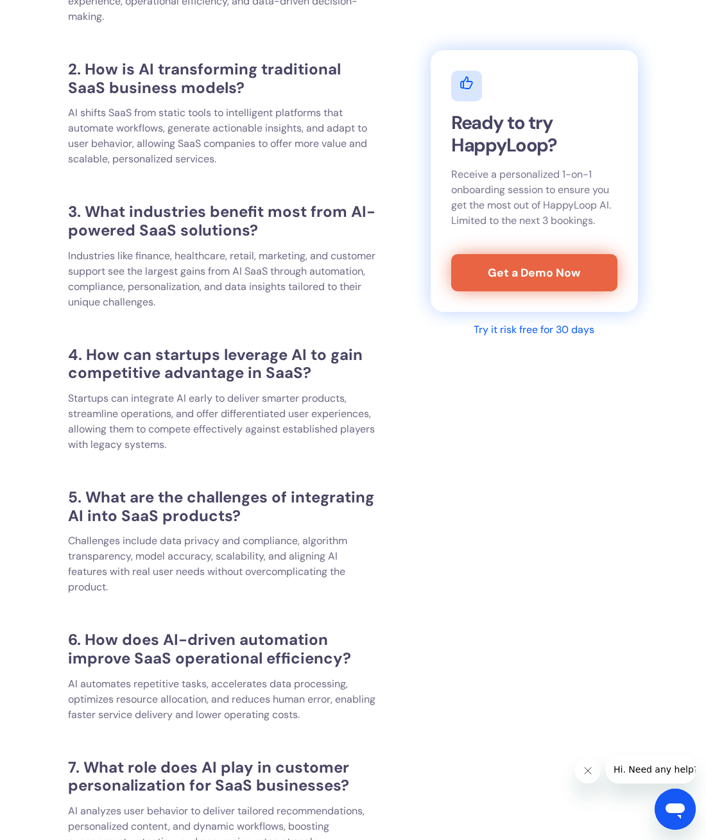
scroll to position [12155, 0]
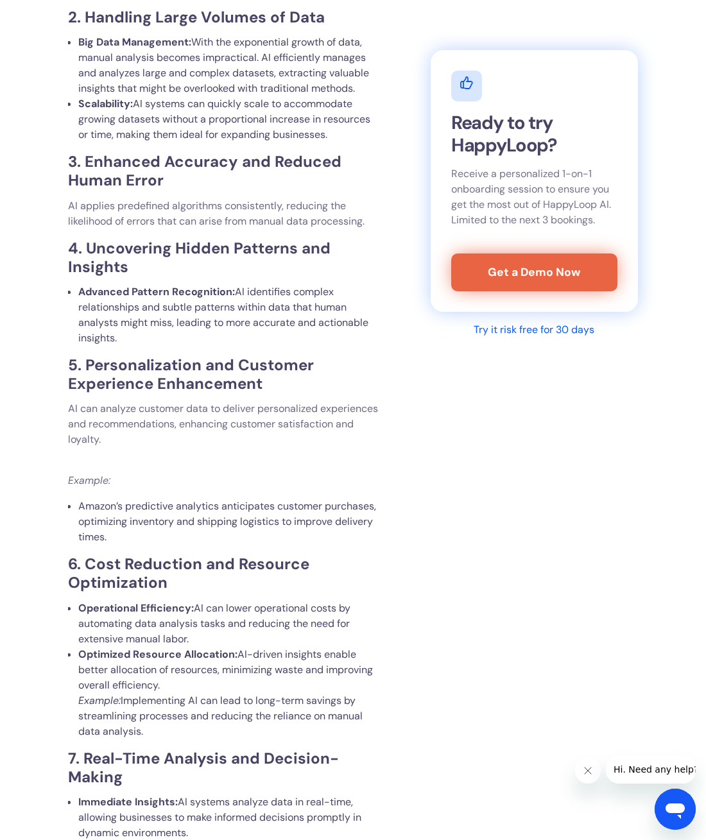
scroll to position [8328, 0]
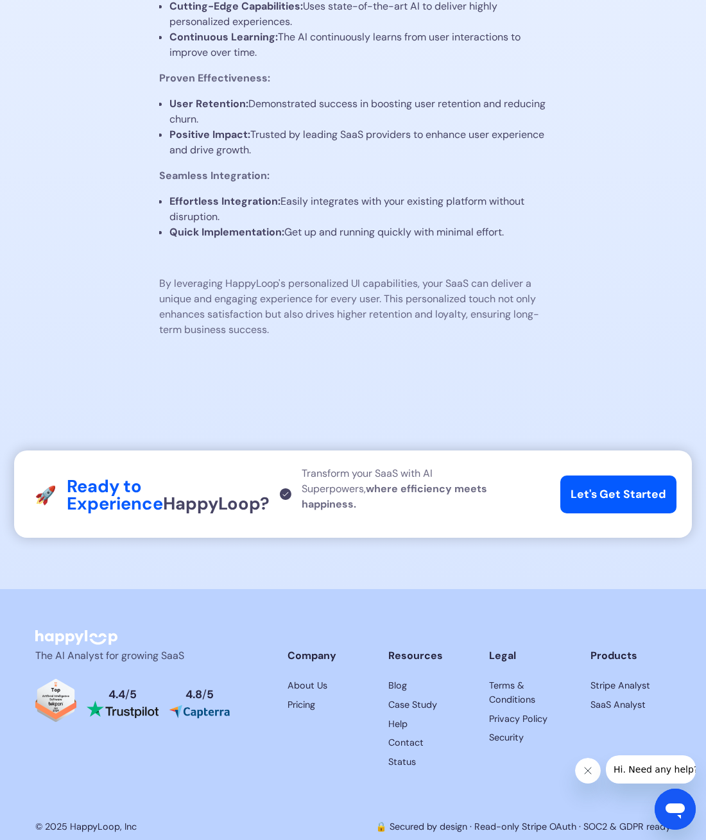
scroll to position [1459, 0]
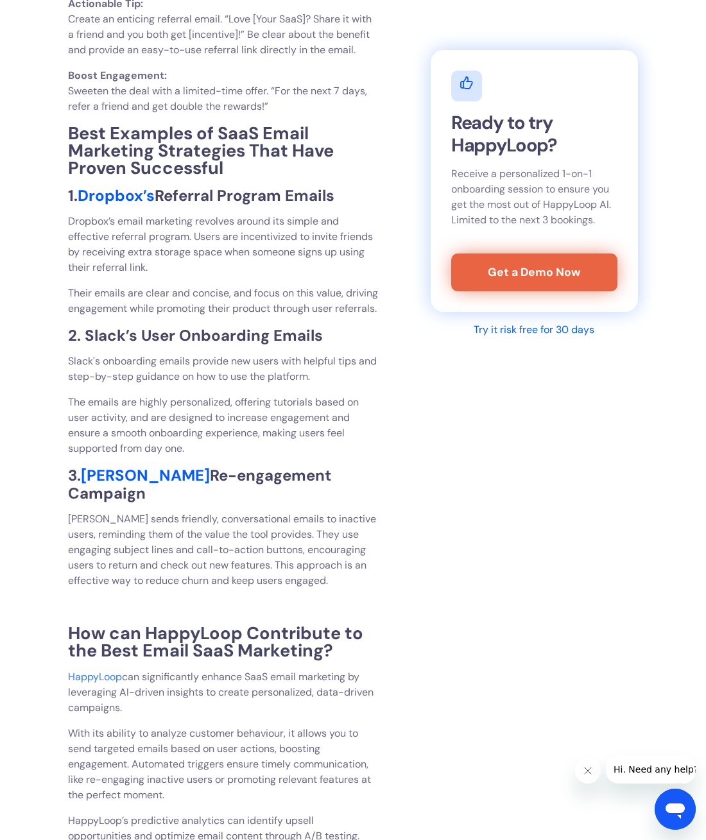
scroll to position [4316, 0]
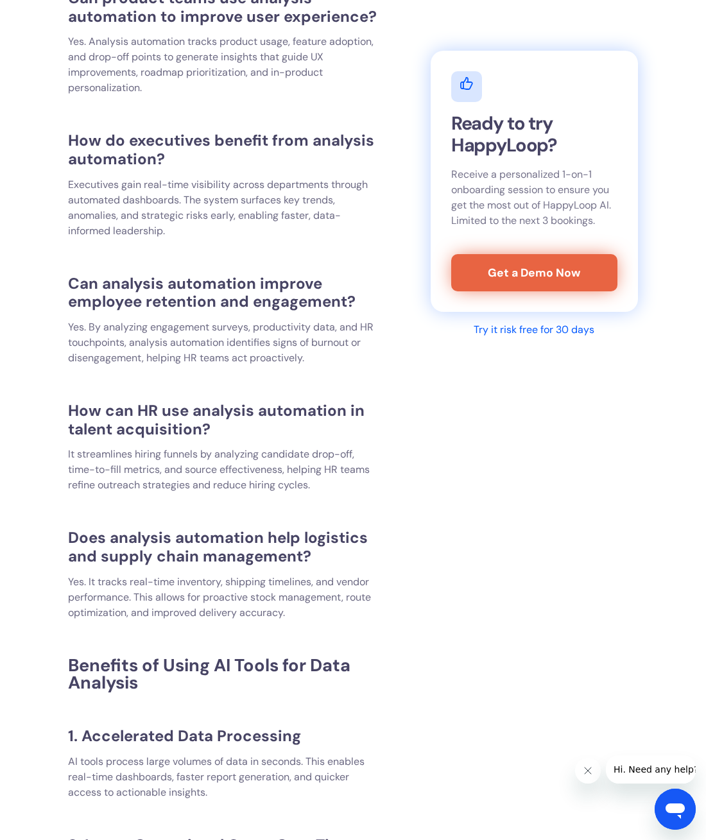
scroll to position [12610, 0]
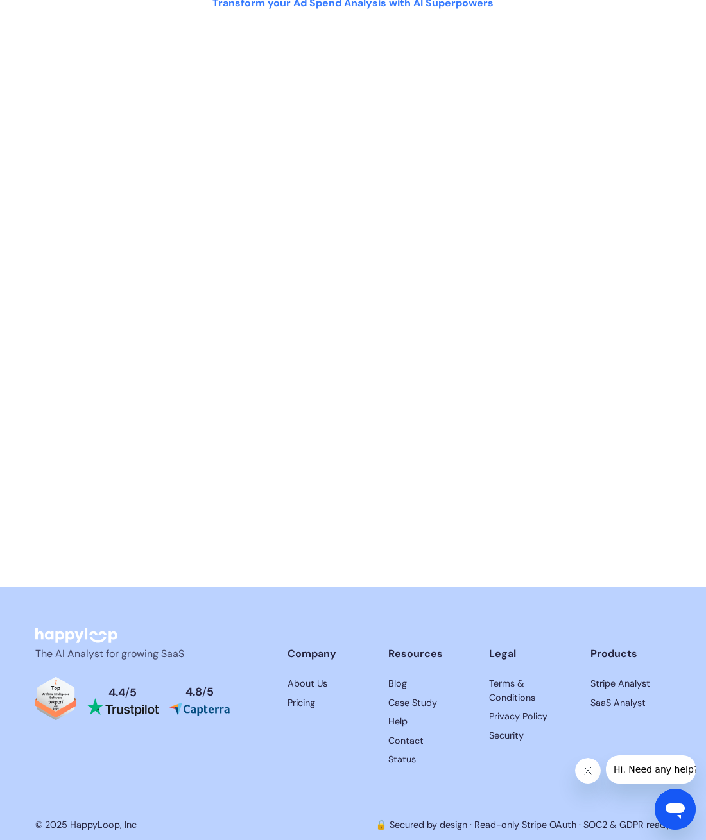
scroll to position [8068, 0]
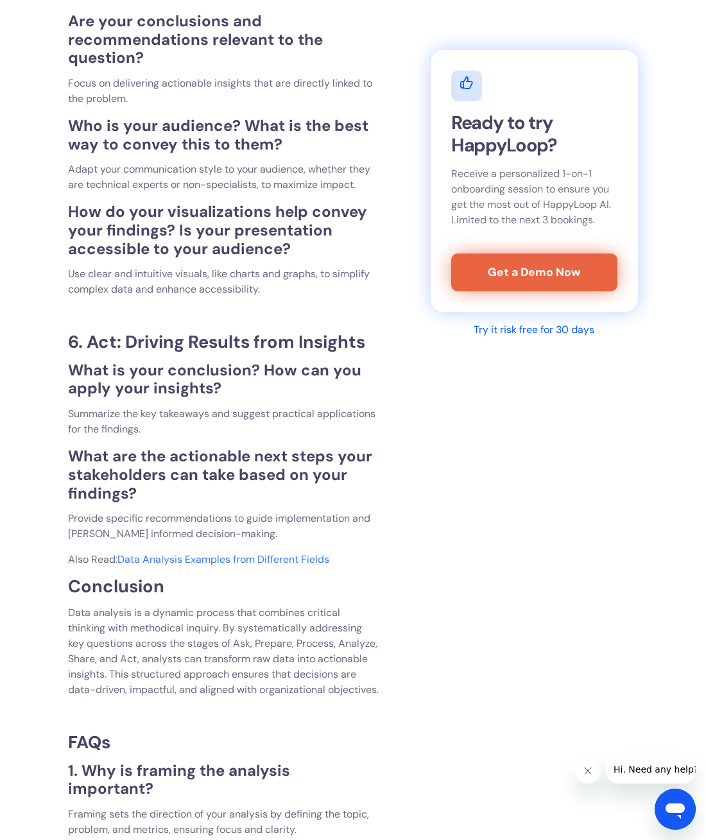
scroll to position [4129, 0]
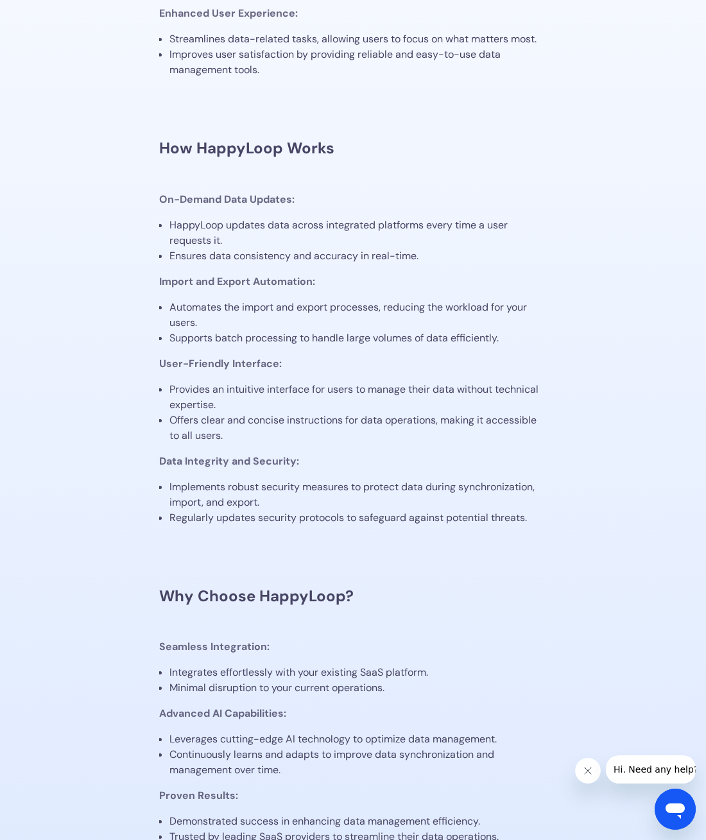
scroll to position [1336, 0]
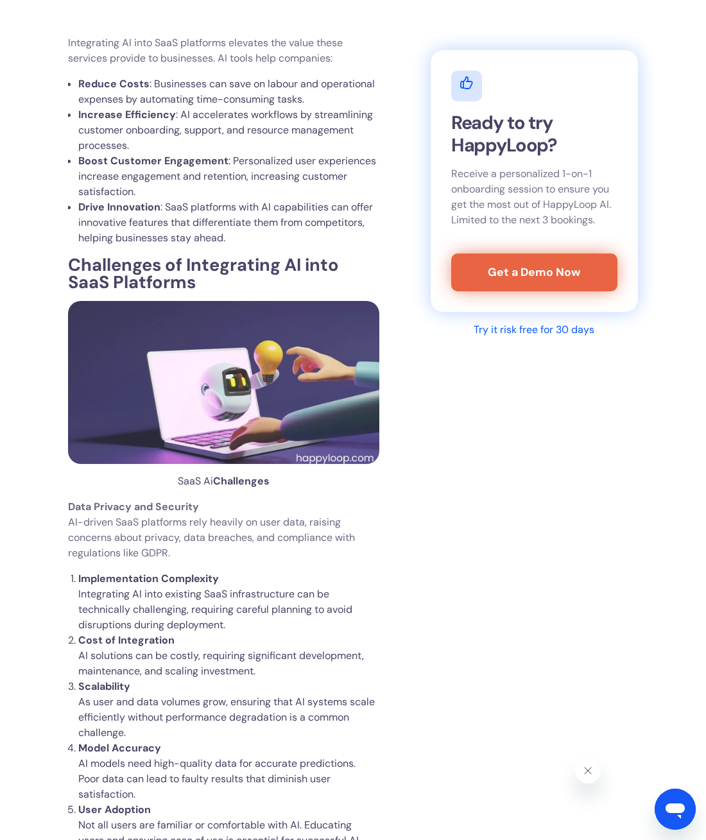
scroll to position [3555, 0]
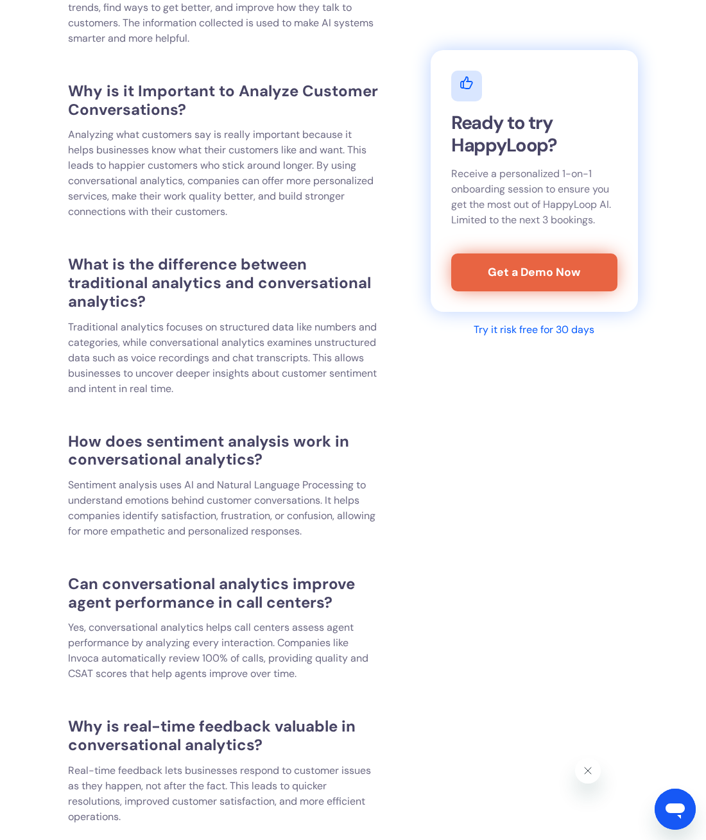
scroll to position [12166, 0]
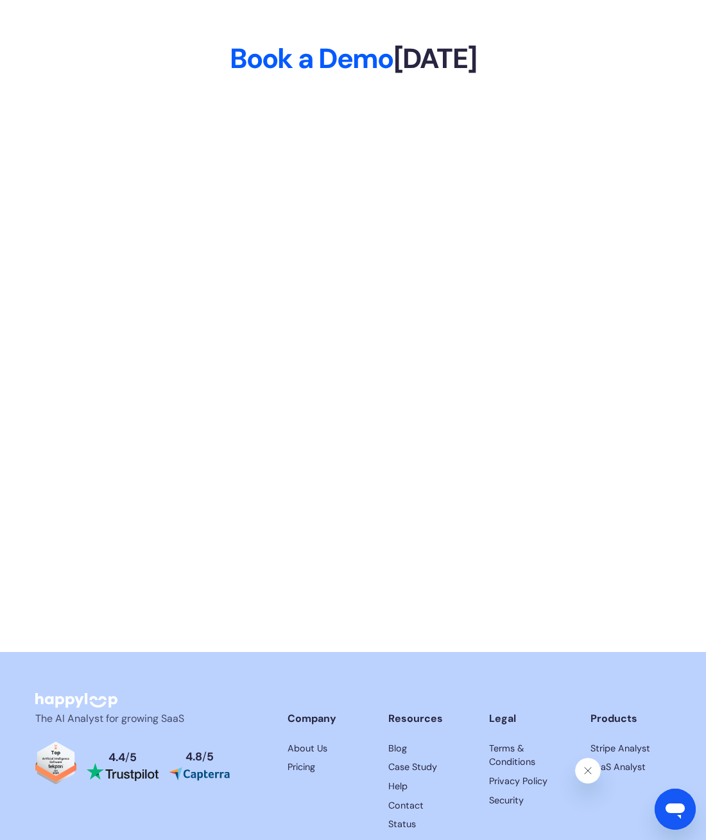
scroll to position [7420, 0]
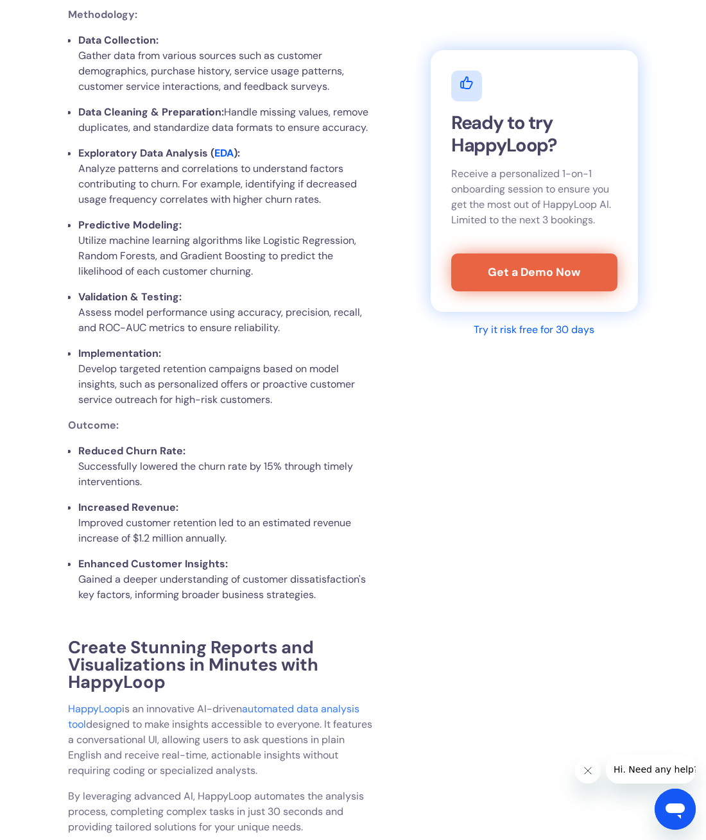
scroll to position [6231, 0]
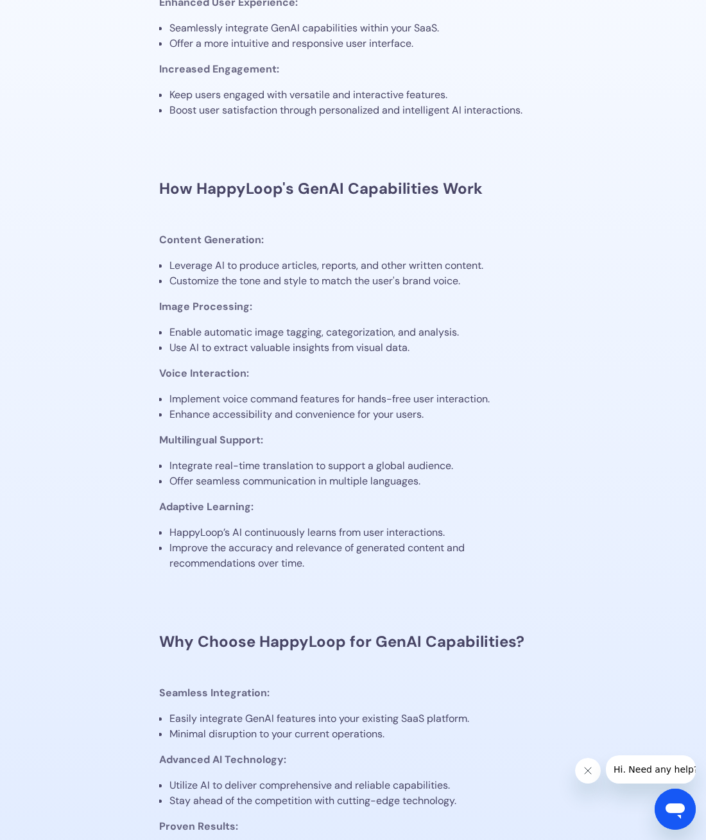
scroll to position [1413, 0]
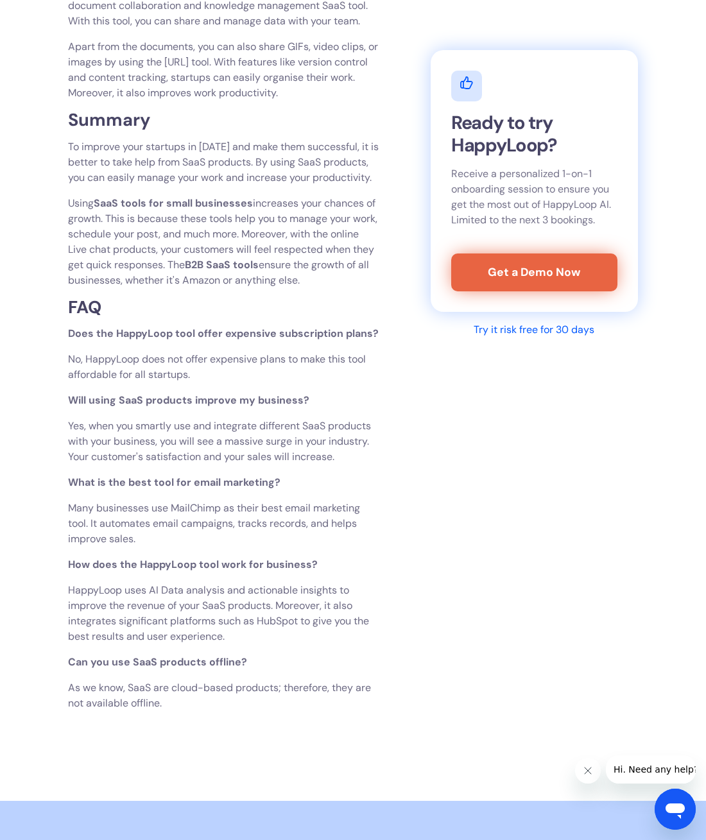
scroll to position [3045, 0]
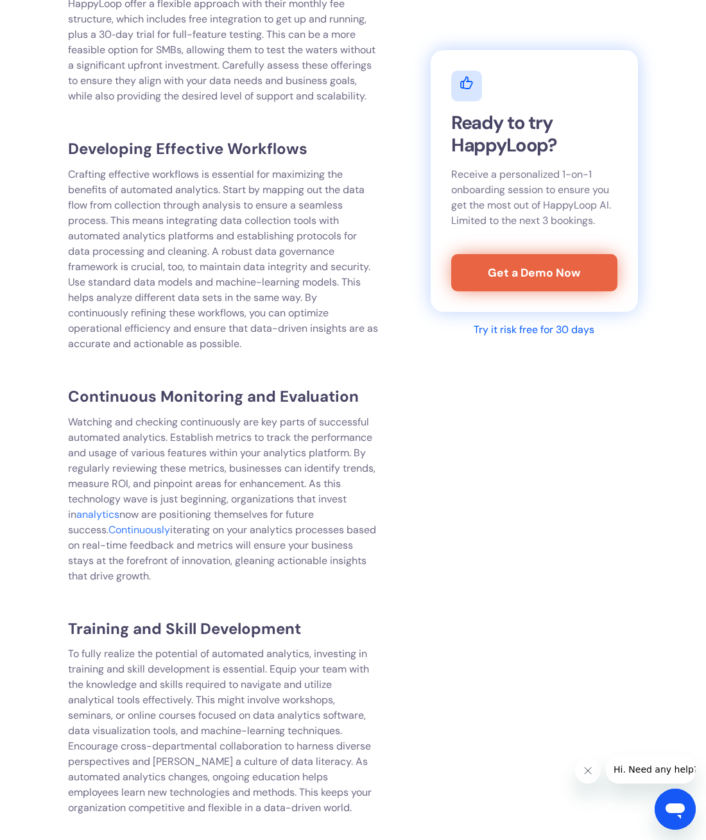
scroll to position [8581, 0]
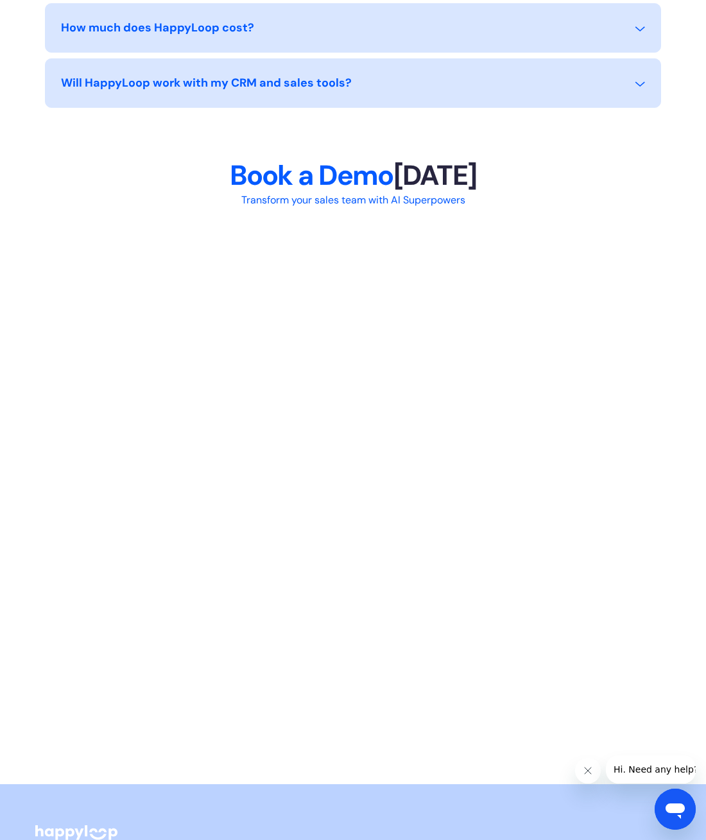
scroll to position [7507, 0]
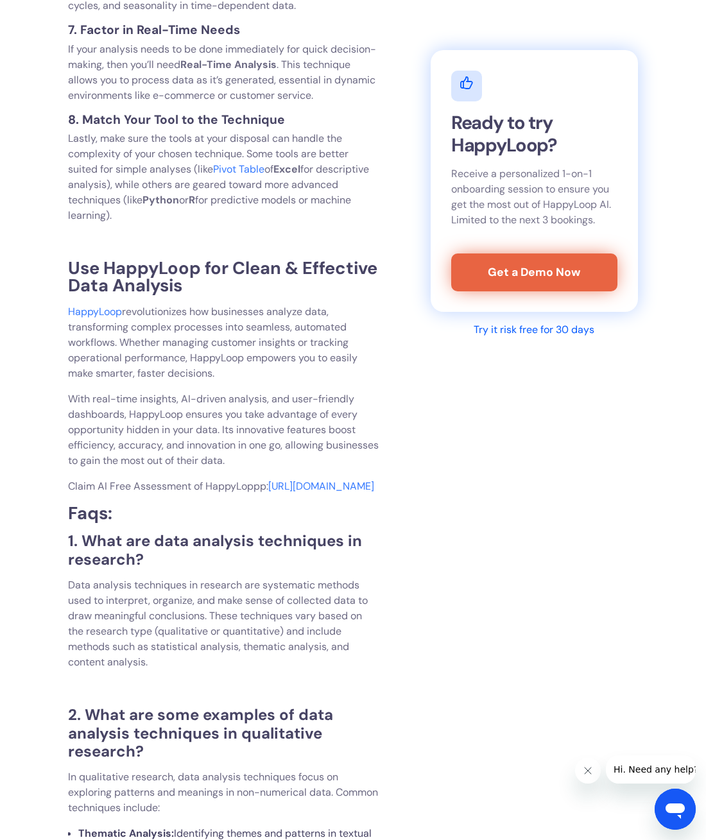
scroll to position [8049, 0]
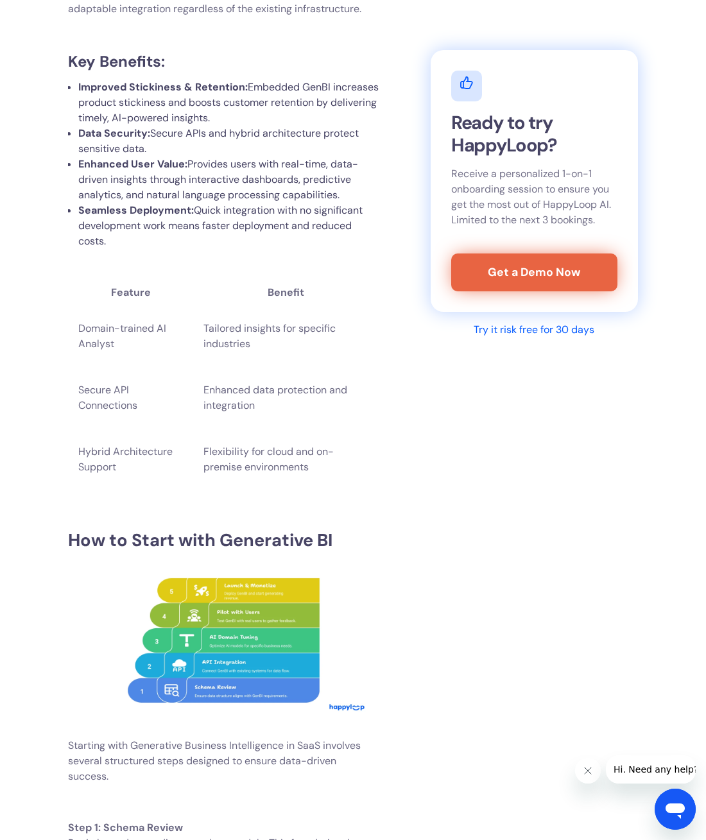
scroll to position [9310, 0]
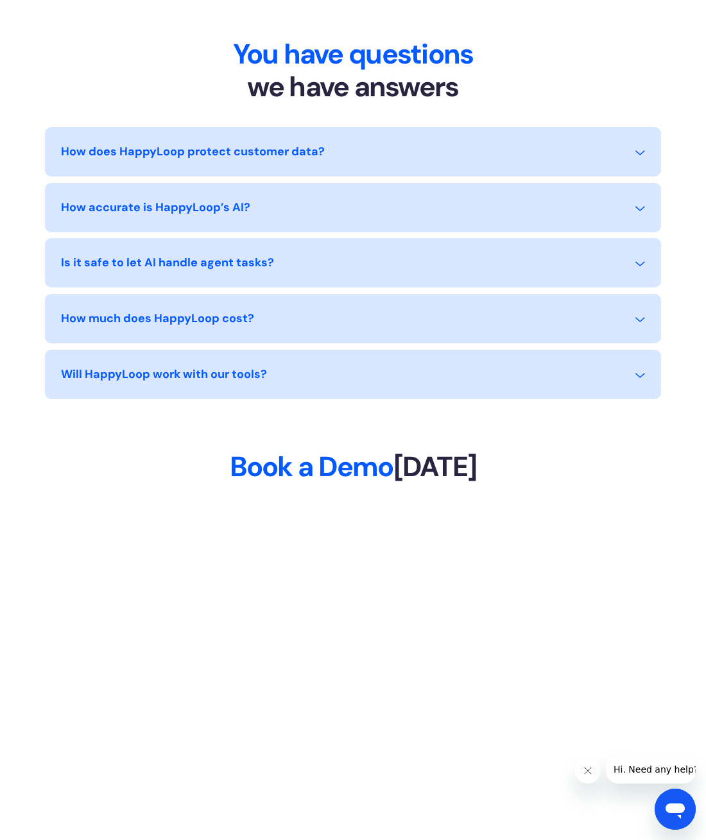
scroll to position [7782, 0]
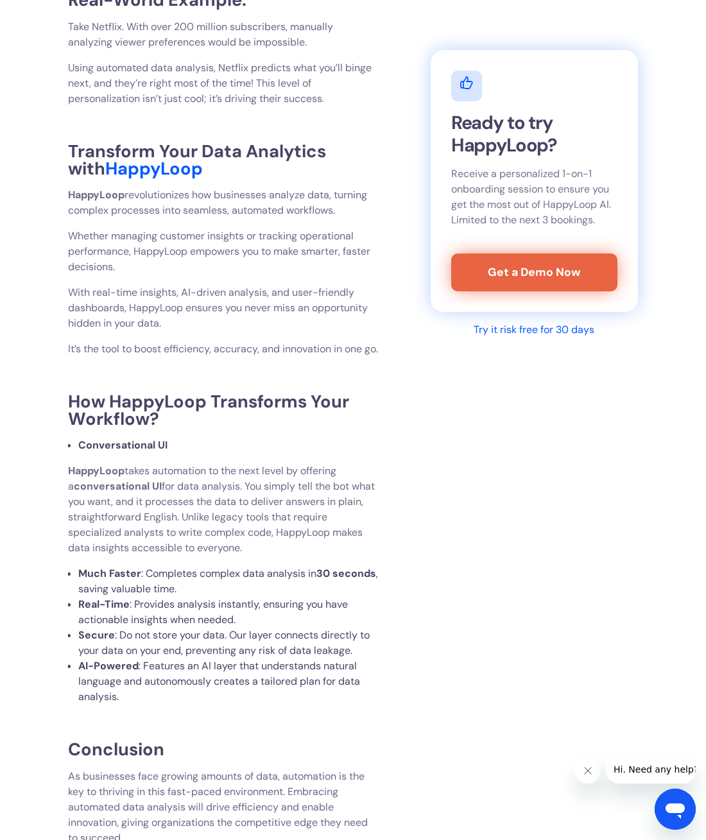
scroll to position [4553, 0]
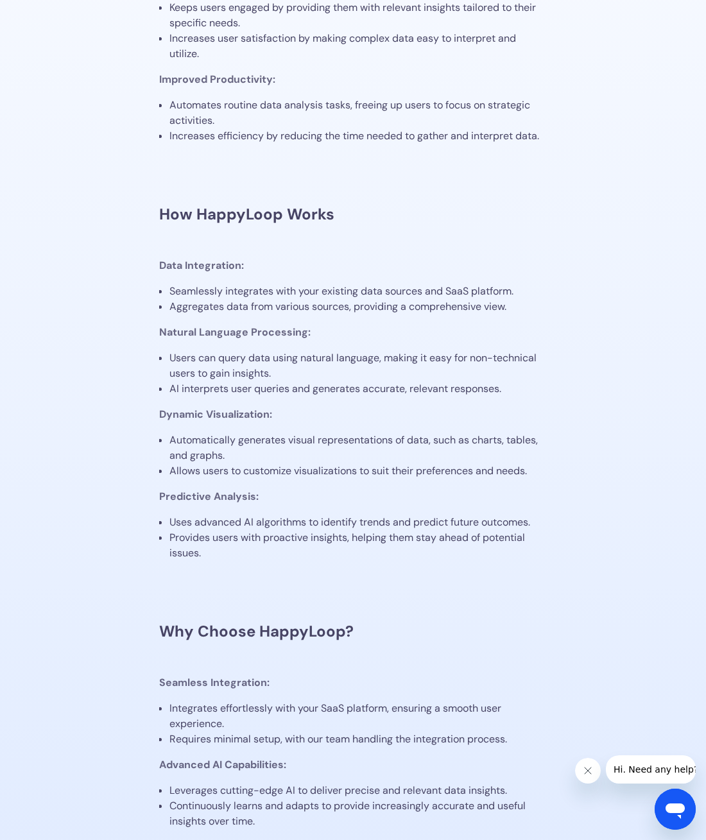
scroll to position [1408, 0]
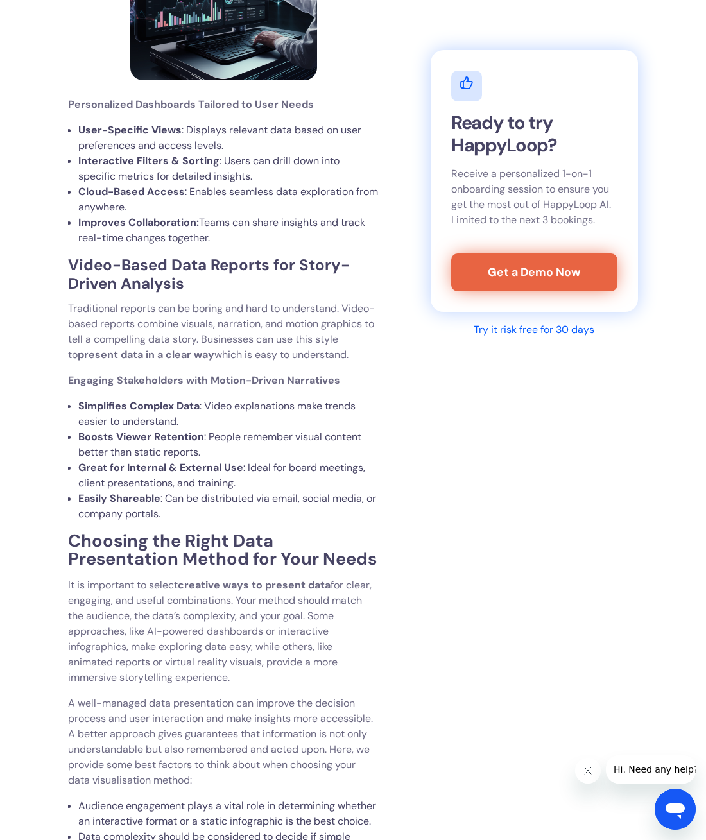
scroll to position [4397, 0]
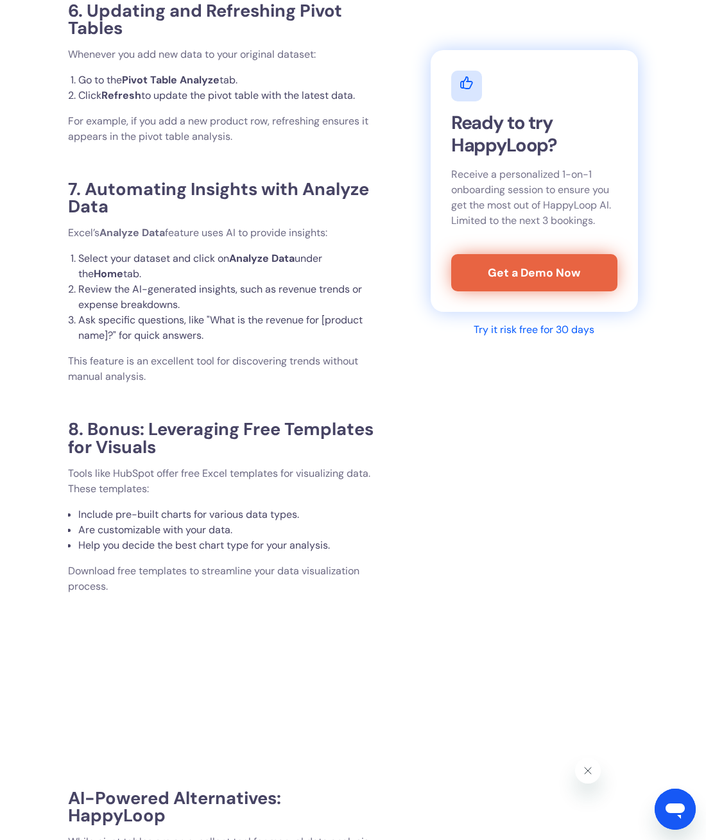
scroll to position [4015, 0]
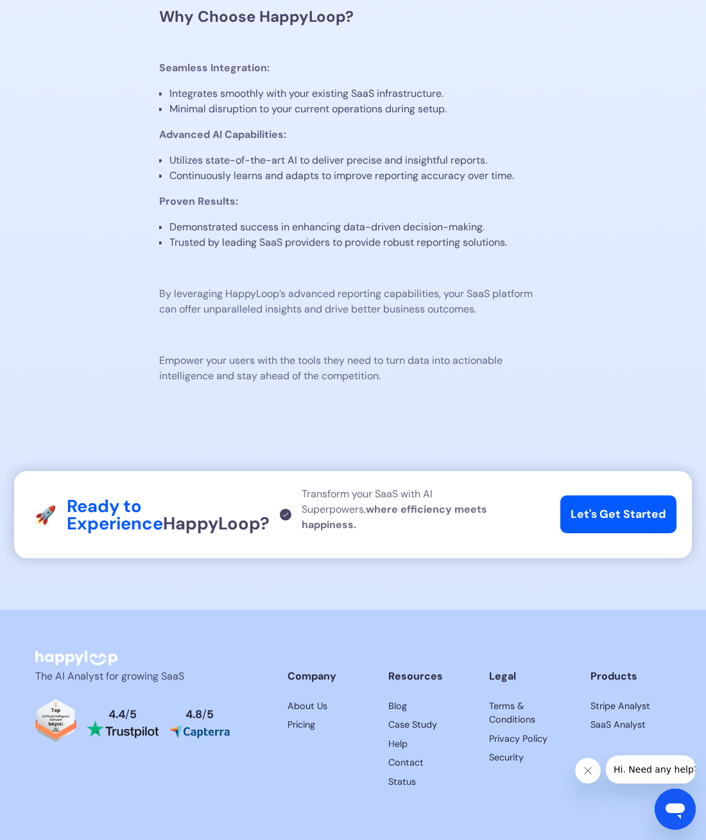
scroll to position [1495, 0]
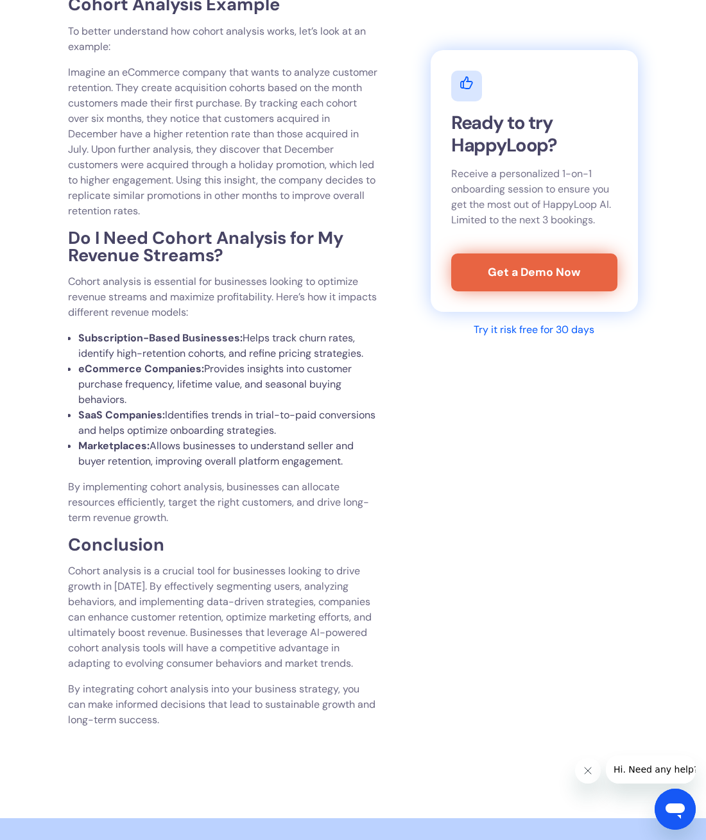
scroll to position [3149, 0]
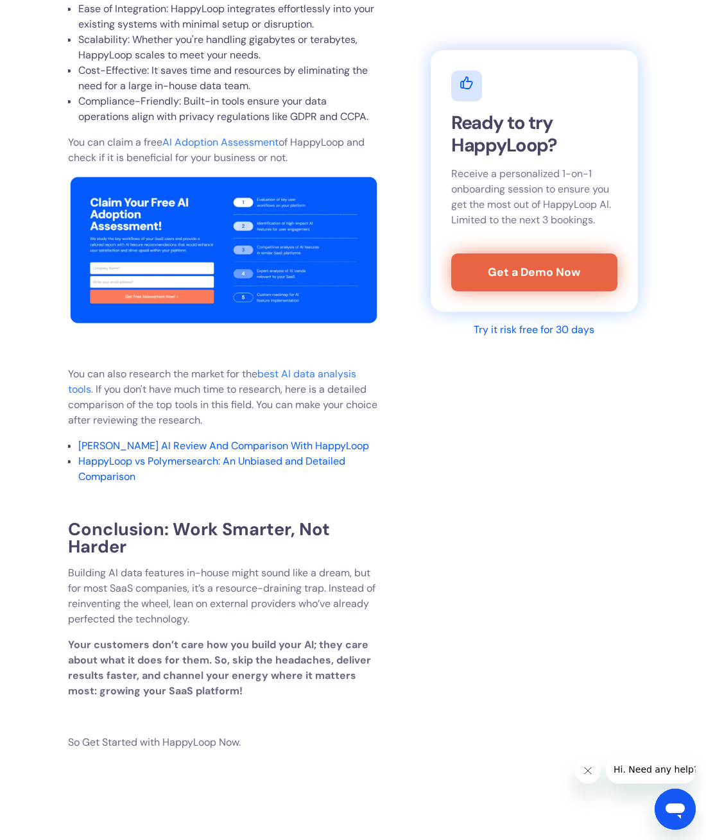
scroll to position [3899, 0]
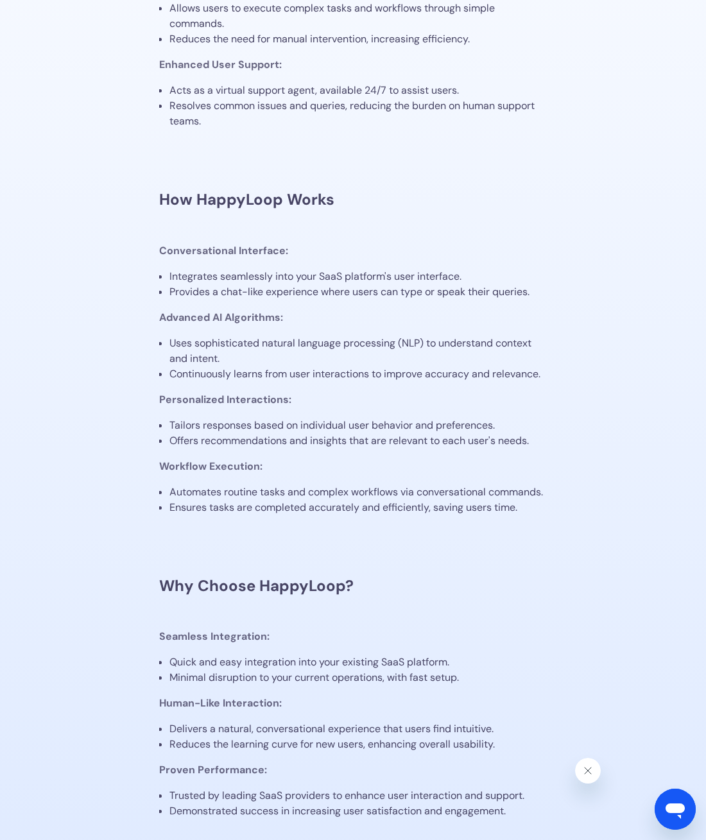
scroll to position [1300, 0]
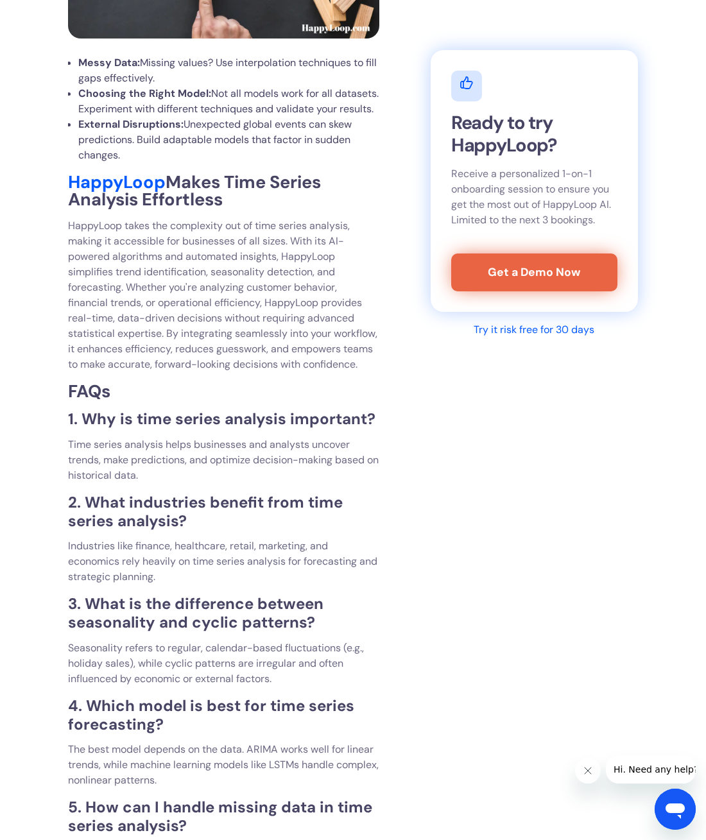
scroll to position [2664, 0]
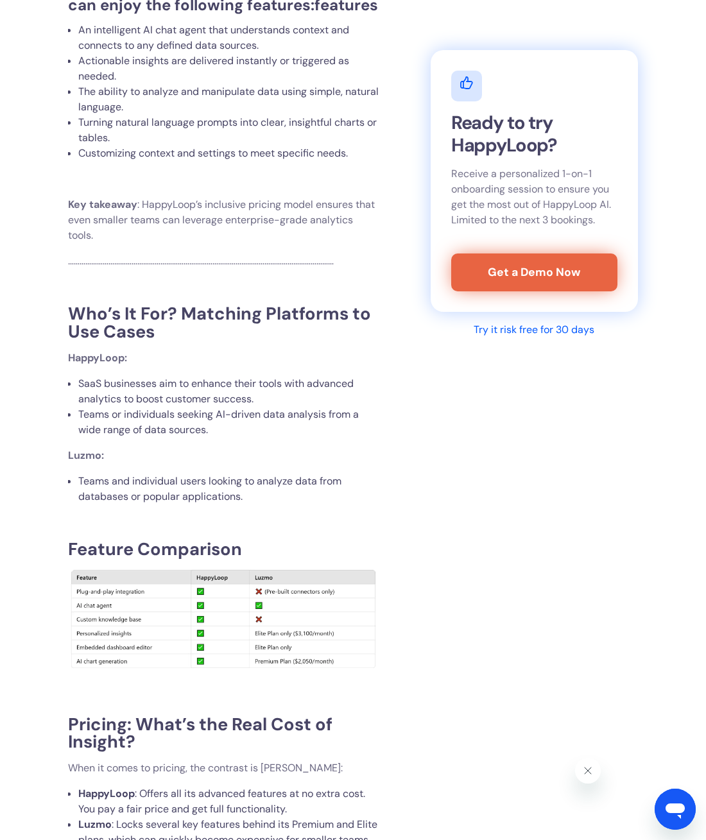
scroll to position [2855, 0]
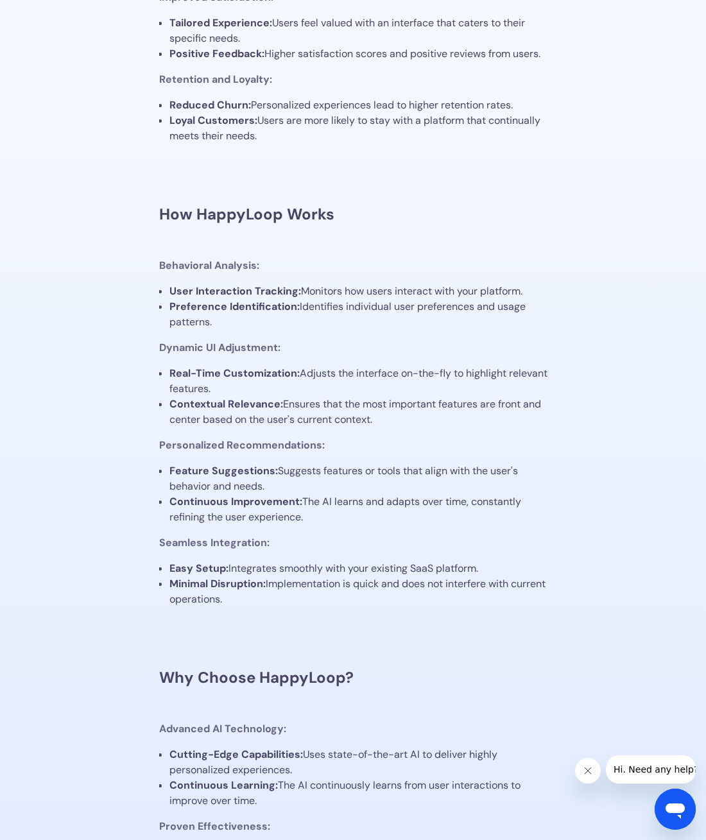
scroll to position [1454, 0]
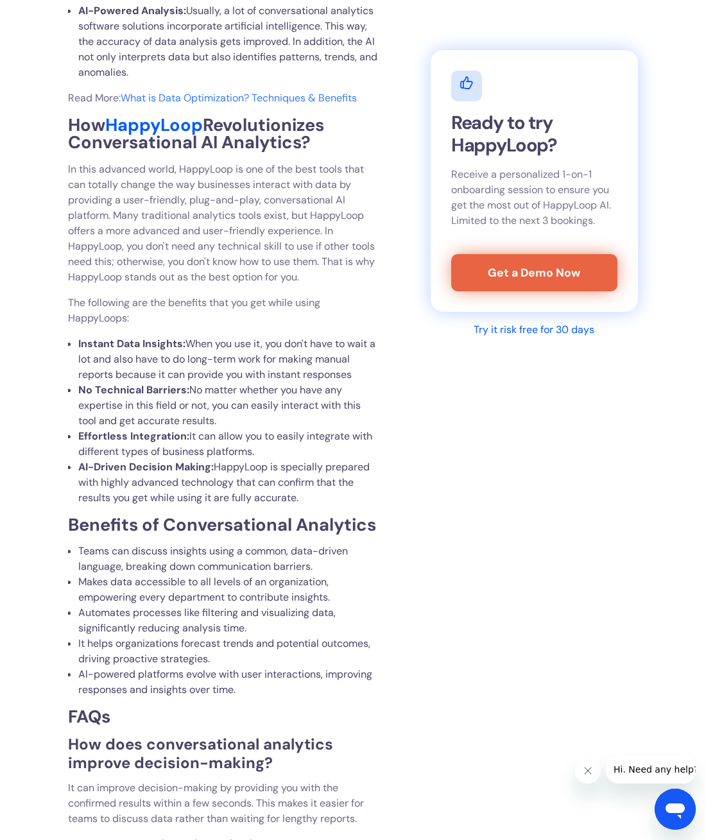
scroll to position [2914, 0]
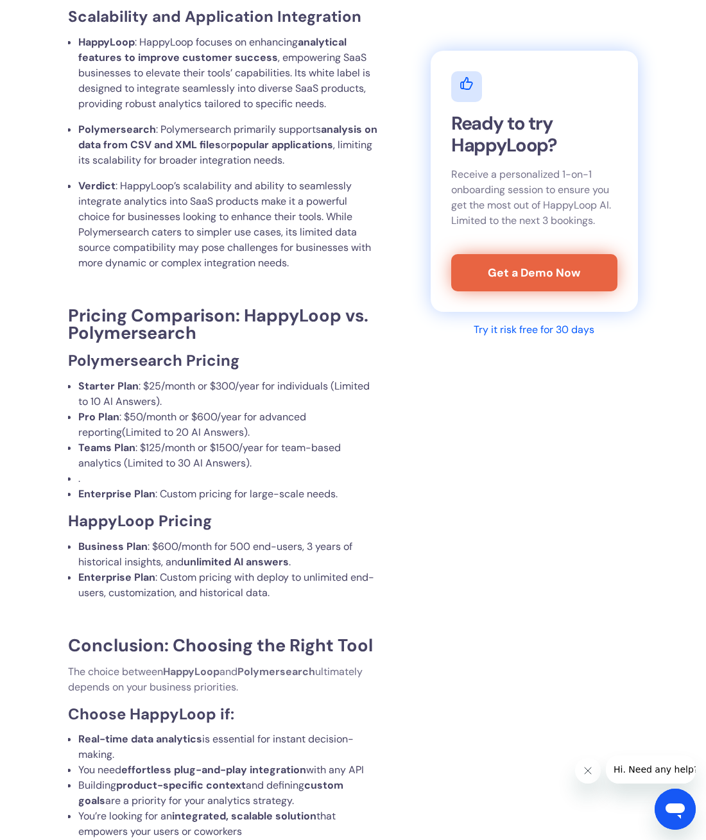
scroll to position [3499, 0]
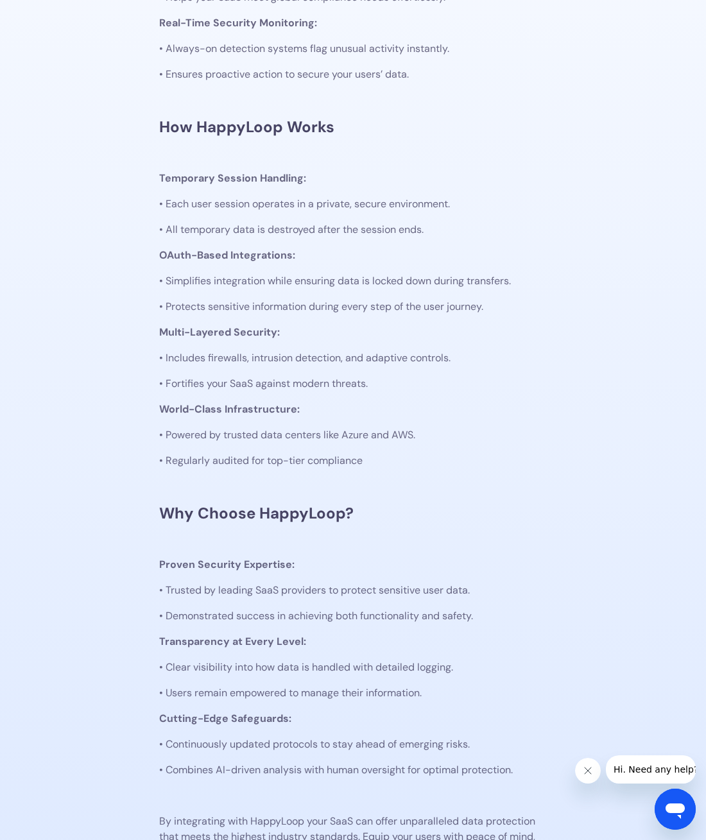
scroll to position [1254, 0]
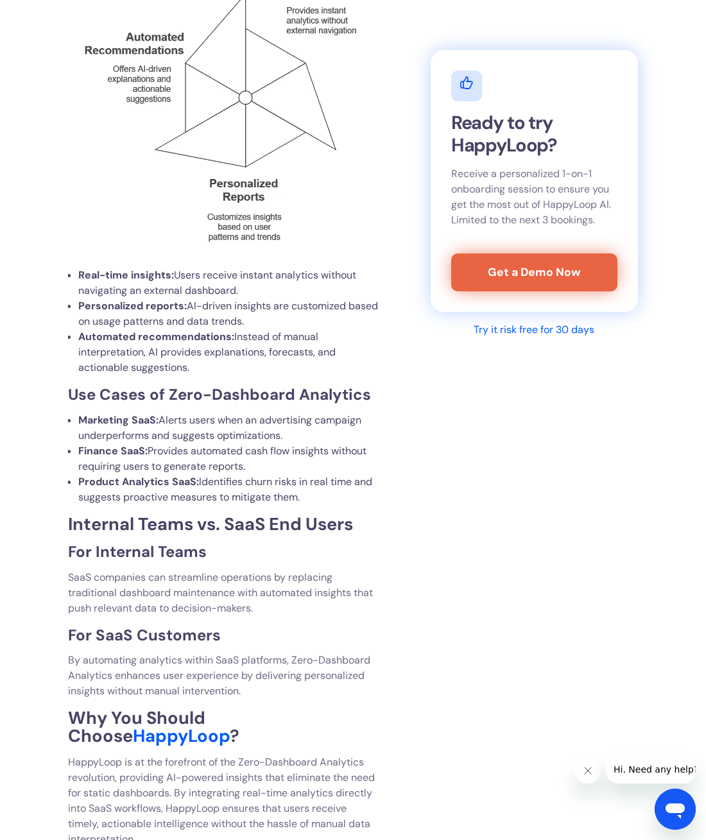
scroll to position [2248, 0]
